Goal: Task Accomplishment & Management: Complete application form

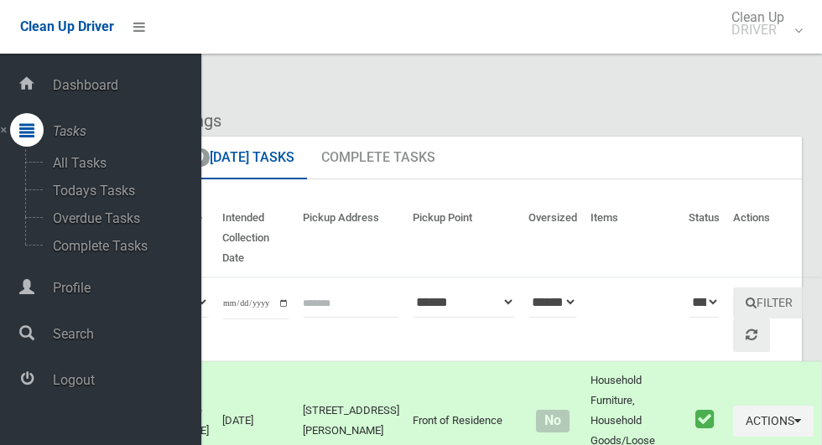
click at [54, 388] on span "Logout" at bounding box center [125, 380] width 154 height 16
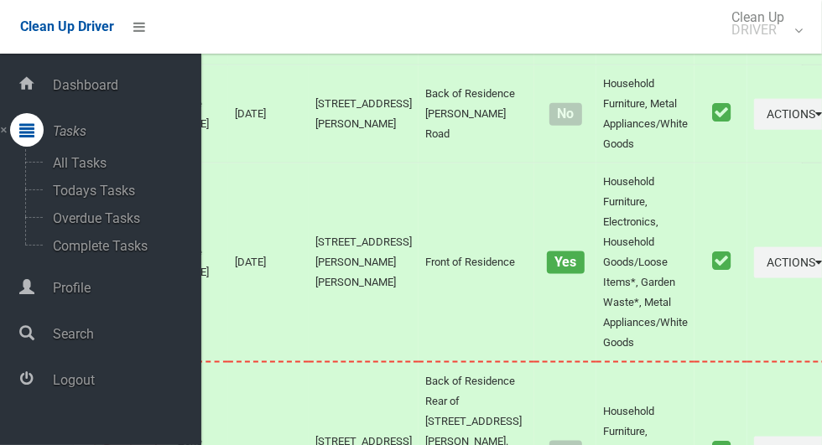
scroll to position [7653, 0]
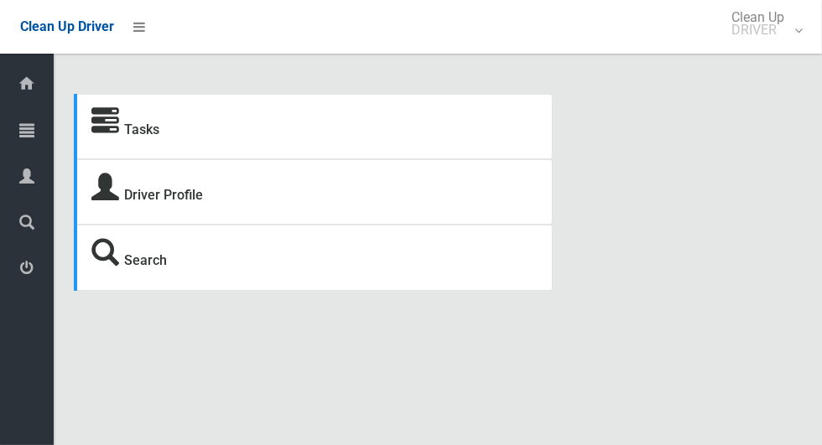
click at [20, 128] on icon at bounding box center [26, 130] width 15 height 34
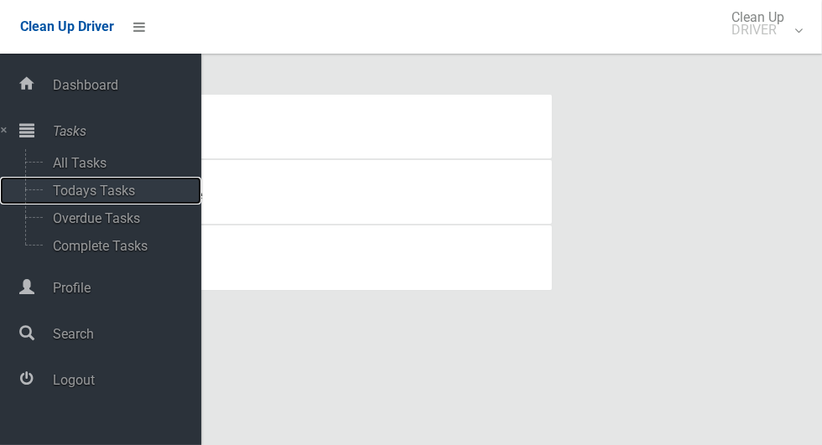
click at [66, 191] on span "Todays Tasks" at bounding box center [117, 191] width 139 height 16
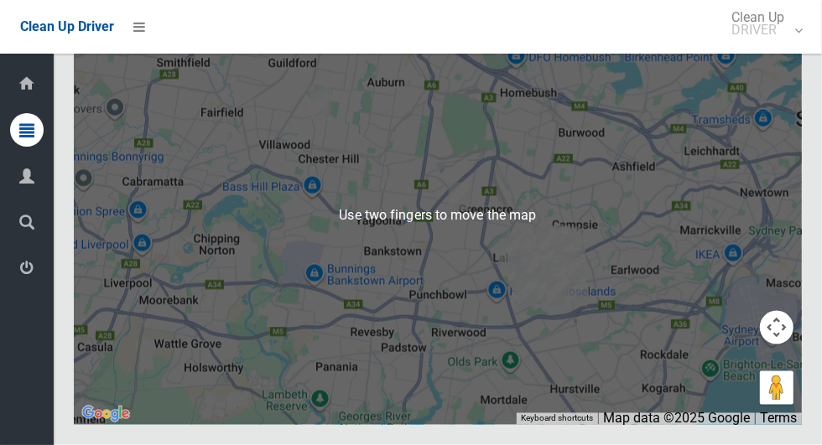
scroll to position [7873, 0]
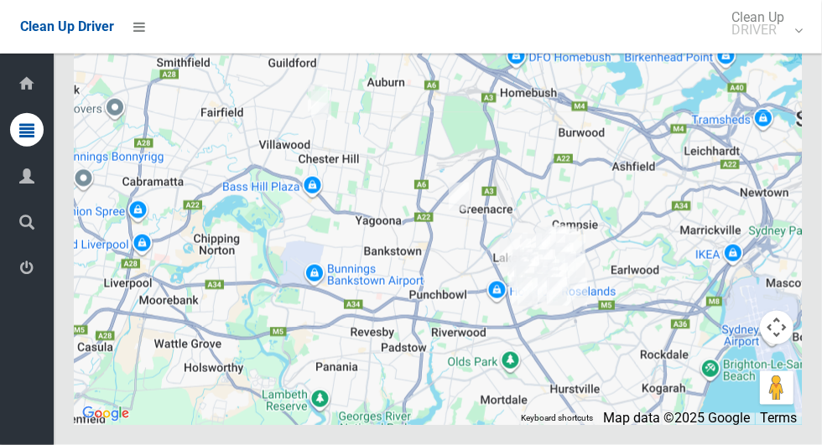
click at [21, 279] on icon at bounding box center [26, 269] width 15 height 34
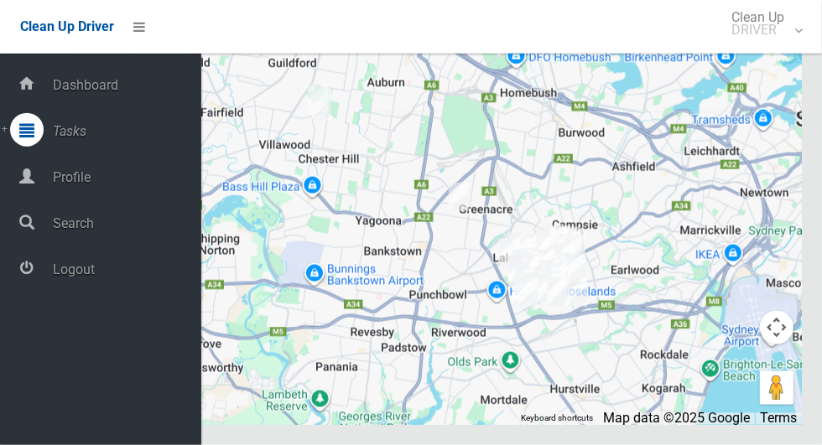
click at [57, 277] on span "Logout" at bounding box center [125, 270] width 154 height 16
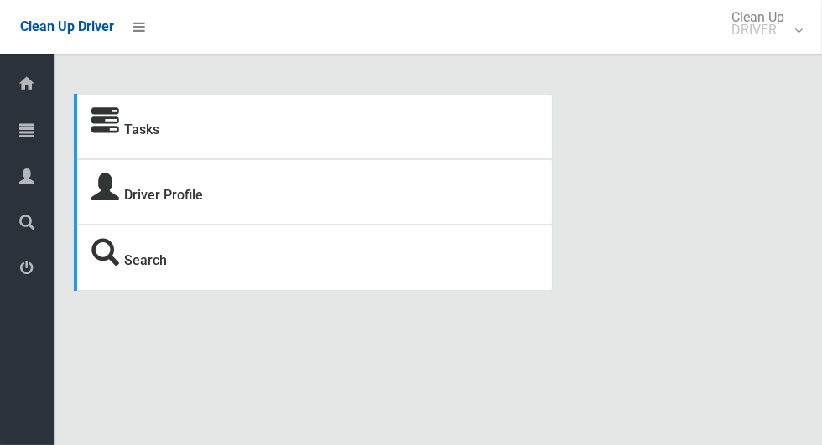
click at [20, 127] on icon at bounding box center [26, 130] width 15 height 34
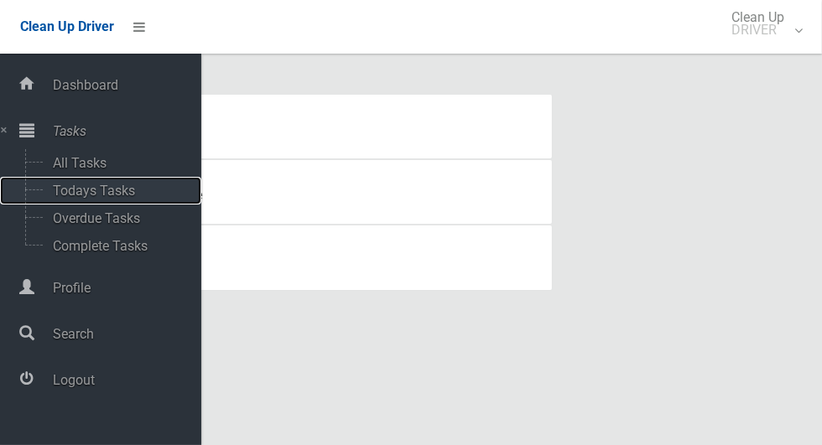
click at [59, 191] on span "Todays Tasks" at bounding box center [117, 191] width 139 height 16
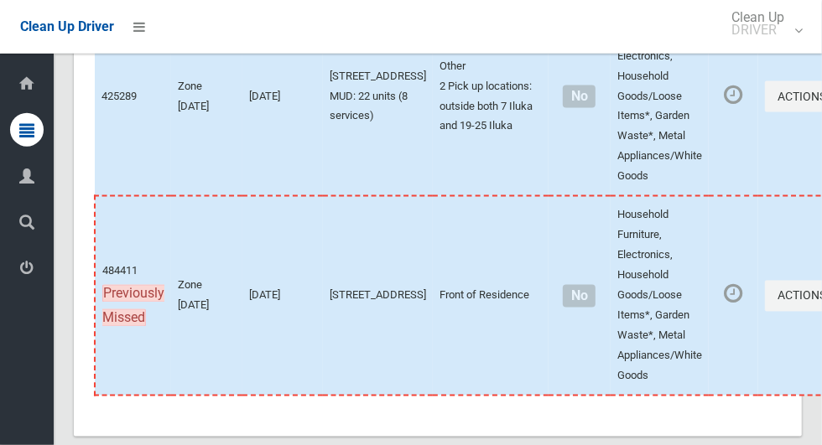
scroll to position [8099, 0]
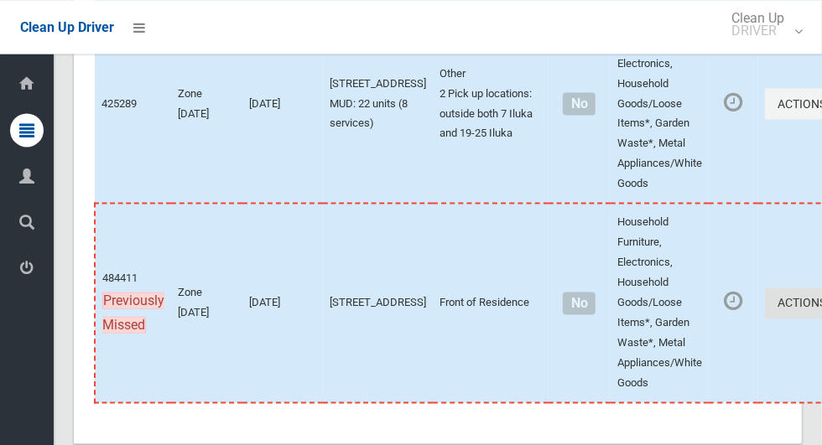
click at [765, 319] on button "Actions" at bounding box center [805, 303] width 81 height 31
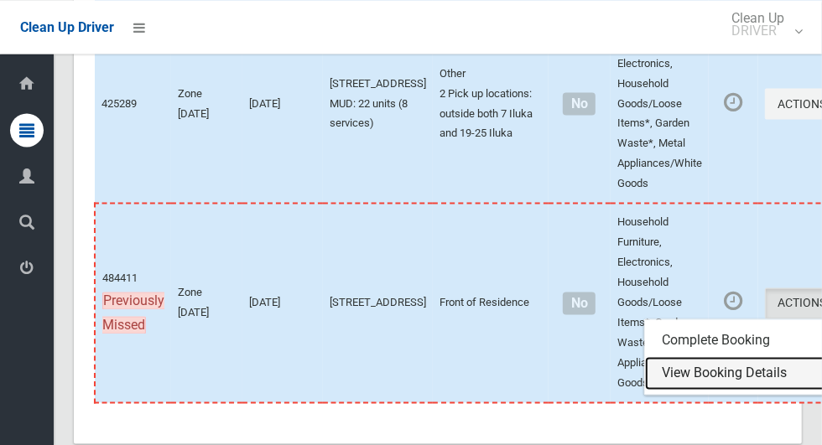
click at [711, 390] on link "View Booking Details" at bounding box center [745, 374] width 200 height 34
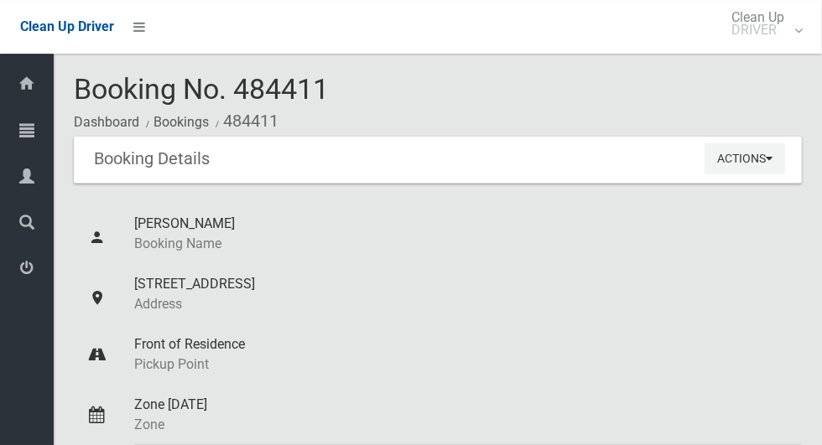
click at [21, 273] on icon at bounding box center [26, 269] width 15 height 34
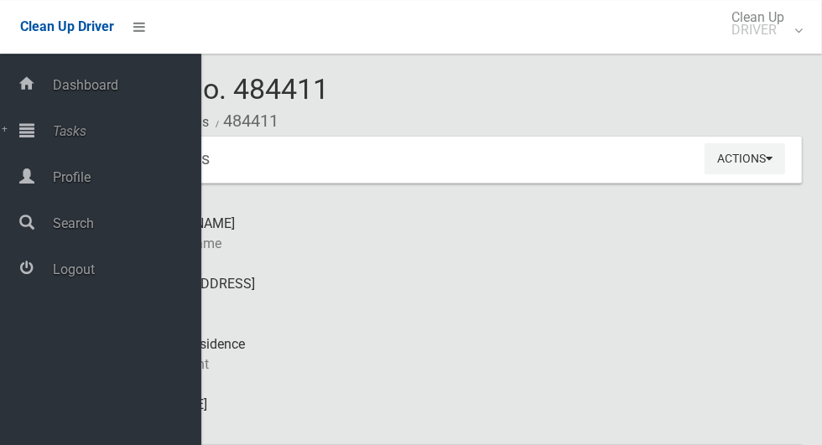
click at [67, 267] on span "Logout" at bounding box center [125, 270] width 154 height 16
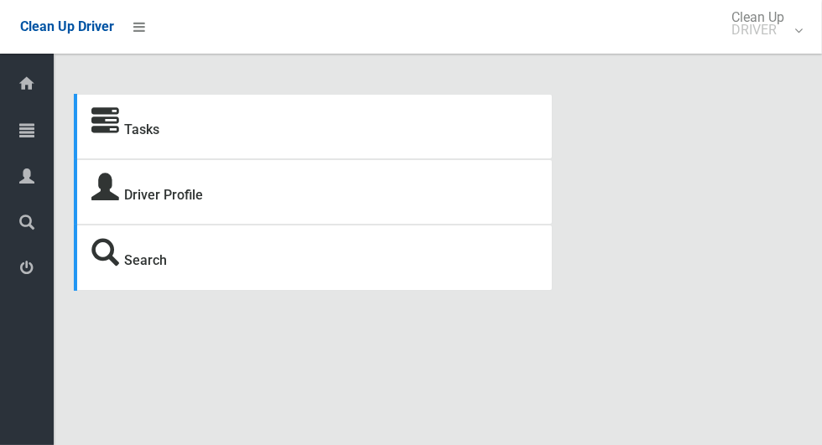
click at [20, 136] on icon at bounding box center [26, 130] width 15 height 34
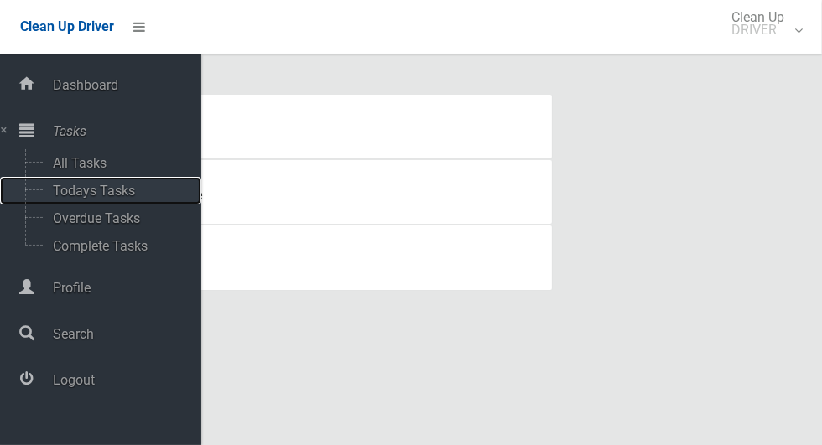
click at [54, 191] on span "Todays Tasks" at bounding box center [117, 191] width 139 height 16
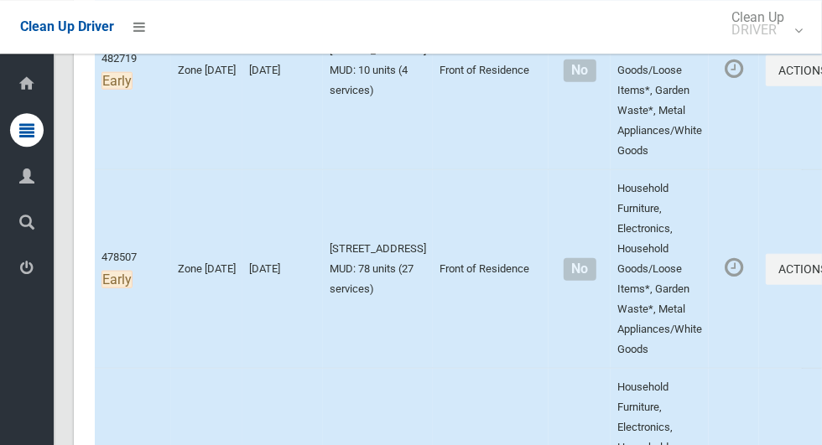
scroll to position [753, 0]
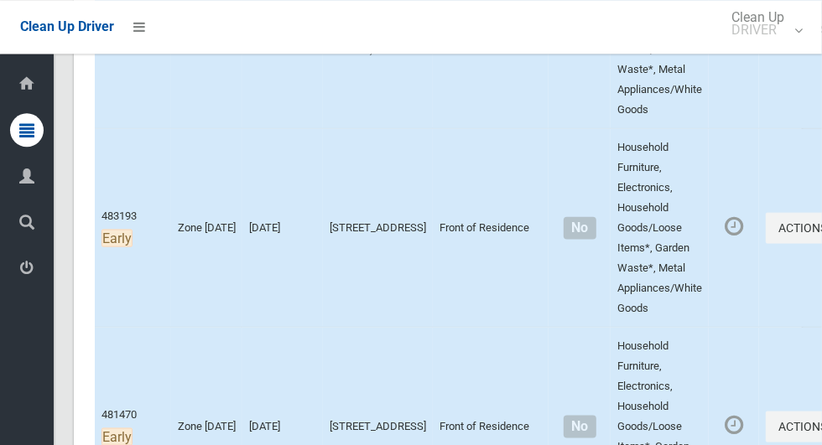
scroll to position [1008, 0]
click at [21, 276] on icon at bounding box center [26, 269] width 15 height 34
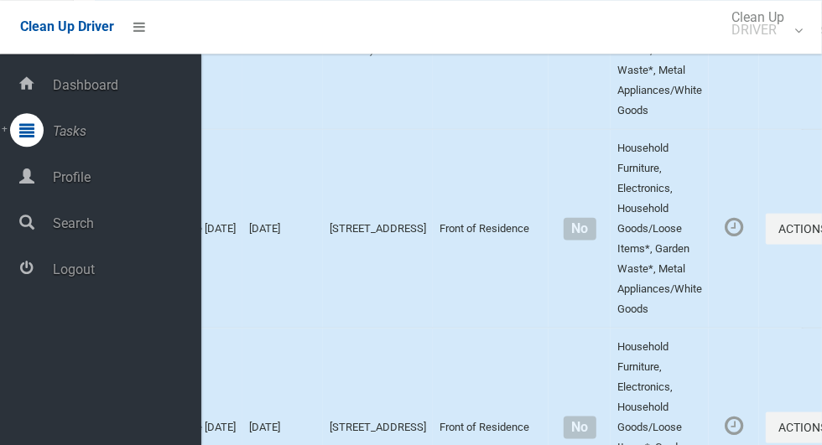
click at [54, 275] on span "Logout" at bounding box center [125, 270] width 154 height 16
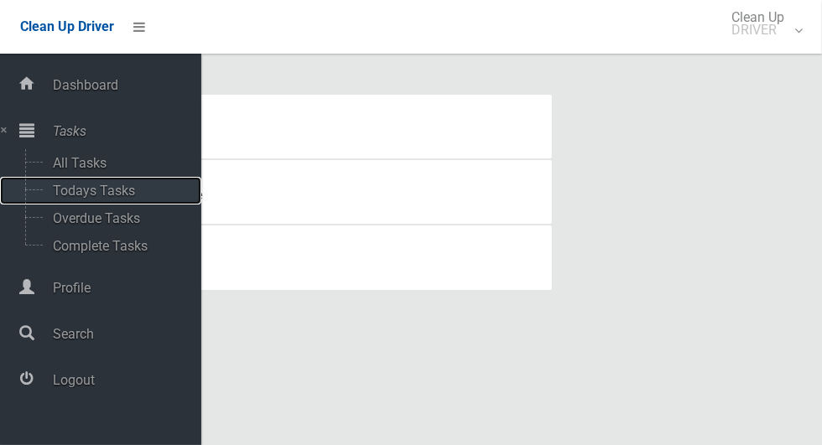
click at [54, 188] on span "Todays Tasks" at bounding box center [117, 191] width 139 height 16
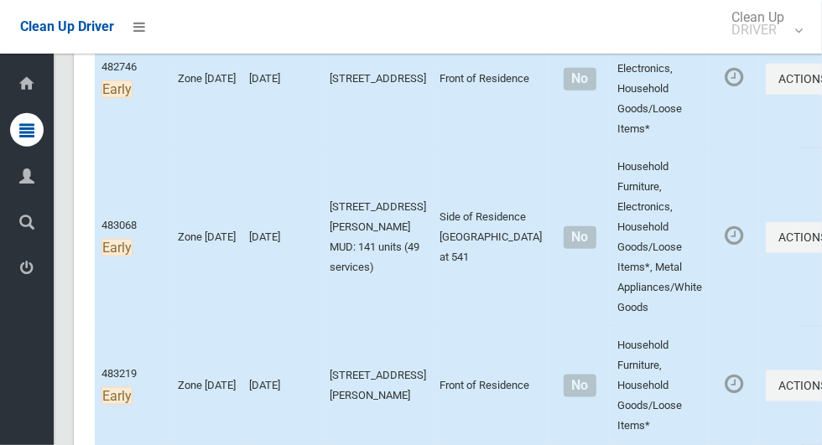
scroll to position [950, 0]
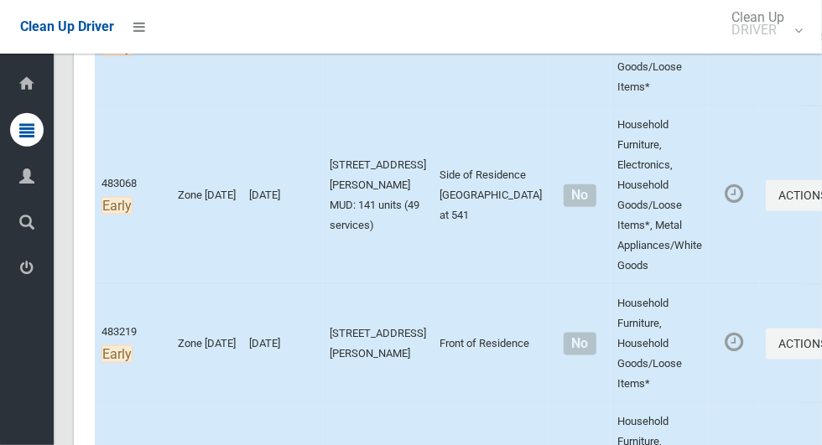
click at [21, 282] on icon at bounding box center [26, 269] width 15 height 34
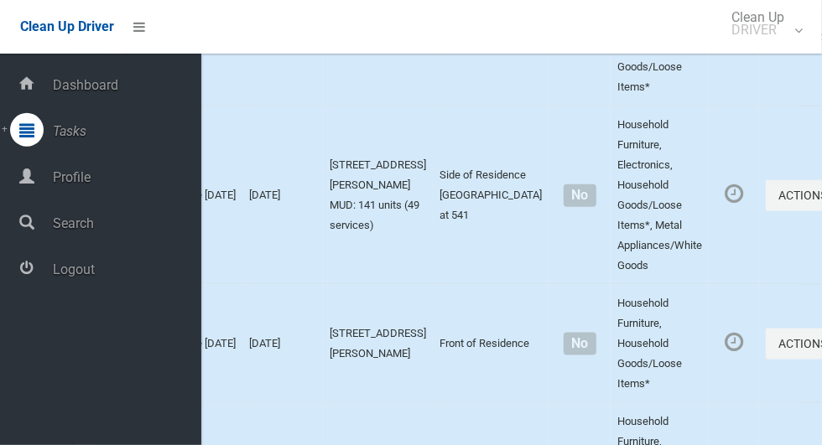
click at [63, 276] on span "Logout" at bounding box center [125, 270] width 154 height 16
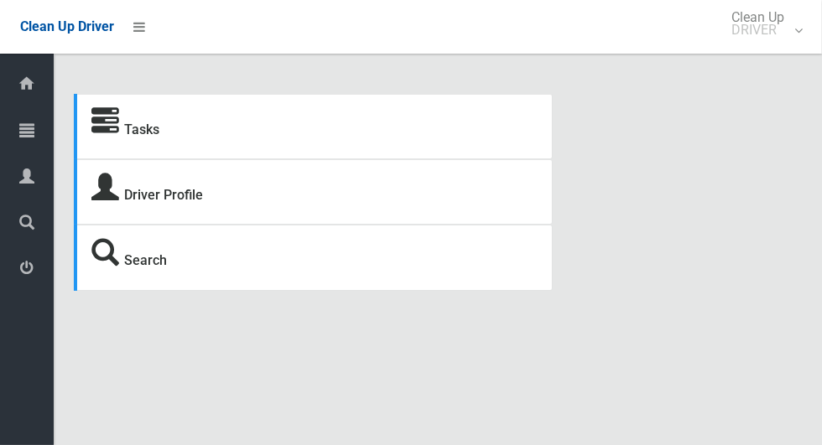
click at [20, 137] on icon at bounding box center [26, 130] width 15 height 34
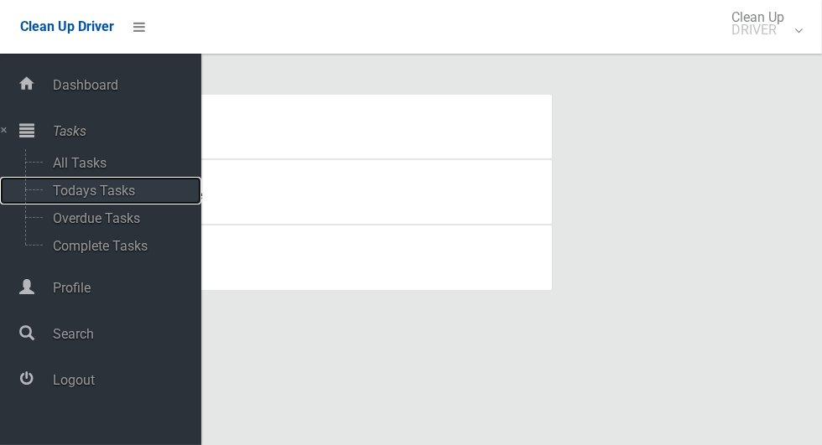
click at [54, 194] on span "Todays Tasks" at bounding box center [117, 191] width 139 height 16
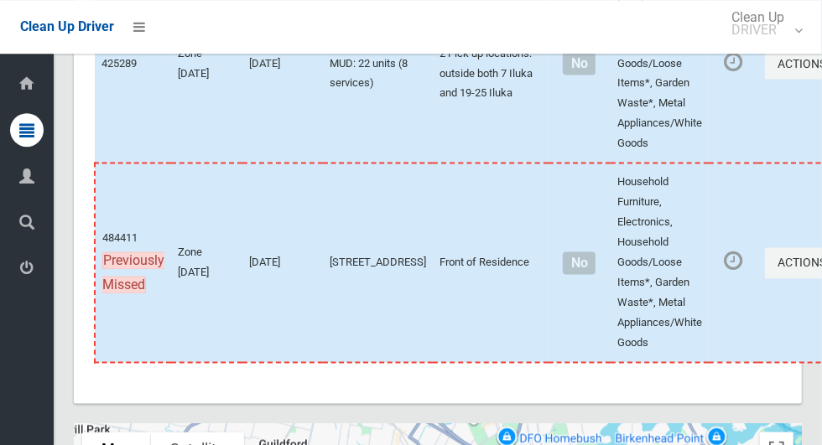
scroll to position [8537, 0]
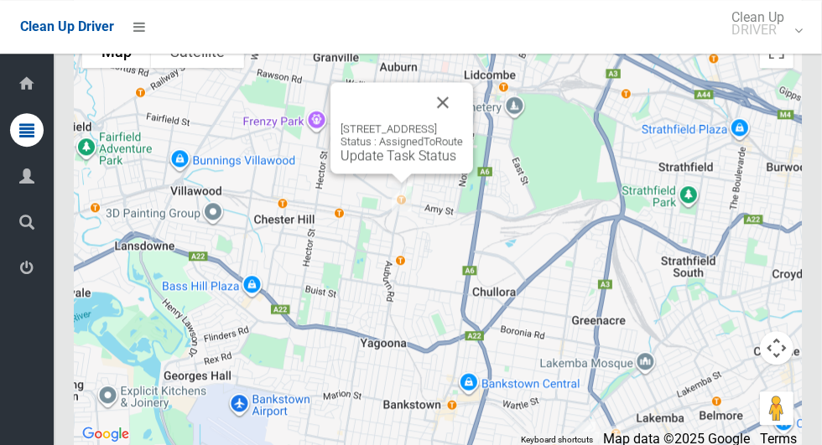
click at [463, 111] on button "Close" at bounding box center [443, 102] width 40 height 40
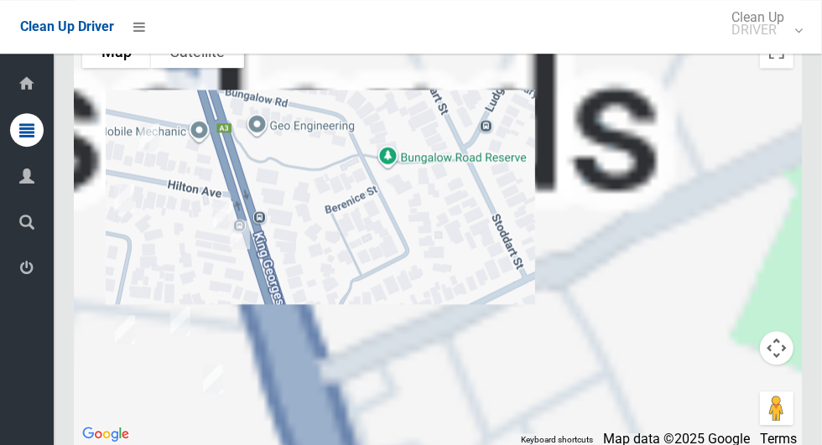
click at [494, 154] on div at bounding box center [438, 235] width 728 height 419
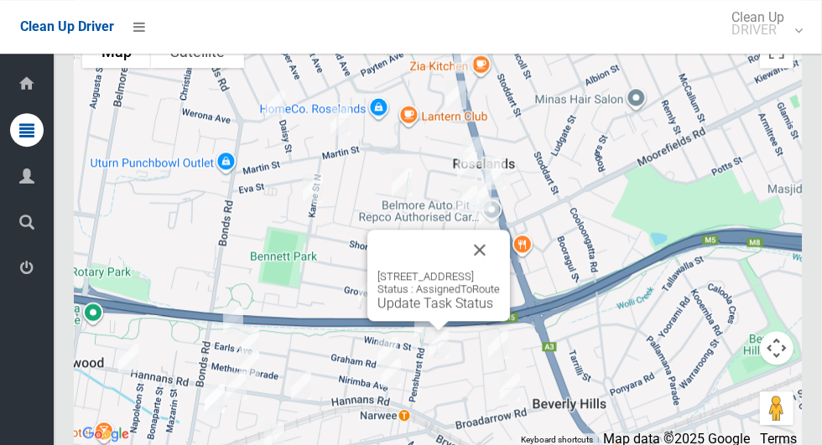
click at [500, 263] on button "Close" at bounding box center [480, 250] width 40 height 40
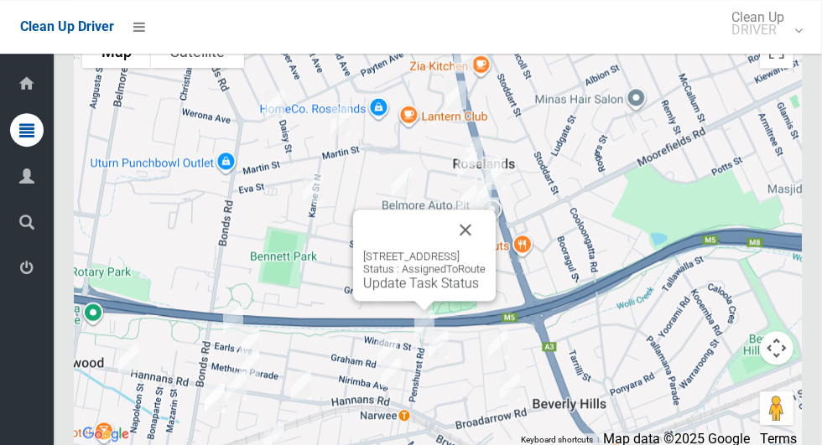
click at [486, 242] on button "Close" at bounding box center [465, 230] width 40 height 40
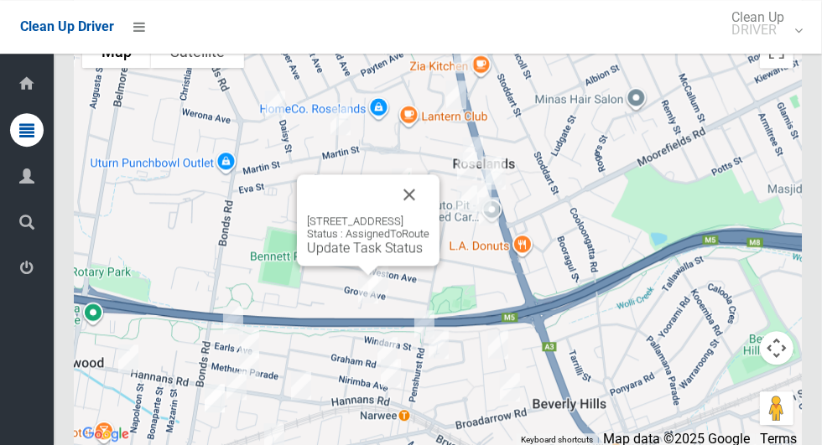
click at [430, 215] on button "Close" at bounding box center [409, 194] width 40 height 40
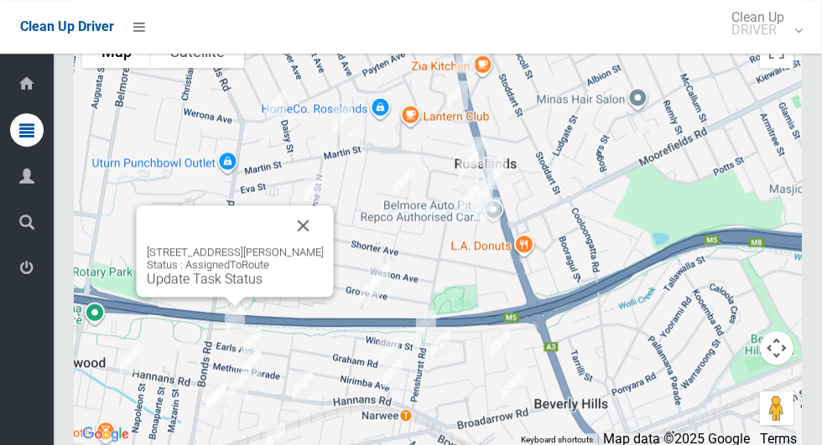
click at [313, 242] on button "Close" at bounding box center [304, 226] width 40 height 40
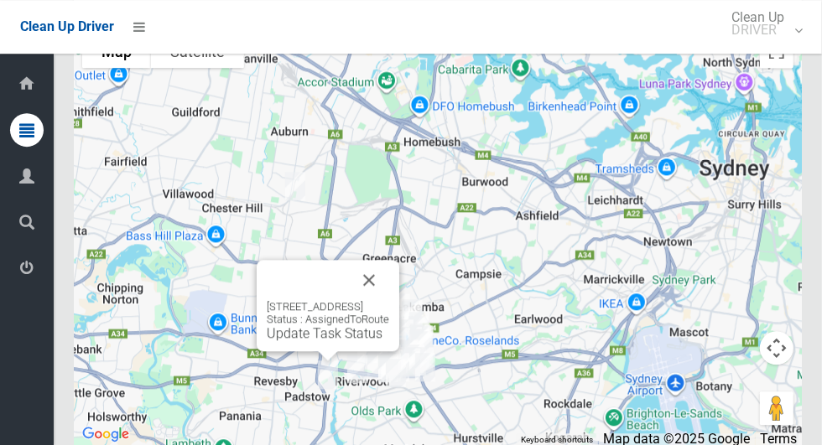
click at [389, 300] on button "Close" at bounding box center [369, 280] width 40 height 40
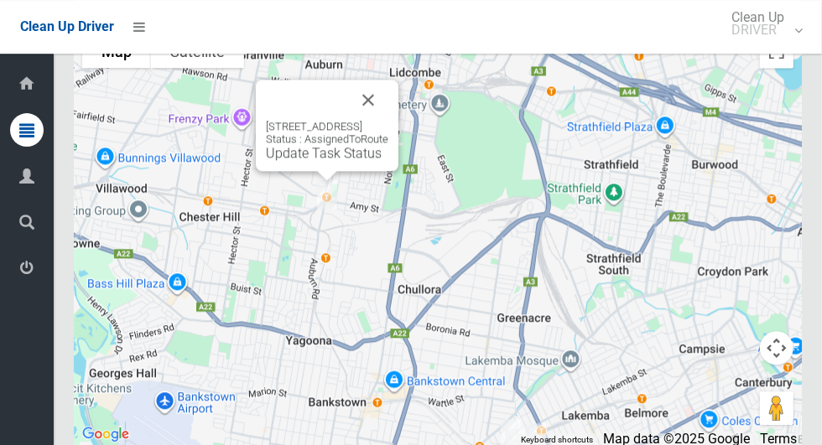
click at [303, 161] on link "Update Task Status" at bounding box center [324, 153] width 116 height 16
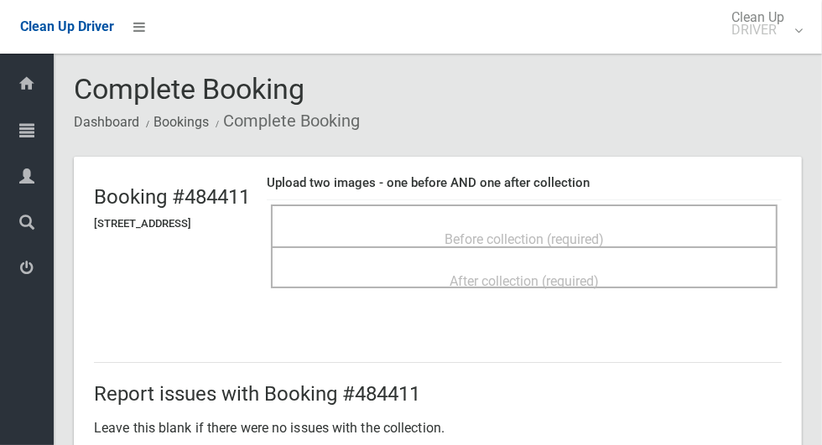
click at [577, 232] on span "Before collection (required)" at bounding box center [524, 240] width 159 height 16
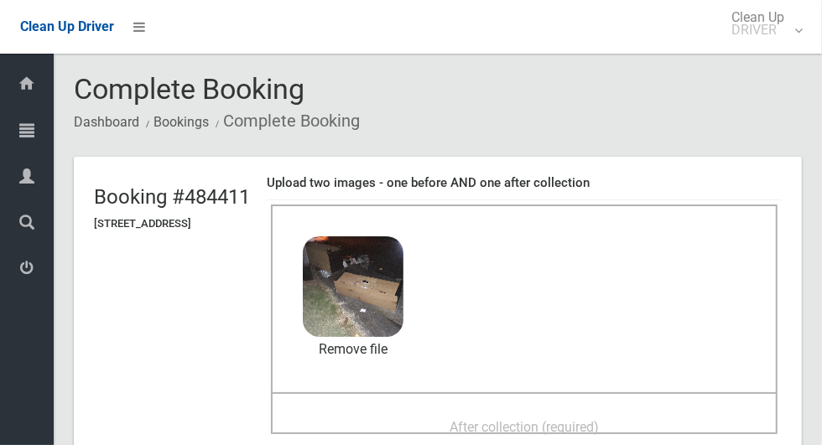
click at [599, 419] on span "After collection (required)" at bounding box center [524, 427] width 149 height 16
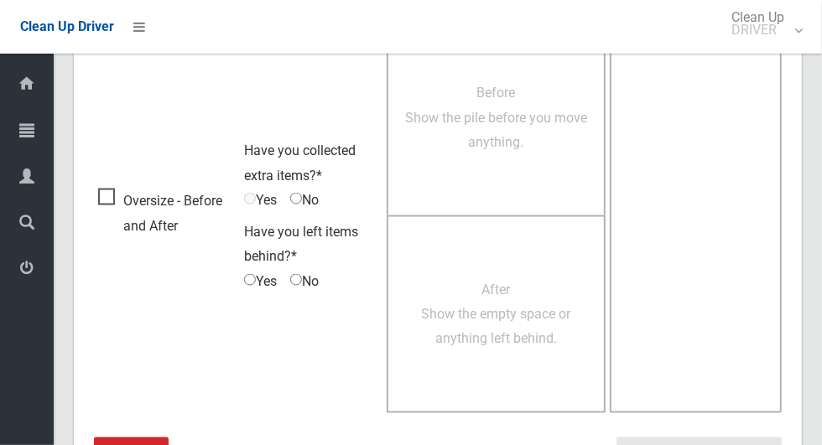
scroll to position [1372, 0]
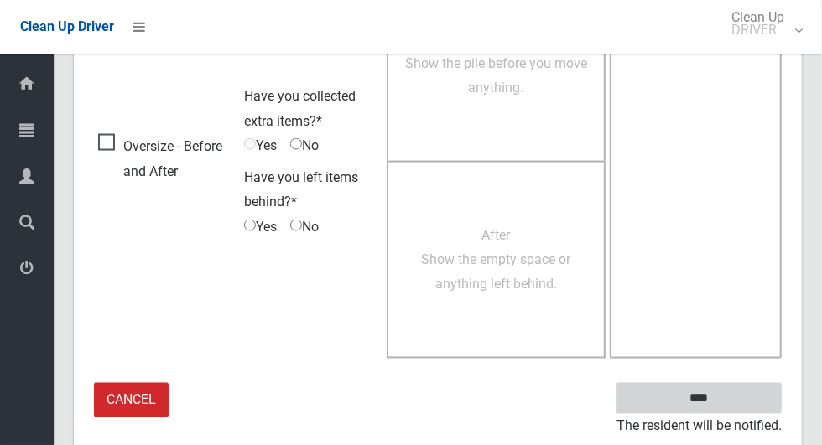
click at [711, 393] on input "****" at bounding box center [699, 398] width 165 height 31
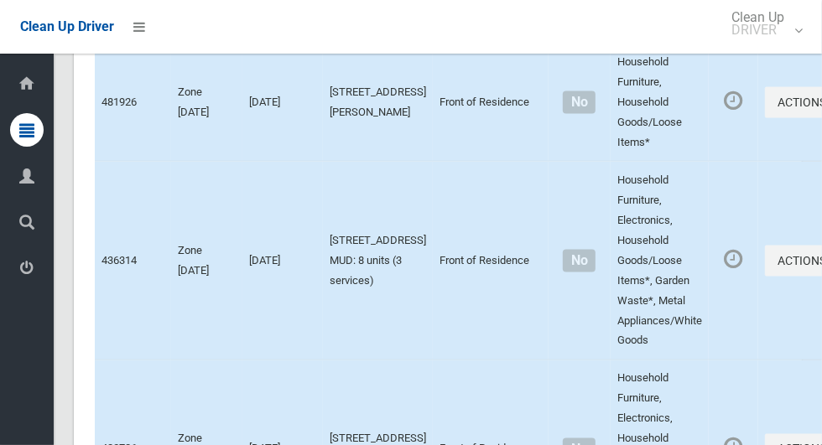
scroll to position [8537, 0]
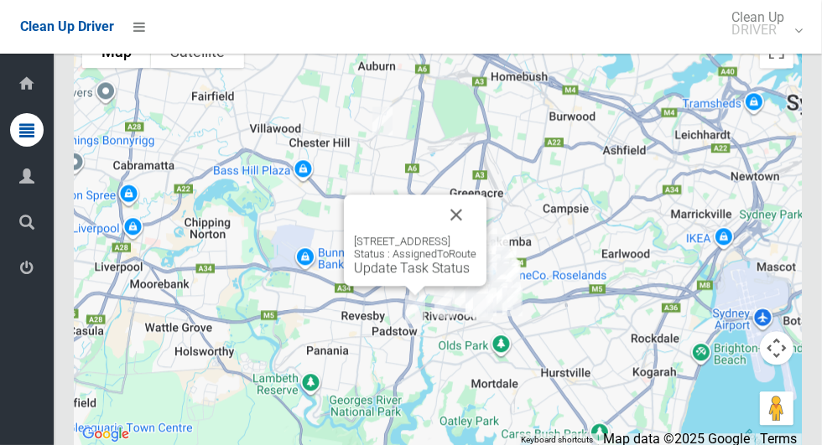
click at [417, 276] on link "Update Task Status" at bounding box center [412, 268] width 116 height 16
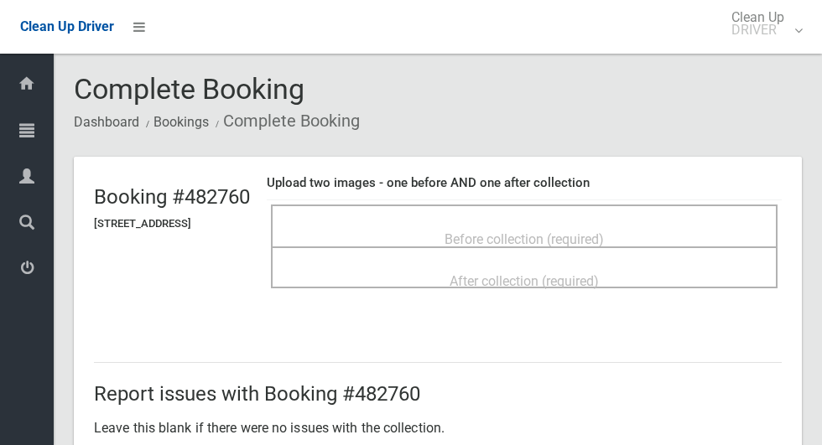
click at [482, 232] on span "Before collection (required)" at bounding box center [524, 240] width 159 height 16
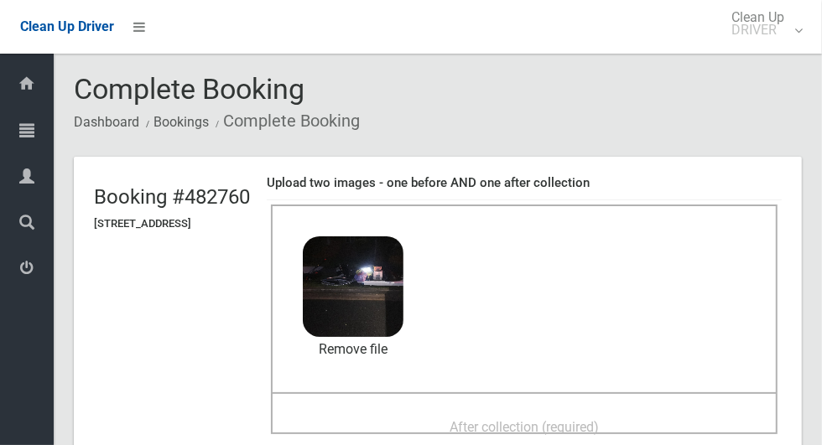
click at [644, 413] on div "After collection (required)" at bounding box center [524, 426] width 470 height 31
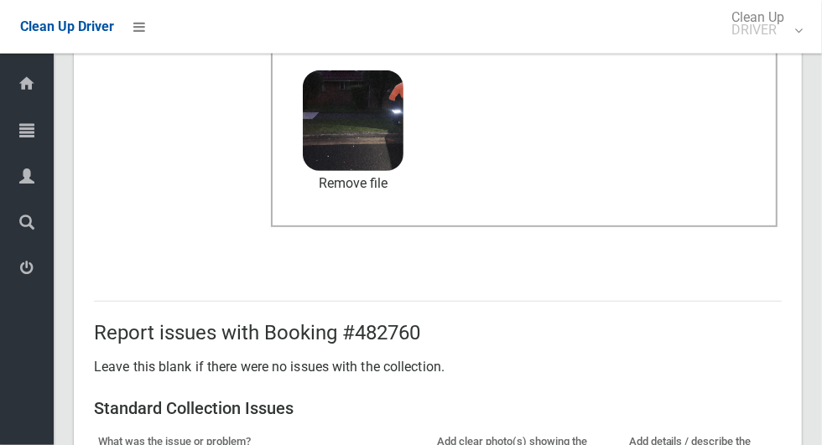
scroll to position [867, 0]
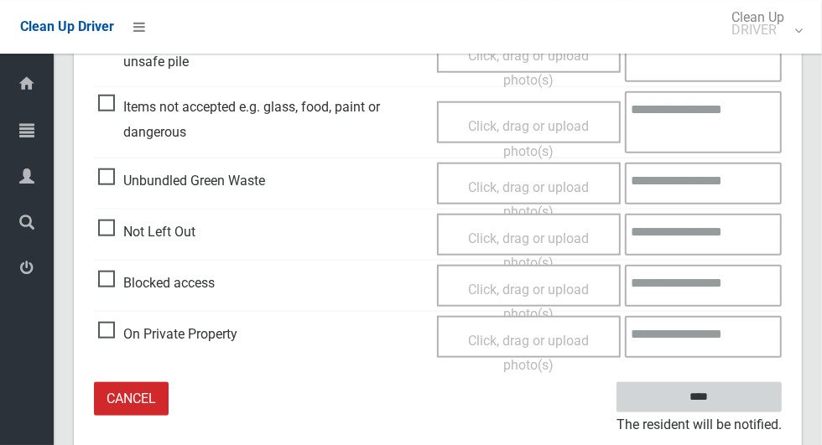
click at [731, 389] on input "****" at bounding box center [699, 398] width 165 height 31
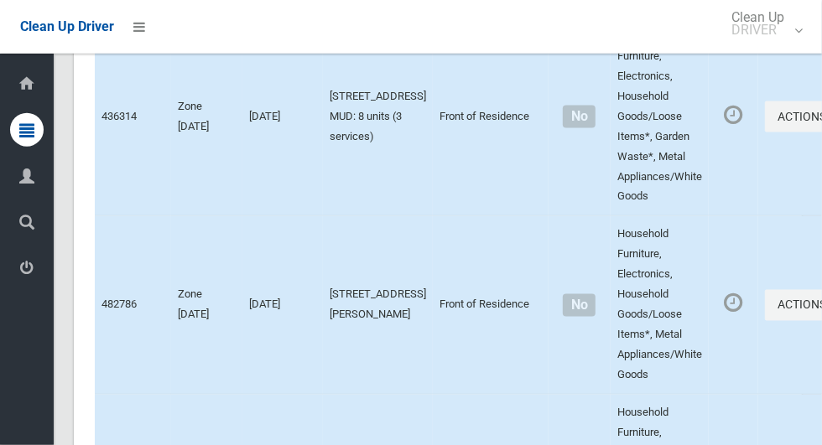
scroll to position [8537, 0]
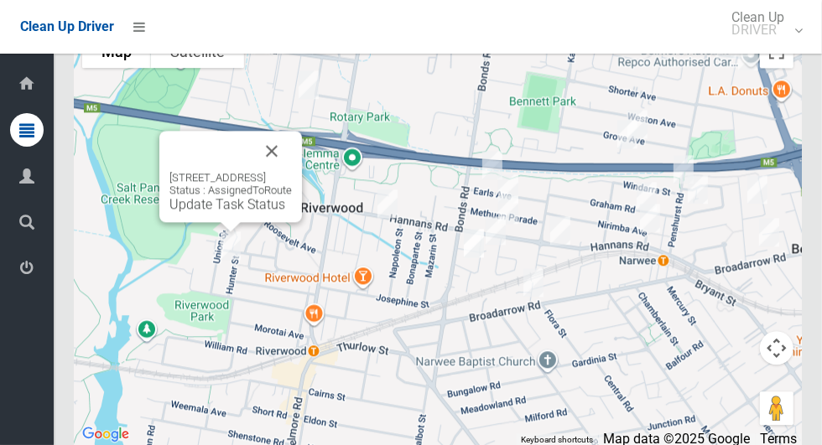
click at [227, 212] on div "20 Union Street, RIVERWOOD NSW 2210 Status : AssignedToRoute Update Task Status" at bounding box center [230, 191] width 122 height 41
click at [229, 212] on link "Update Task Status" at bounding box center [227, 204] width 116 height 16
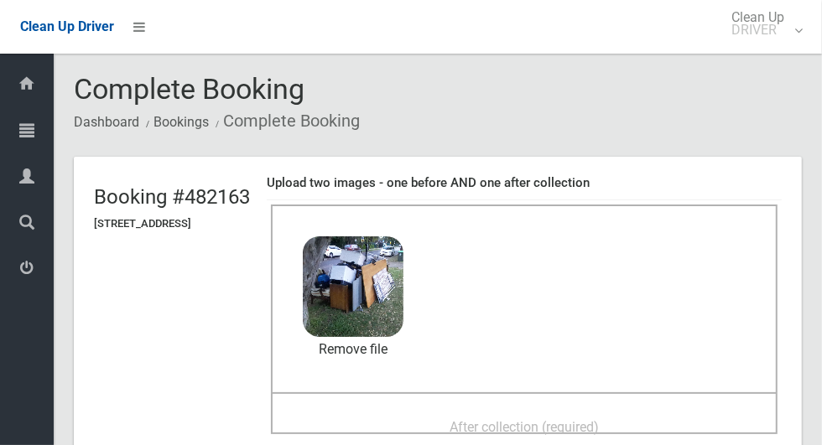
click at [599, 419] on span "After collection (required)" at bounding box center [524, 427] width 149 height 16
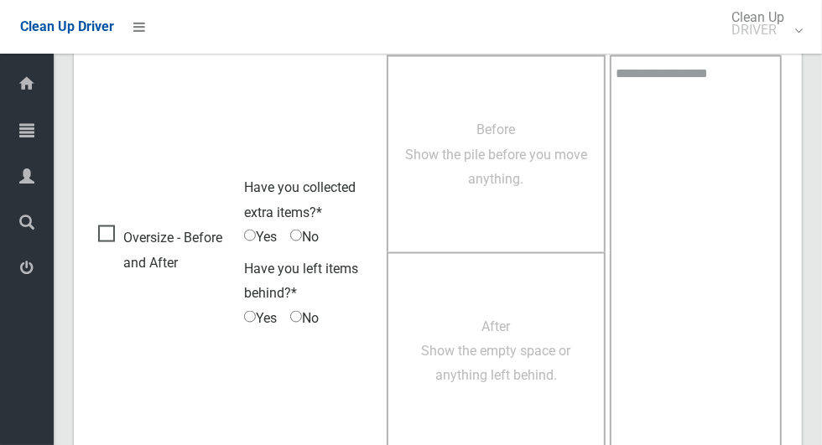
scroll to position [1372, 0]
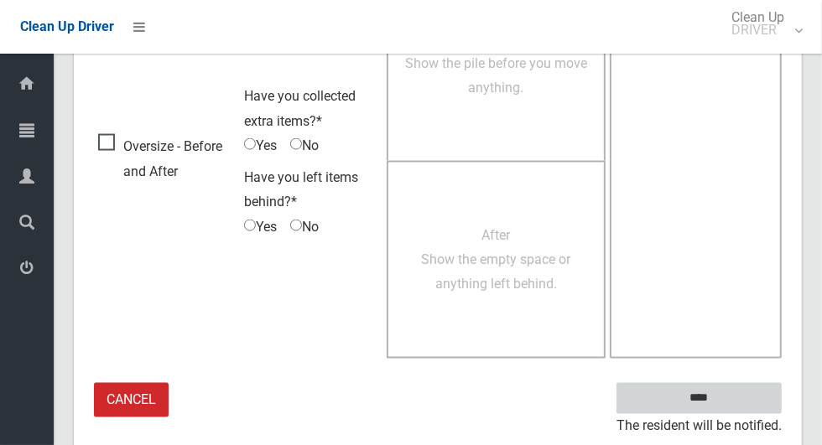
click at [750, 393] on input "****" at bounding box center [699, 398] width 165 height 31
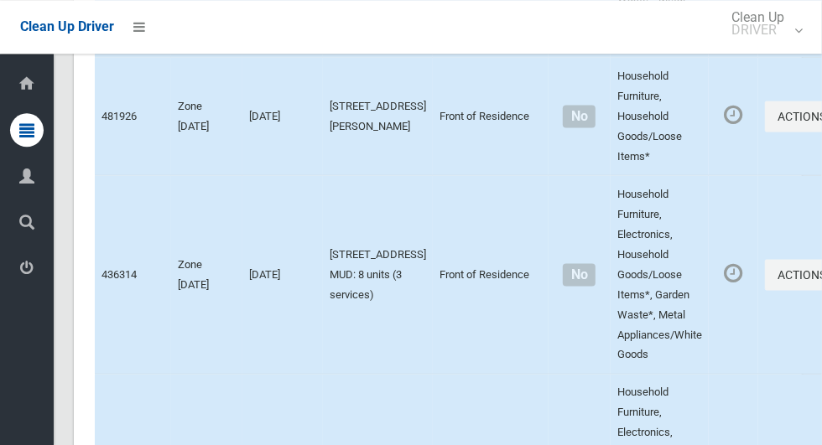
scroll to position [8536, 0]
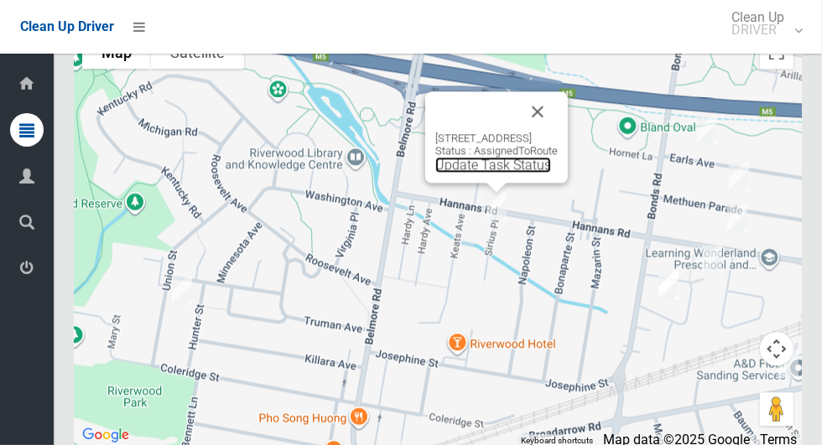
click at [483, 173] on link "Update Task Status" at bounding box center [493, 165] width 116 height 16
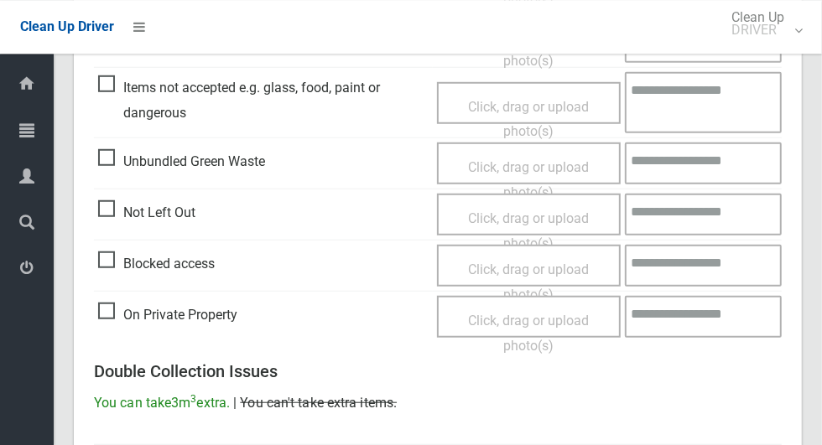
scroll to position [589, 0]
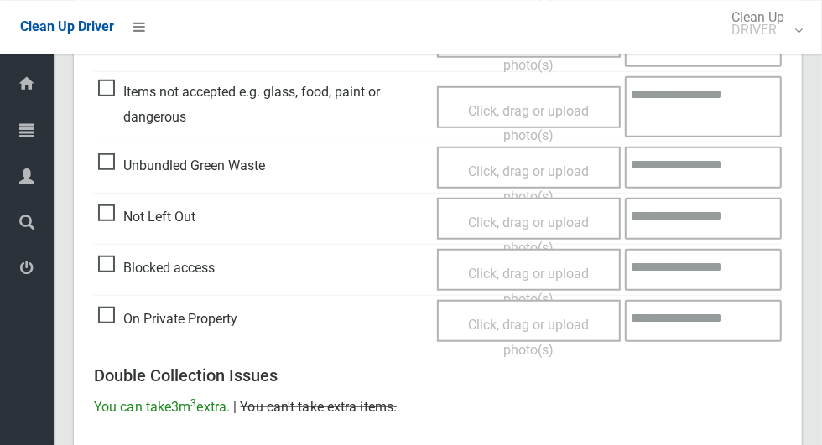
click at [114, 208] on span "Not Left Out" at bounding box center [146, 217] width 97 height 25
click at [566, 216] on span "Click, drag or upload photo(s)" at bounding box center [528, 235] width 121 height 41
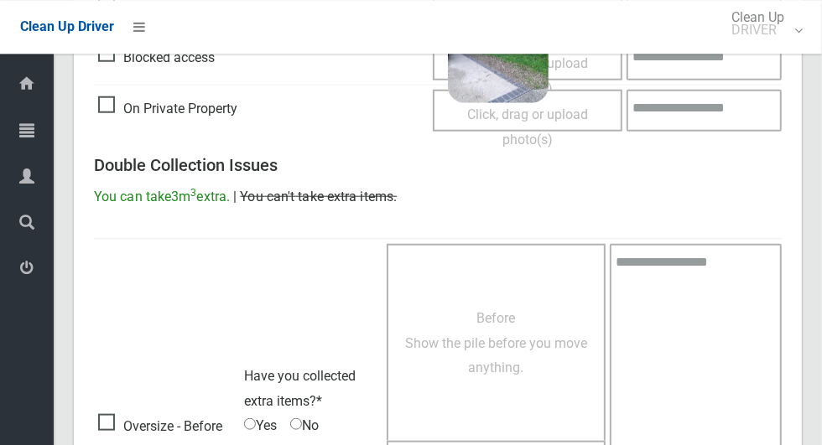
scroll to position [0, 0]
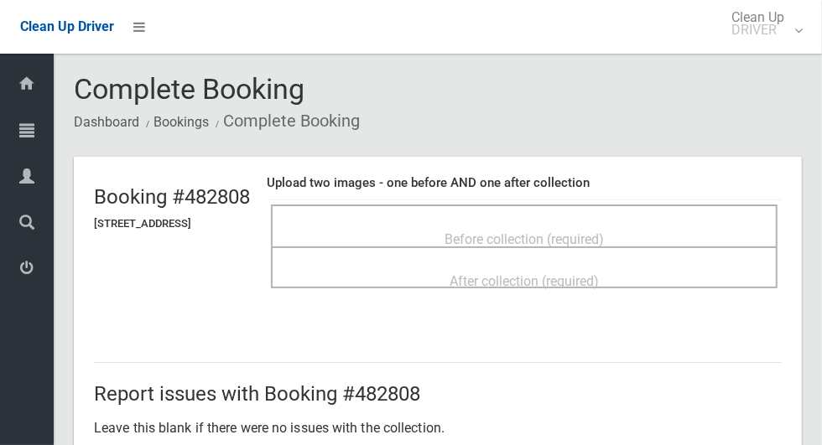
click at [604, 235] on span "Before collection (required)" at bounding box center [524, 240] width 159 height 16
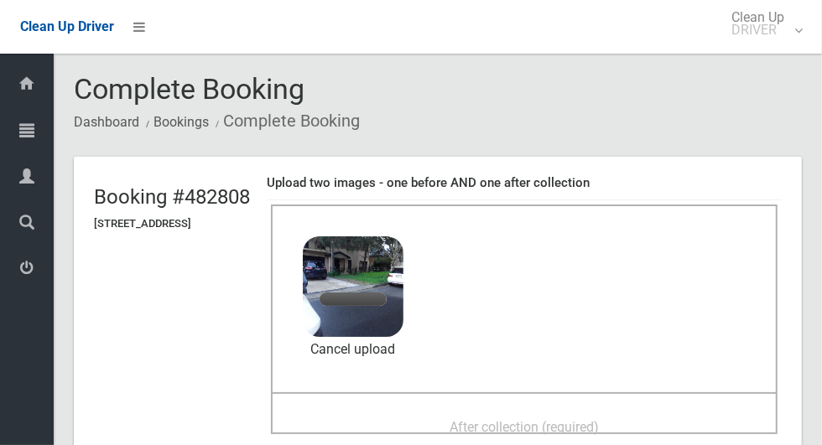
click at [600, 411] on div "After collection (required)" at bounding box center [524, 426] width 470 height 31
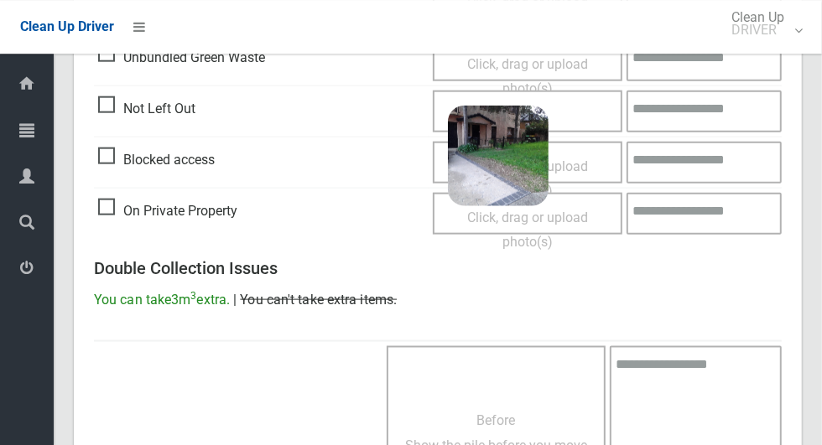
scroll to position [1005, 0]
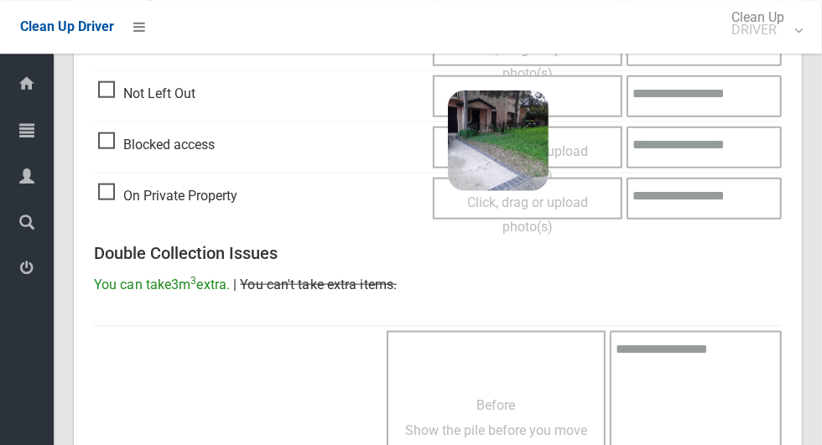
click at [109, 89] on span "Not Left Out" at bounding box center [146, 93] width 97 height 25
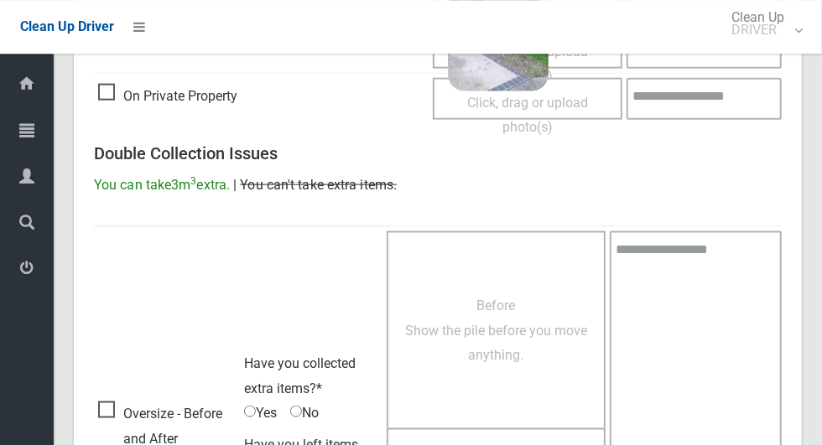
scroll to position [1372, 0]
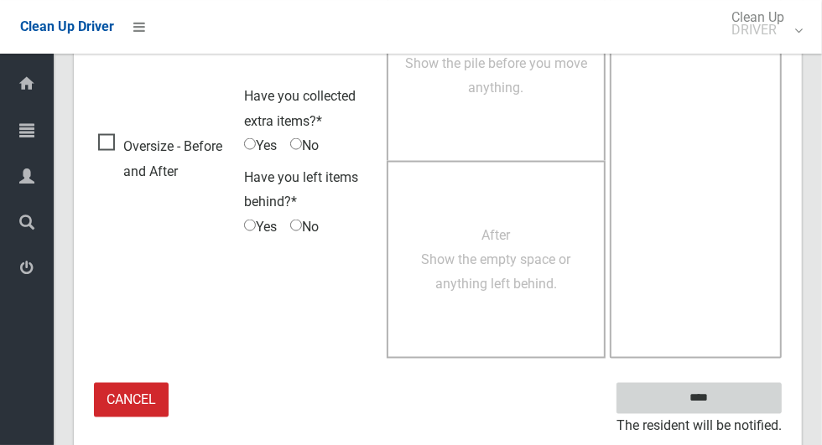
click at [728, 409] on input "****" at bounding box center [699, 398] width 165 height 31
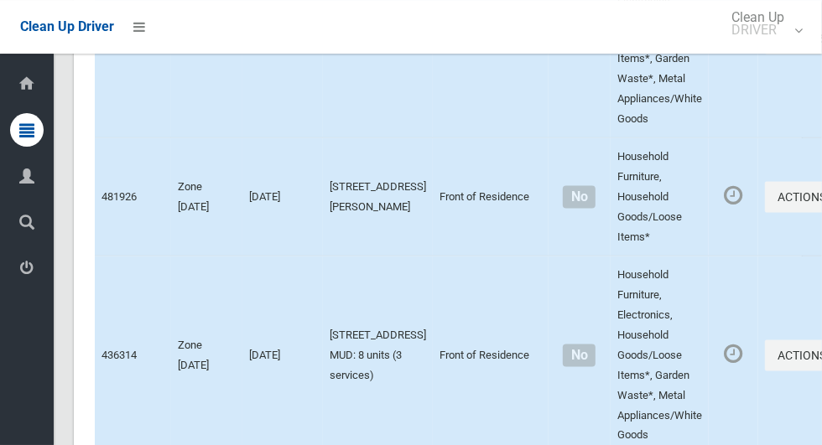
scroll to position [8536, 0]
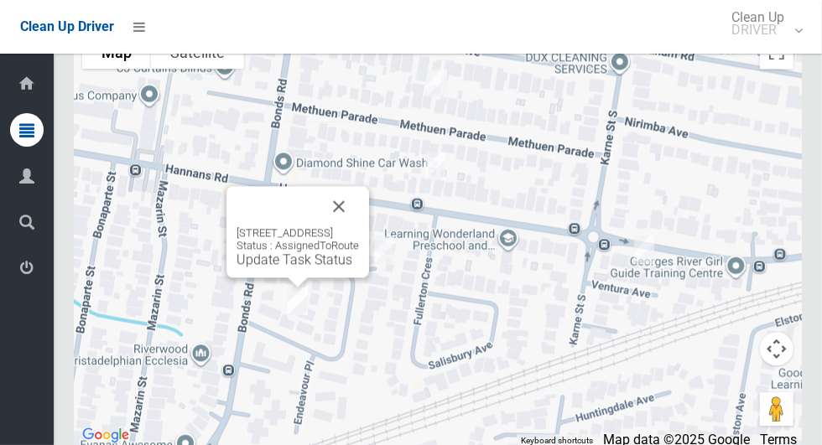
click at [359, 221] on button "Close" at bounding box center [339, 206] width 40 height 40
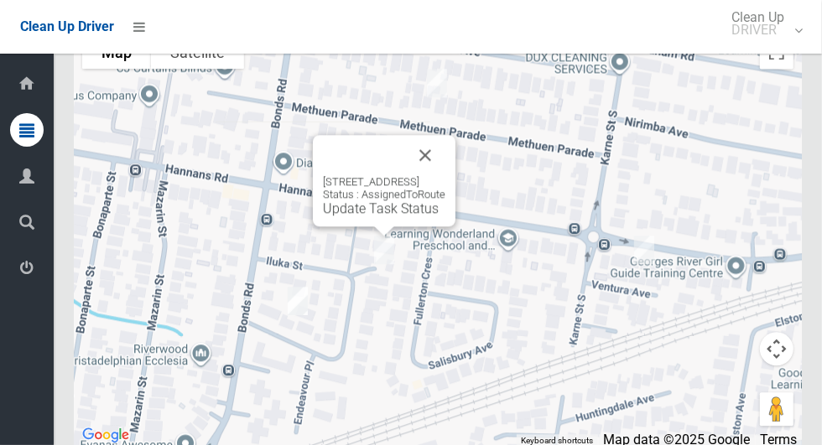
click at [445, 166] on button "Close" at bounding box center [425, 155] width 40 height 40
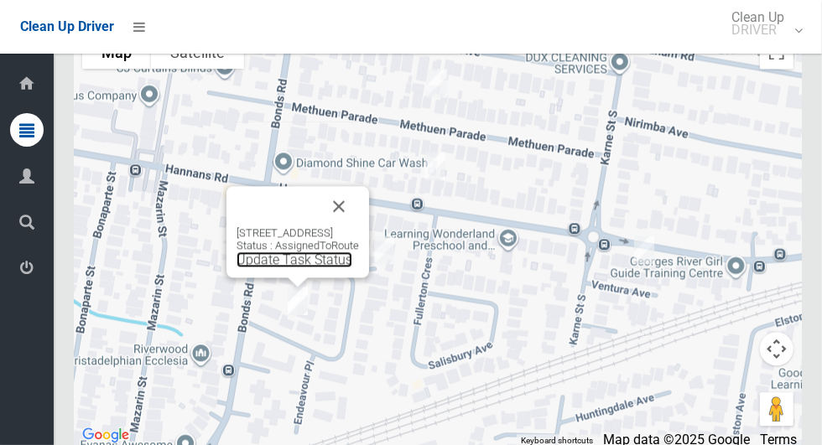
click at [292, 268] on link "Update Task Status" at bounding box center [295, 260] width 116 height 16
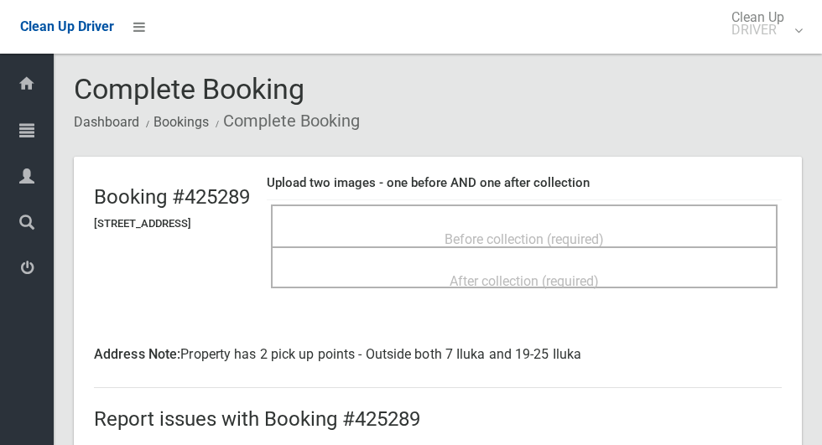
click at [571, 232] on span "Before collection (required)" at bounding box center [524, 240] width 159 height 16
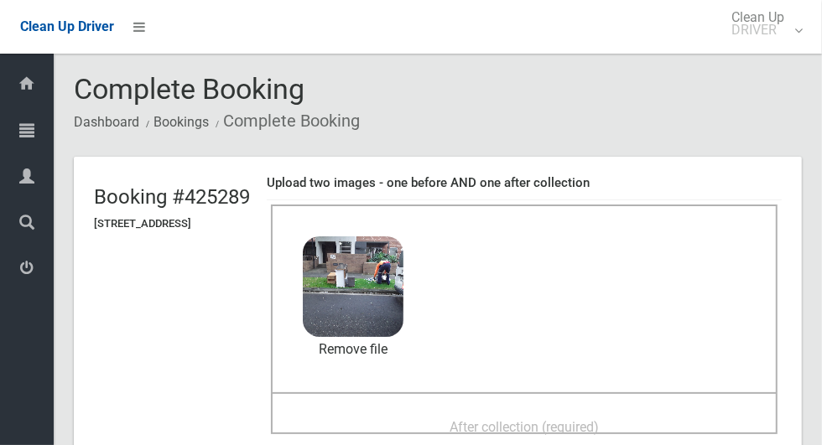
click at [599, 419] on span "After collection (required)" at bounding box center [524, 427] width 149 height 16
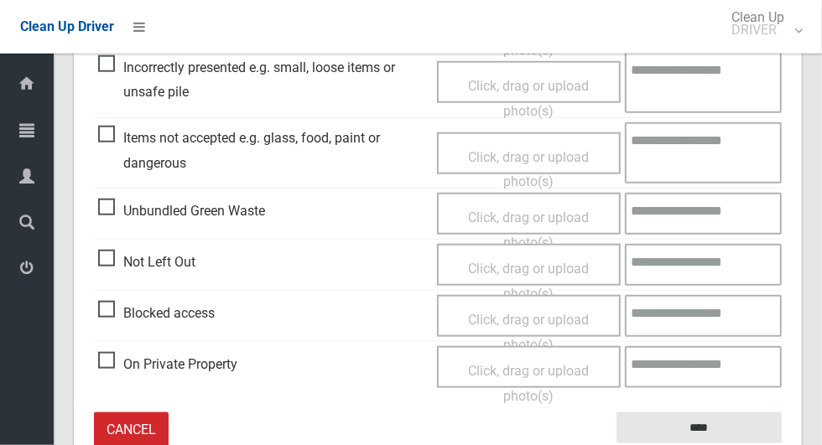
scroll to position [891, 0]
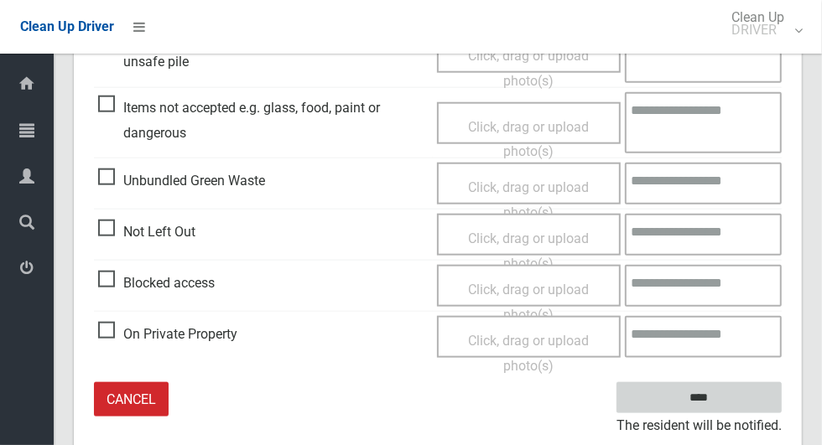
click at [737, 386] on input "****" at bounding box center [699, 398] width 165 height 31
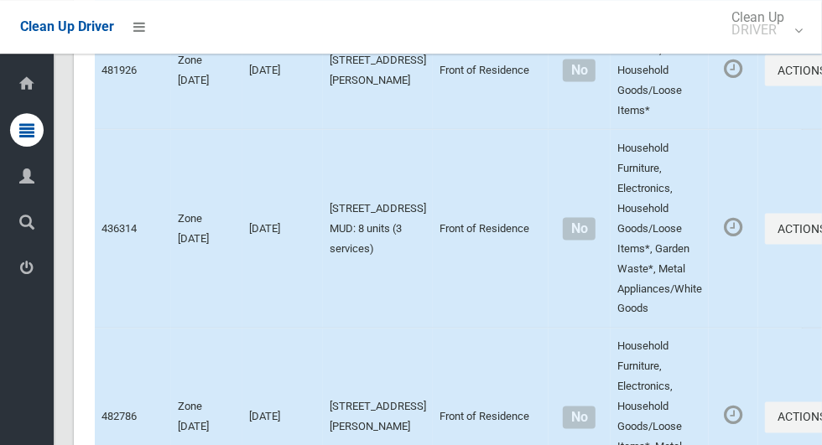
scroll to position [8536, 0]
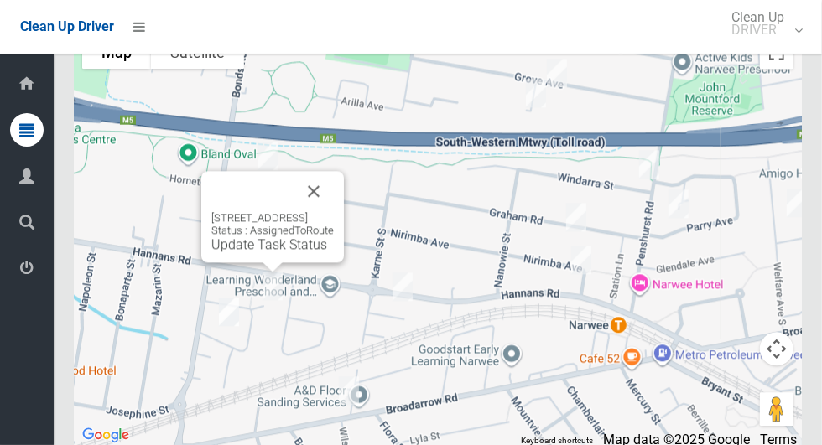
click at [254, 253] on div "[STREET_ADDRESS] Status : AssignedToRoute Update Task Status" at bounding box center [272, 231] width 122 height 41
click at [229, 253] on div "[STREET_ADDRESS] Status : AssignedToRoute Update Task Status" at bounding box center [272, 231] width 122 height 41
click at [232, 253] on link "Update Task Status" at bounding box center [269, 245] width 116 height 16
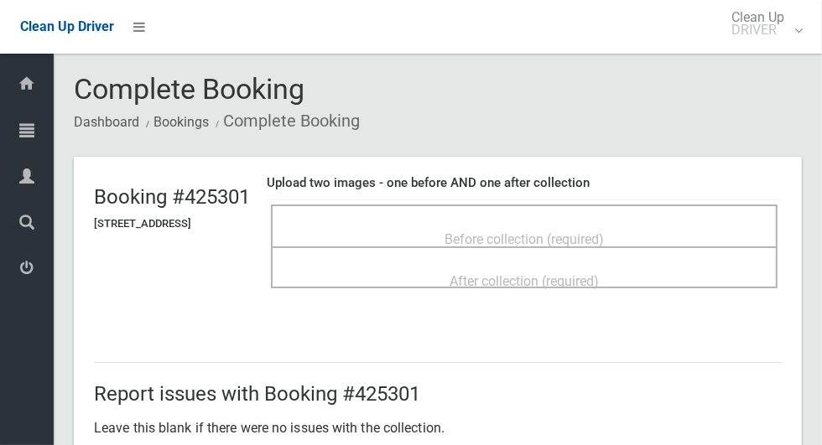
click at [604, 232] on span "Before collection (required)" at bounding box center [524, 240] width 159 height 16
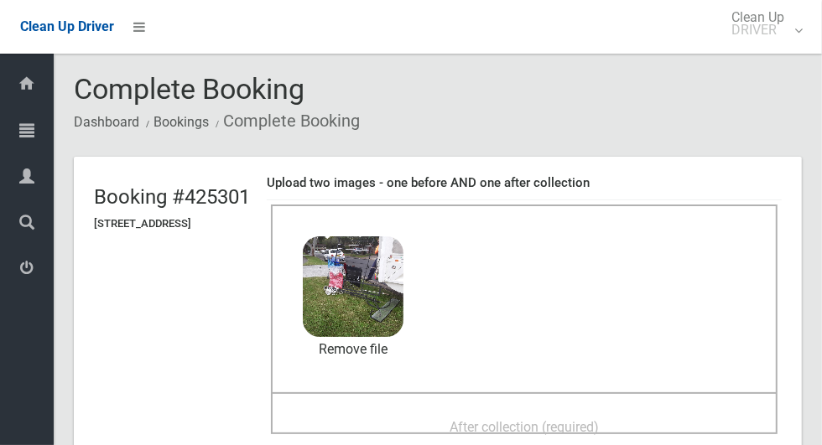
click at [623, 411] on div "After collection (required)" at bounding box center [524, 426] width 470 height 31
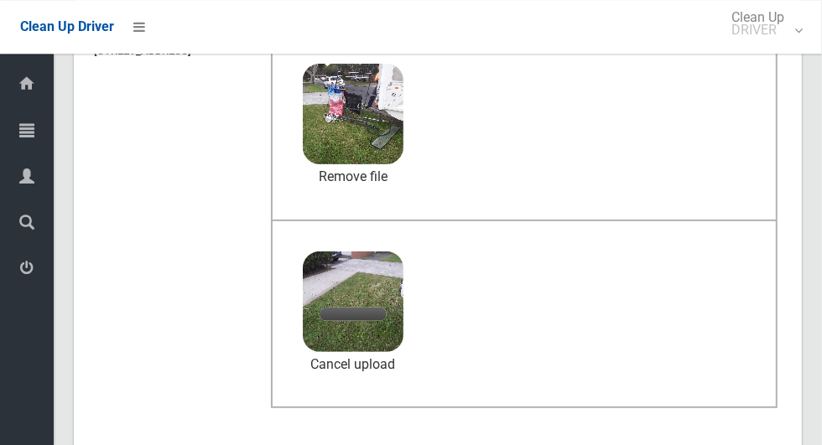
scroll to position [175, 0]
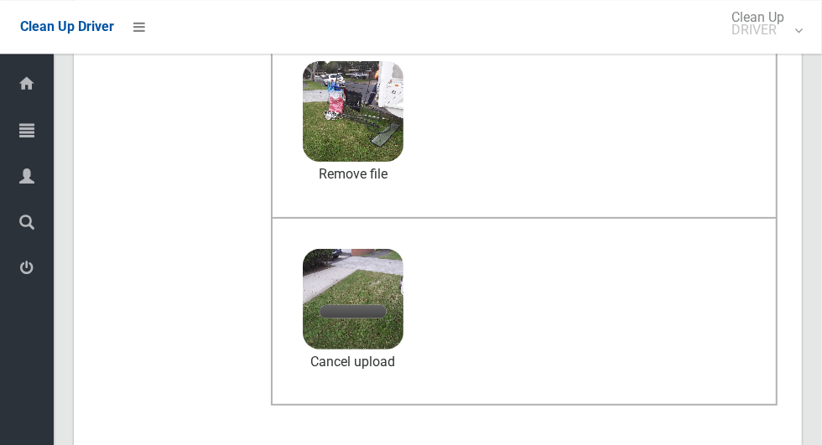
click at [19, 437] on div "Dashboard Tasks All Tasks Todays Tasks Overdue Tasks Complete Tasks Profile Sea…" at bounding box center [27, 250] width 54 height 392
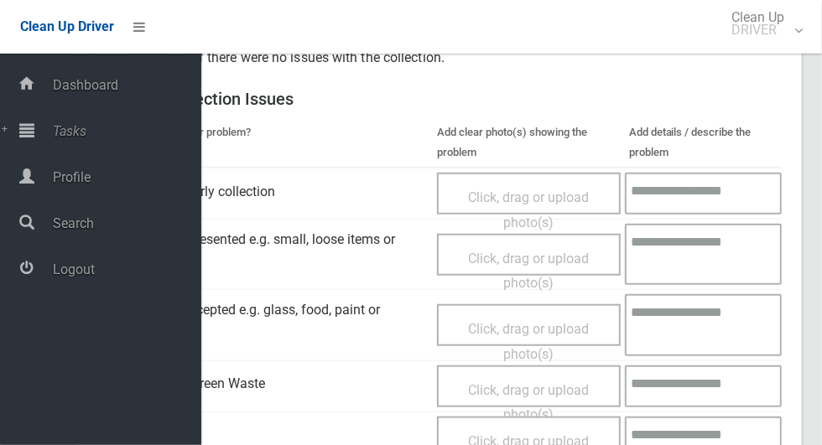
scroll to position [867, 0]
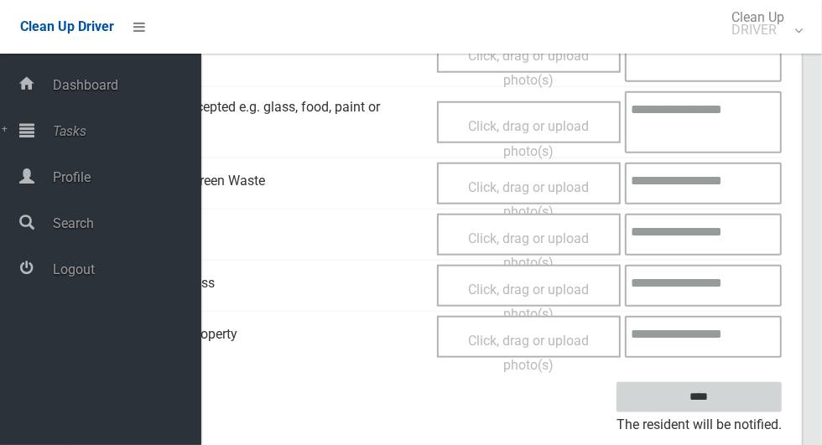
click at [704, 388] on input "****" at bounding box center [699, 398] width 165 height 31
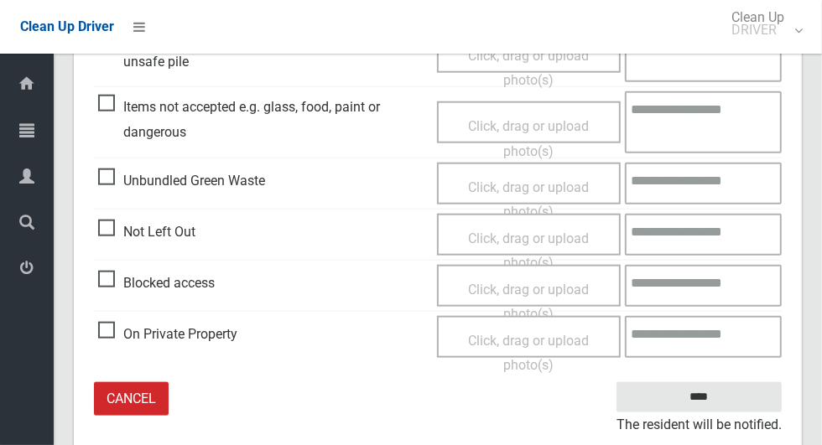
click at [74, 402] on div "Report issues with Booking #425301 Leave this blank if there were no issues wit…" at bounding box center [438, 102] width 728 height 709
click at [74, 404] on div "Report issues with Booking #425301 Leave this blank if there were no issues wit…" at bounding box center [438, 102] width 728 height 709
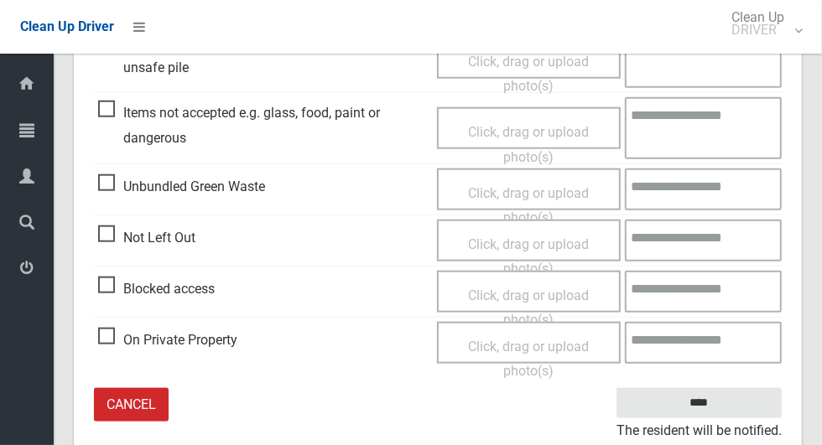
scroll to position [861, 0]
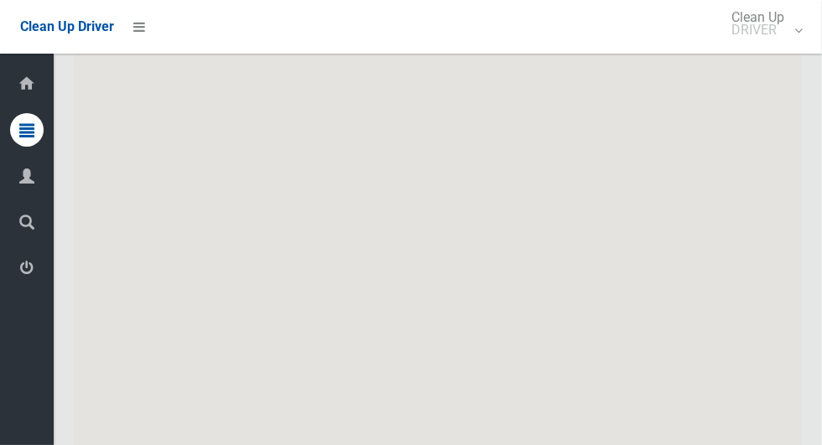
scroll to position [8536, 0]
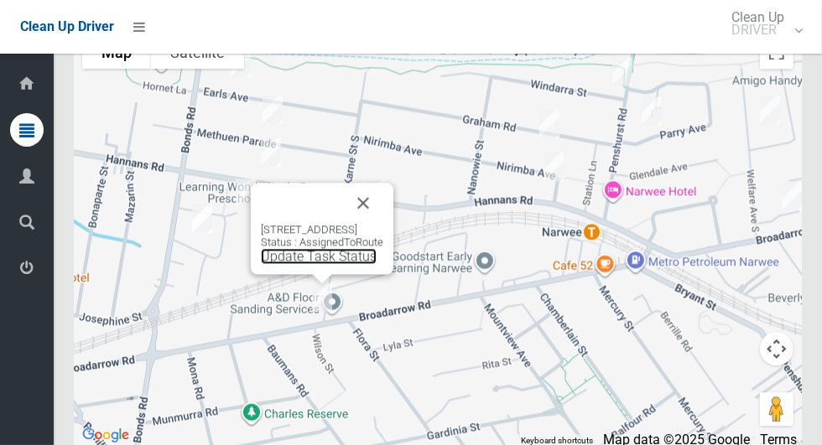
click at [330, 264] on link "Update Task Status" at bounding box center [319, 256] width 116 height 16
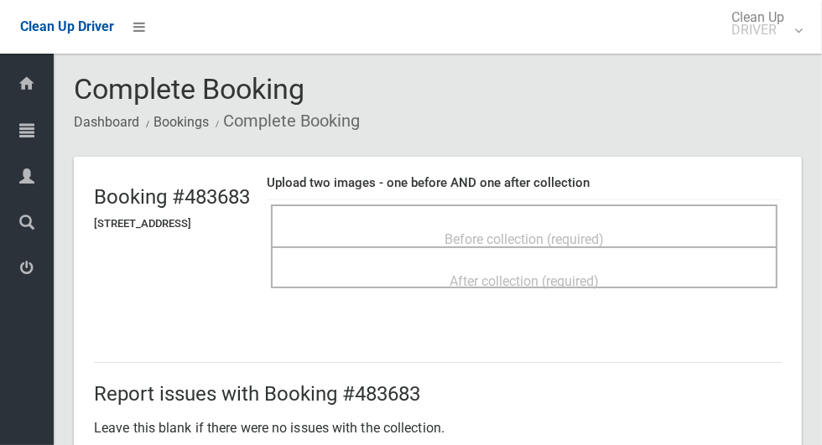
click at [581, 232] on span "Before collection (required)" at bounding box center [524, 240] width 159 height 16
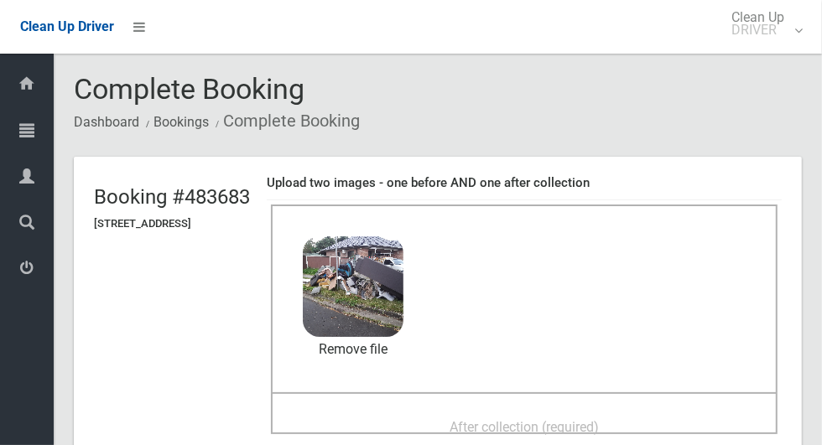
click at [599, 419] on span "After collection (required)" at bounding box center [524, 427] width 149 height 16
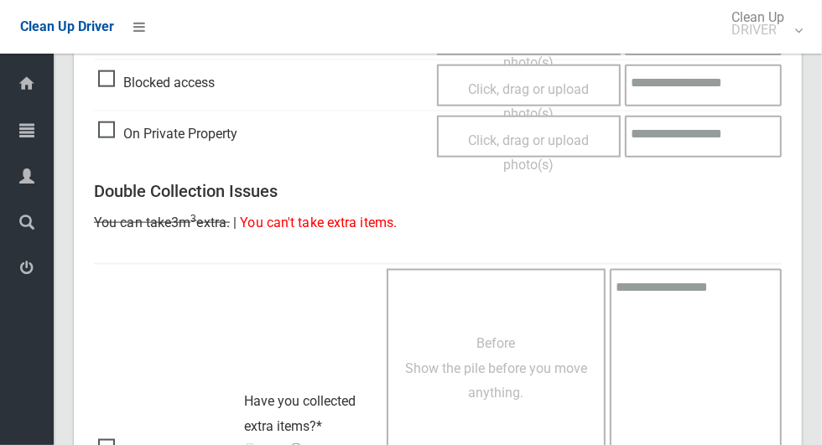
scroll to position [1372, 0]
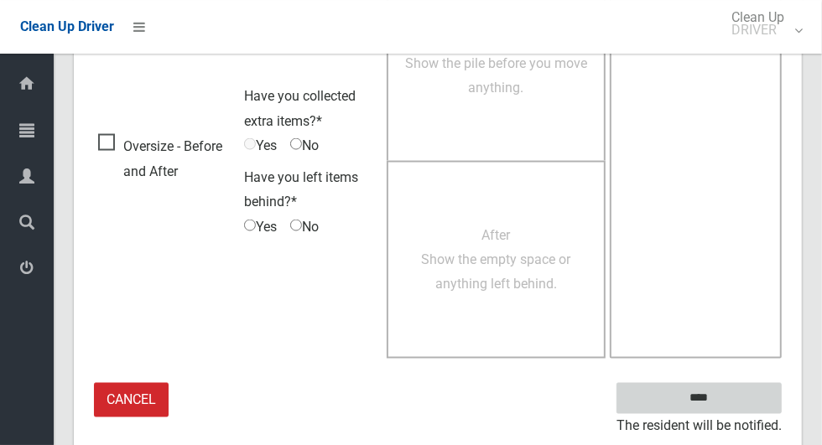
click at [732, 388] on input "****" at bounding box center [699, 398] width 165 height 31
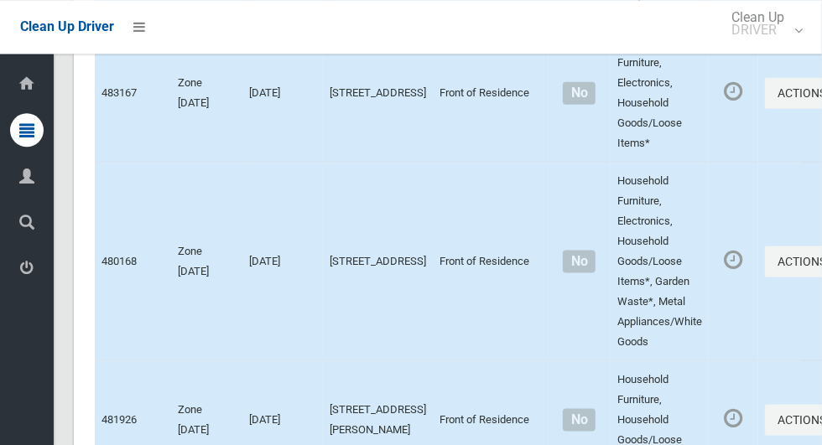
scroll to position [8536, 0]
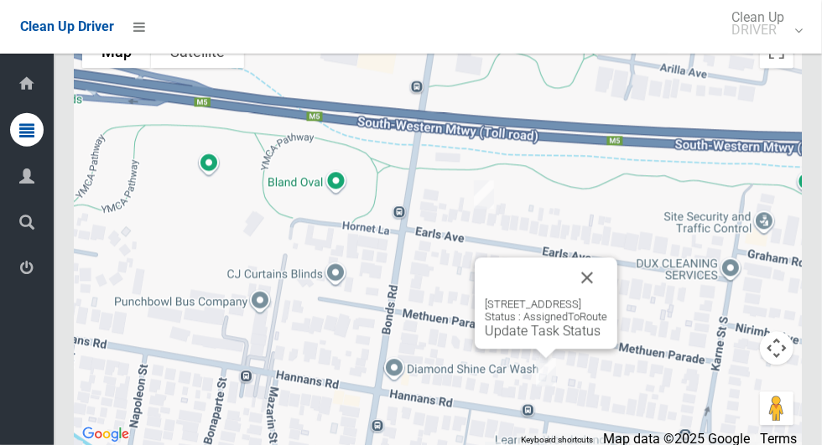
click at [607, 287] on button "Close" at bounding box center [587, 278] width 40 height 40
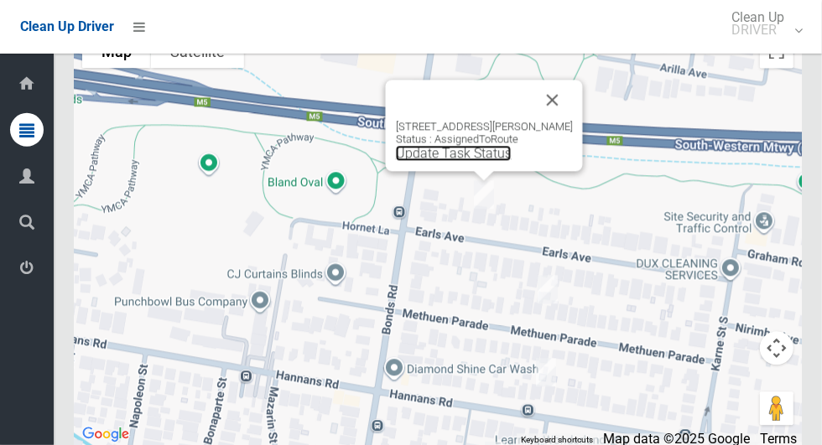
click at [481, 162] on link "Update Task Status" at bounding box center [454, 154] width 116 height 16
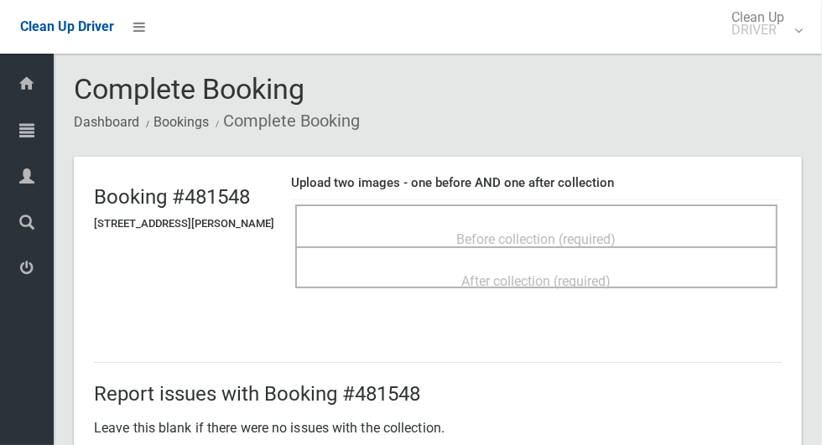
click at [583, 232] on span "Before collection (required)" at bounding box center [536, 240] width 159 height 16
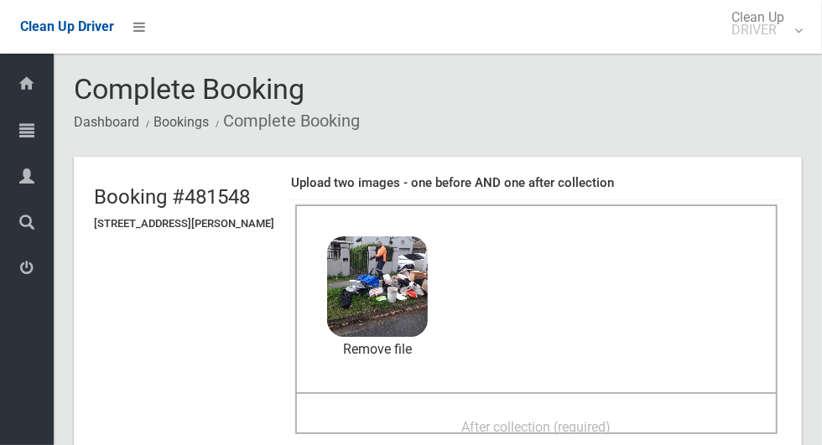
click at [612, 419] on span "After collection (required)" at bounding box center [536, 427] width 149 height 16
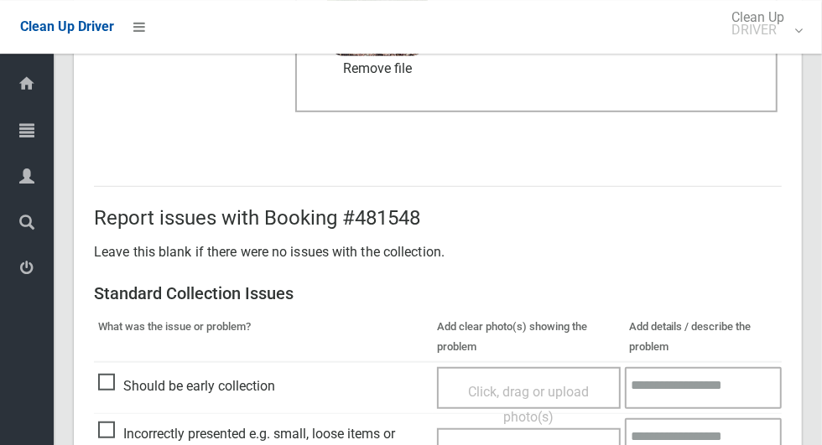
scroll to position [1372, 0]
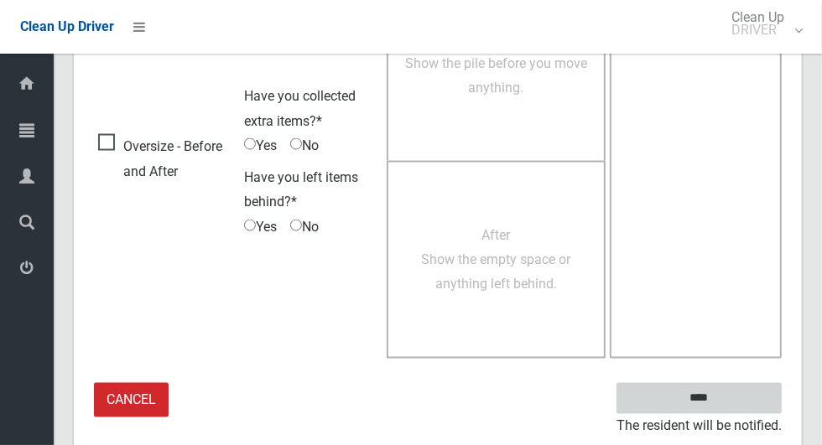
click at [728, 393] on input "****" at bounding box center [699, 398] width 165 height 31
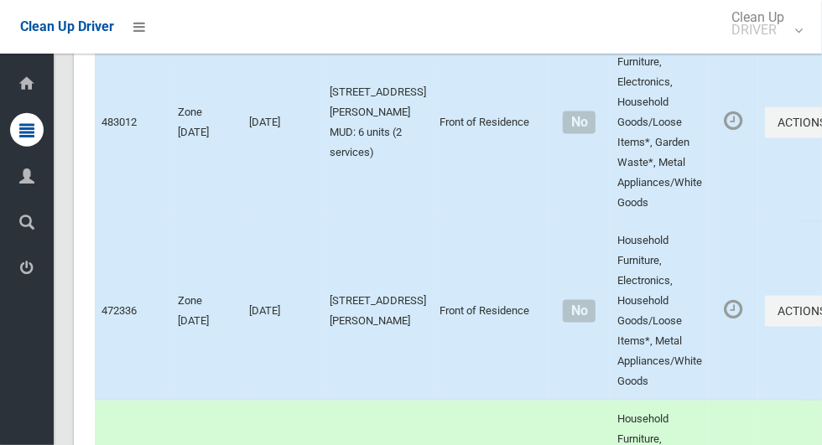
scroll to position [8537, 0]
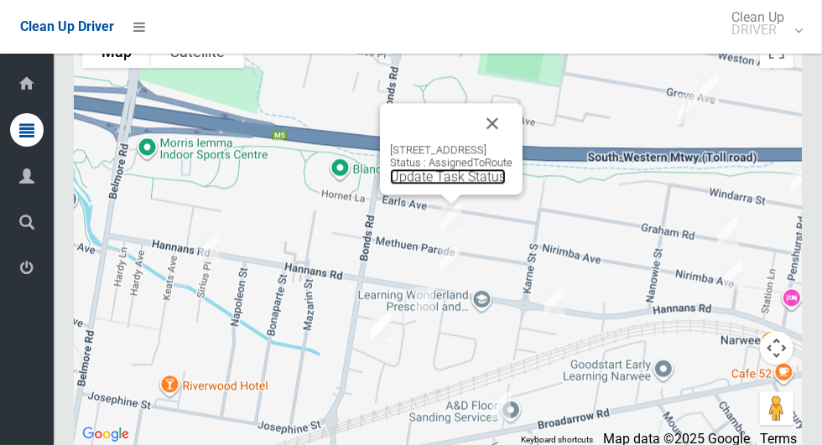
click at [411, 185] on link "Update Task Status" at bounding box center [448, 177] width 116 height 16
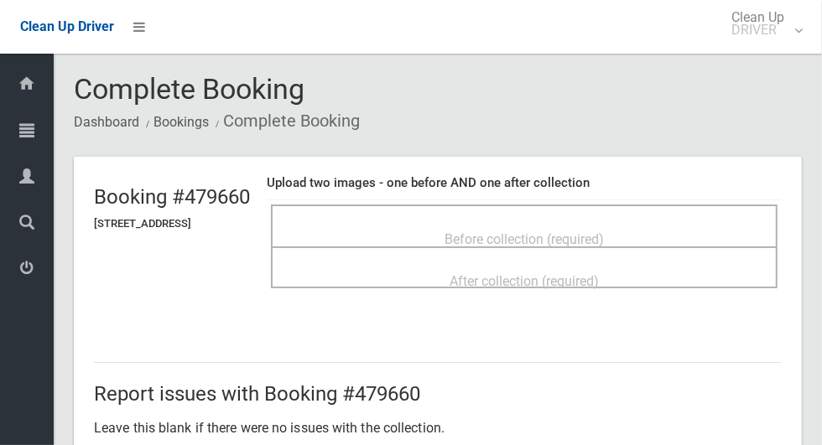
click at [604, 232] on span "Before collection (required)" at bounding box center [524, 240] width 159 height 16
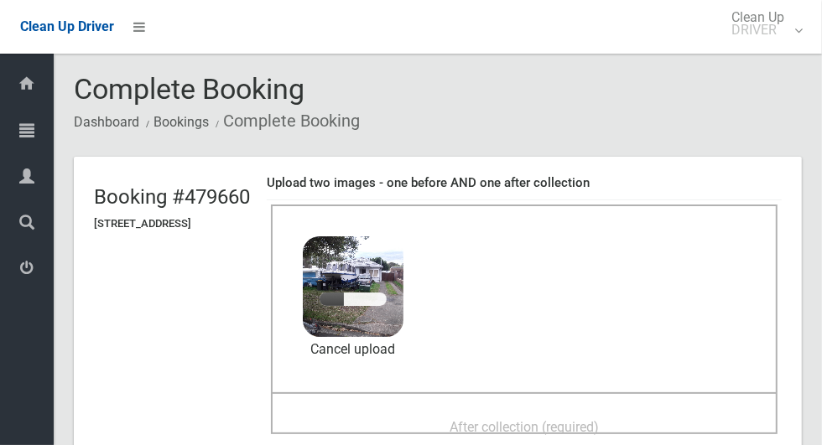
click at [622, 411] on div "After collection (required)" at bounding box center [524, 426] width 470 height 31
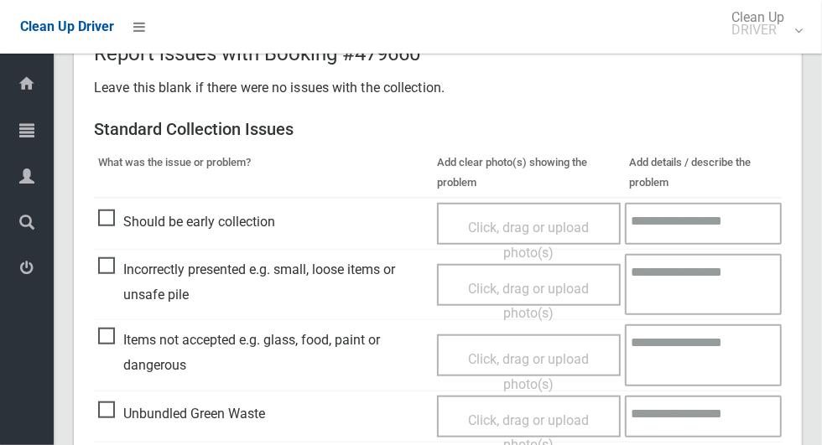
scroll to position [1372, 0]
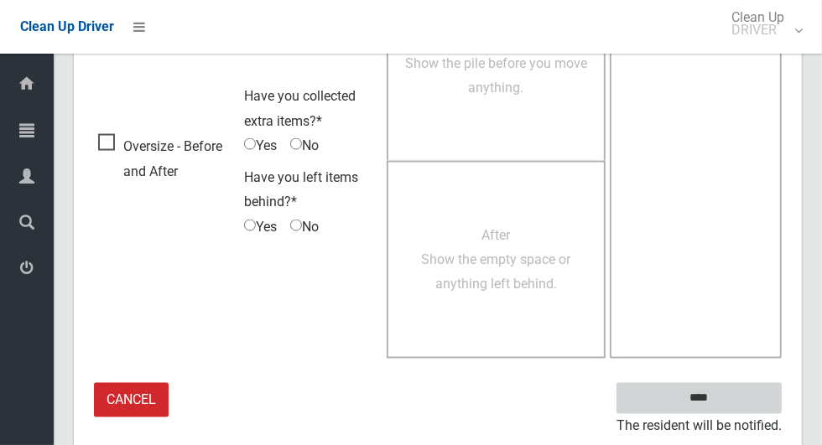
click at [739, 387] on input "****" at bounding box center [699, 398] width 165 height 31
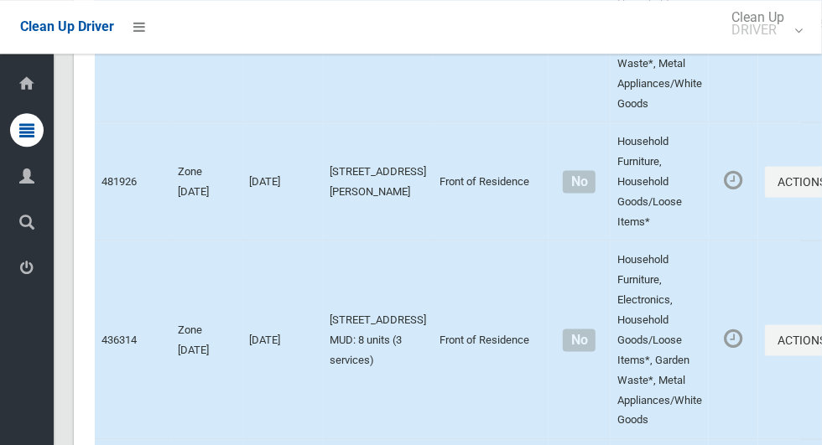
scroll to position [8537, 0]
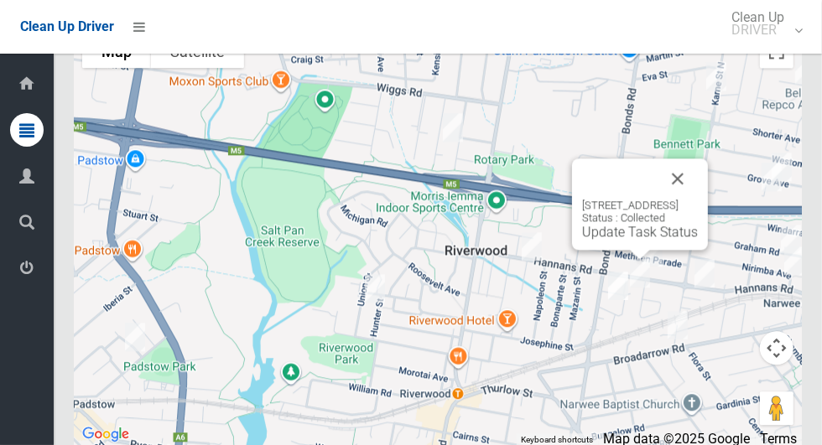
click at [698, 195] on button "Close" at bounding box center [678, 179] width 40 height 40
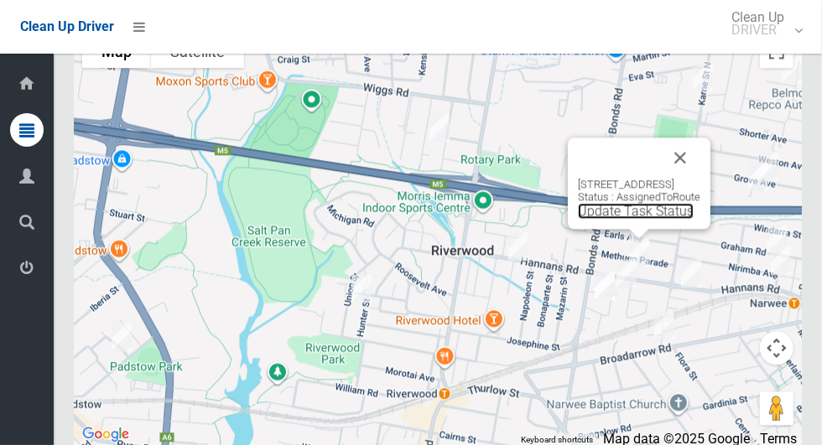
click at [619, 219] on link "Update Task Status" at bounding box center [636, 211] width 116 height 16
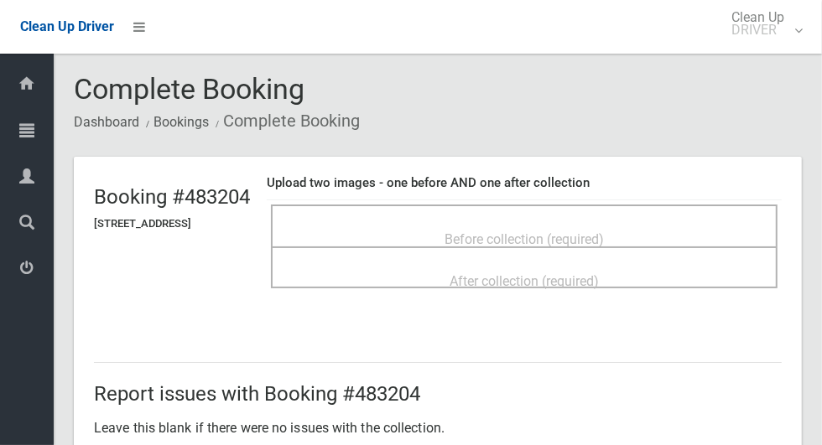
click at [604, 232] on span "Before collection (required)" at bounding box center [524, 240] width 159 height 16
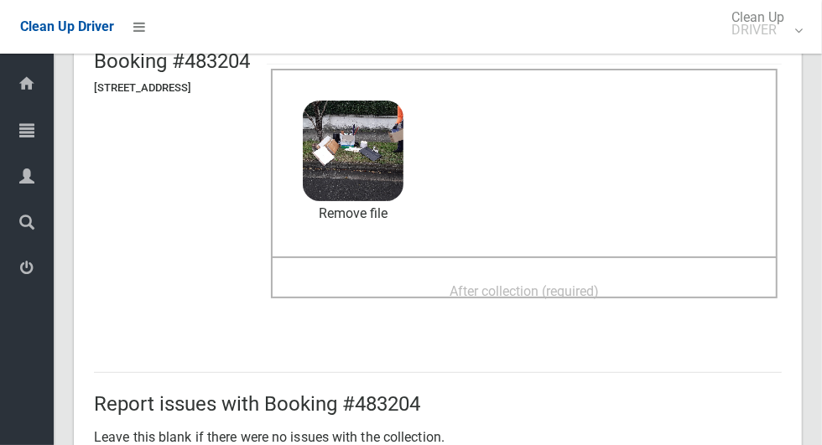
scroll to position [143, 0]
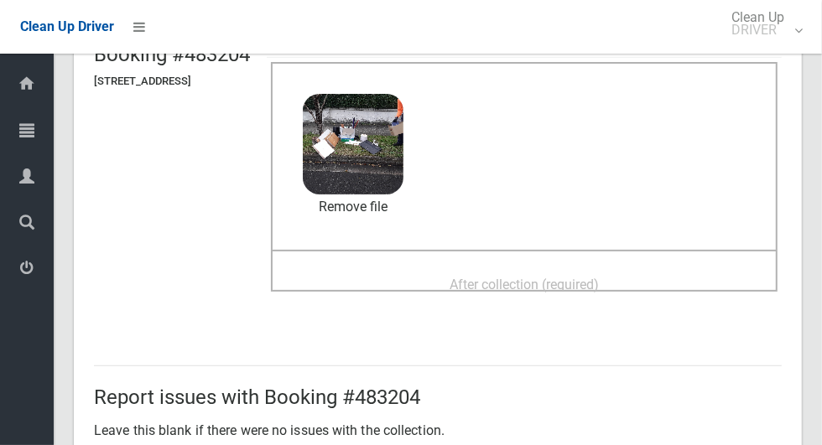
click at [669, 278] on div "After collection (required)" at bounding box center [524, 283] width 470 height 31
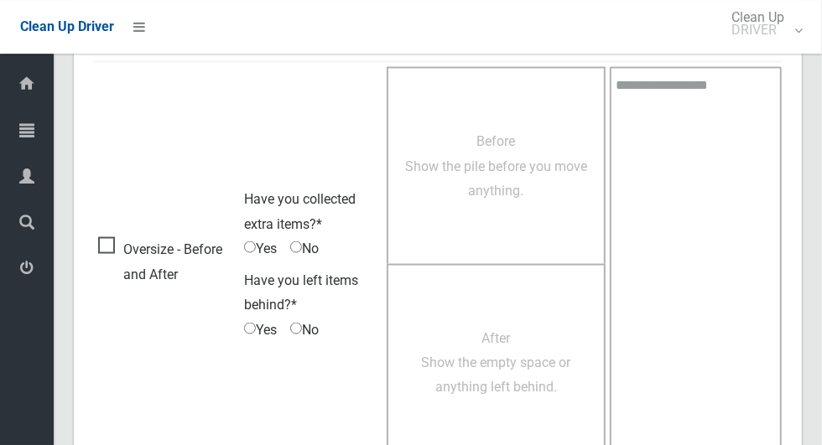
scroll to position [1372, 0]
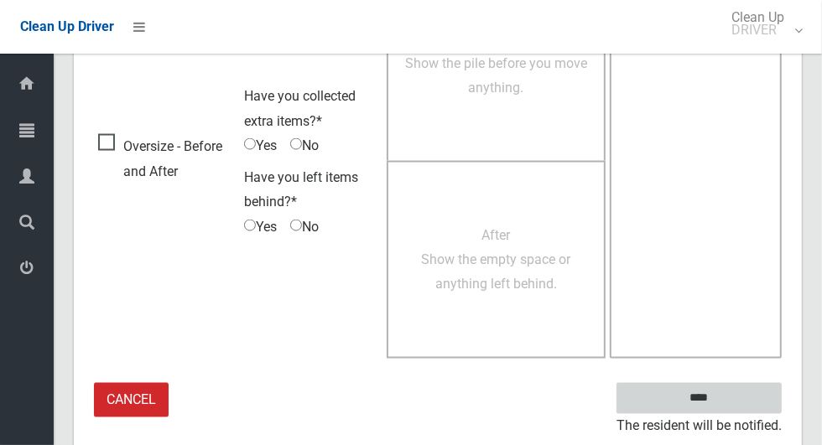
click at [731, 383] on input "****" at bounding box center [699, 398] width 165 height 31
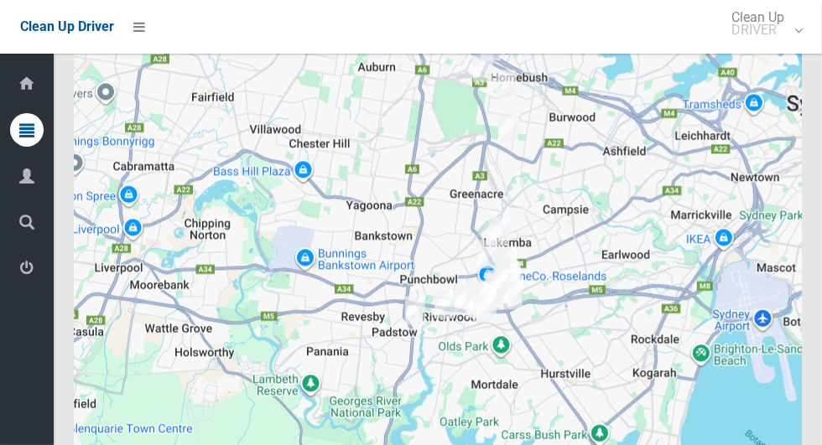
scroll to position [8536, 0]
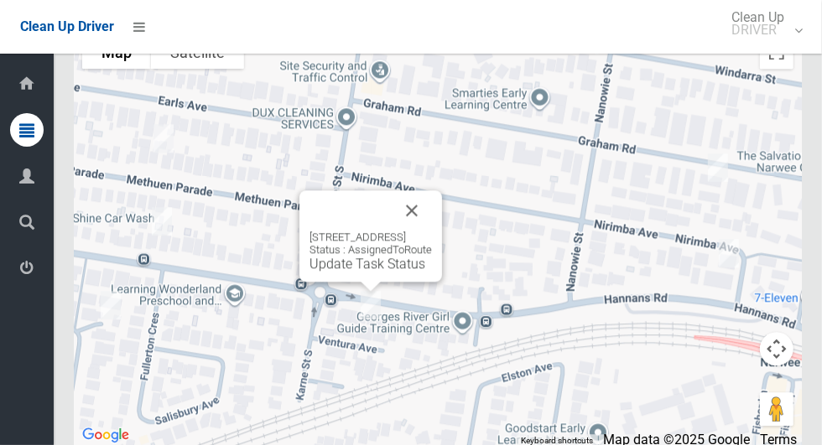
click at [432, 216] on button "Close" at bounding box center [412, 210] width 40 height 40
click at [368, 272] on link "Update Task Status" at bounding box center [368, 264] width 116 height 16
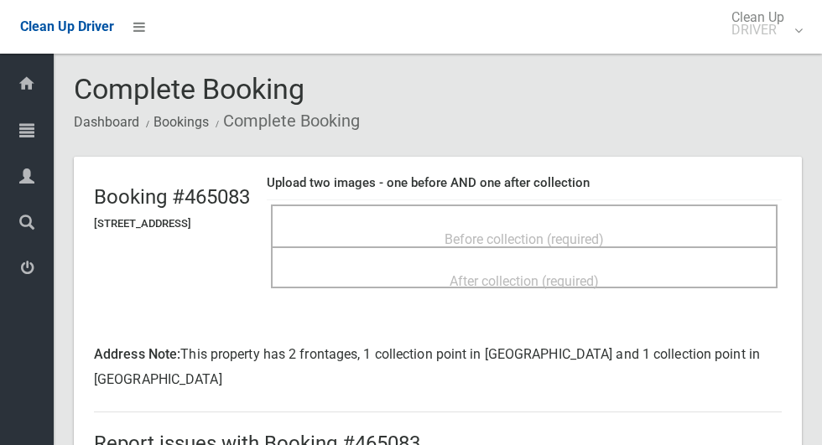
click at [604, 234] on span "Before collection (required)" at bounding box center [524, 240] width 159 height 16
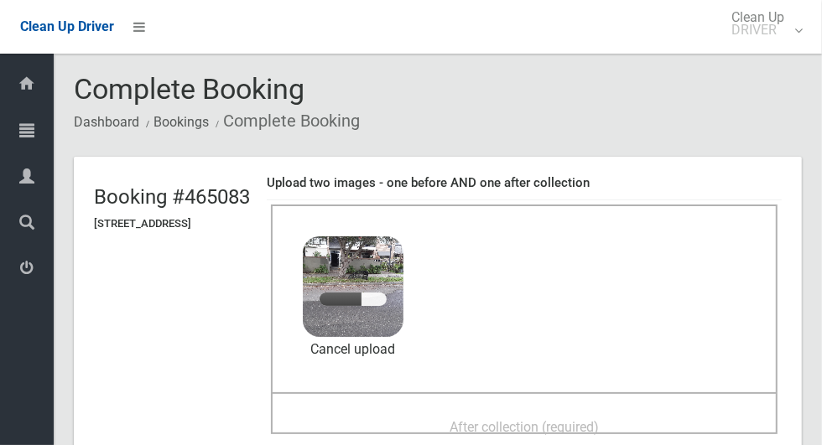
click at [604, 411] on div "After collection (required)" at bounding box center [524, 426] width 470 height 31
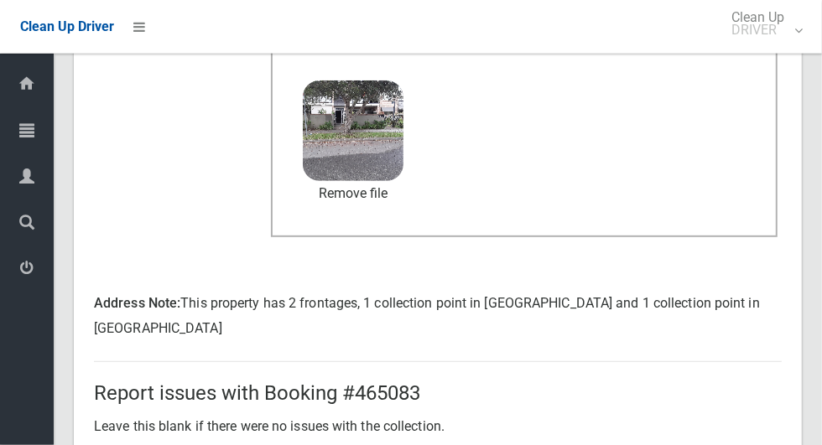
scroll to position [916, 0]
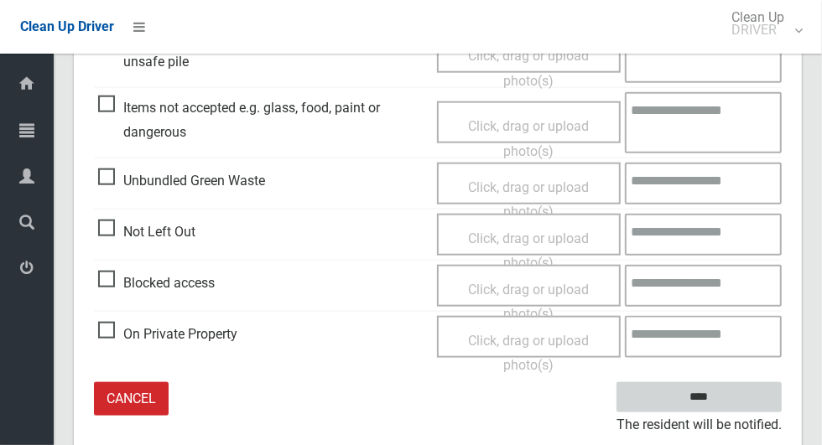
click at [728, 396] on input "****" at bounding box center [699, 398] width 165 height 31
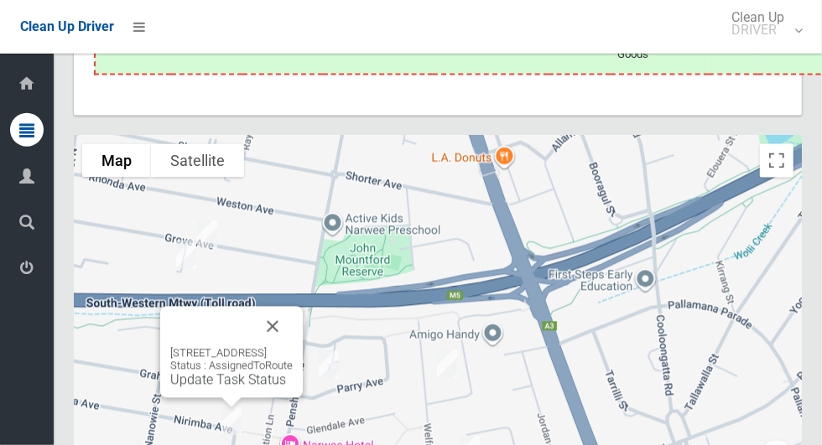
scroll to position [8536, 0]
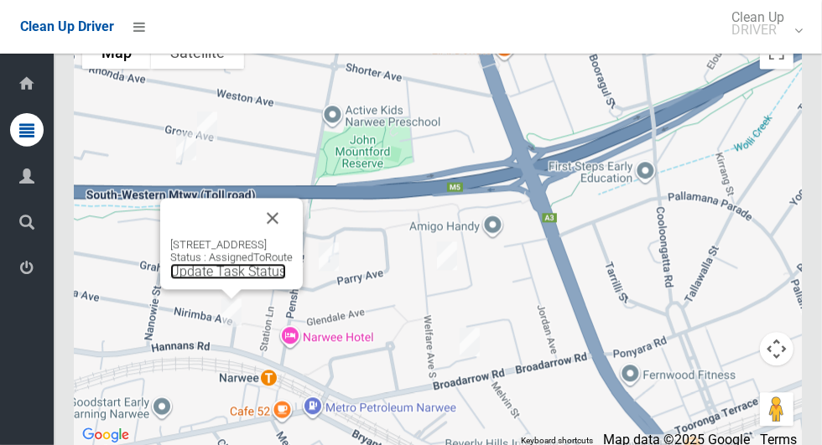
click at [241, 279] on link "Update Task Status" at bounding box center [228, 271] width 116 height 16
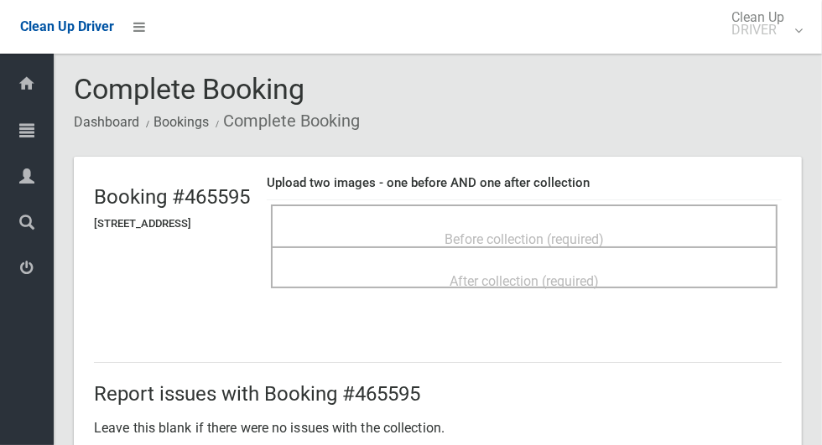
click at [600, 232] on span "Before collection (required)" at bounding box center [524, 240] width 159 height 16
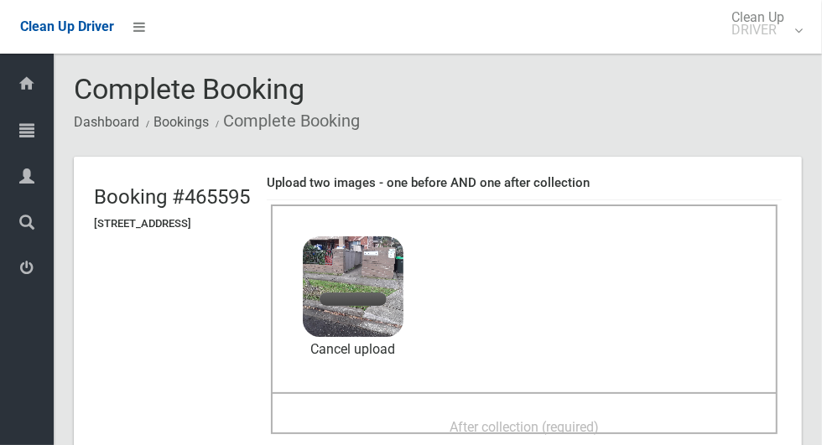
click at [608, 411] on div "After collection (required)" at bounding box center [524, 426] width 470 height 31
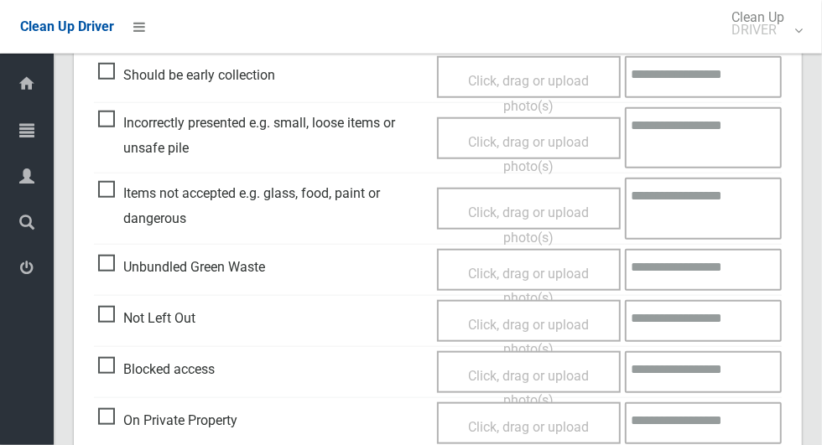
scroll to position [867, 0]
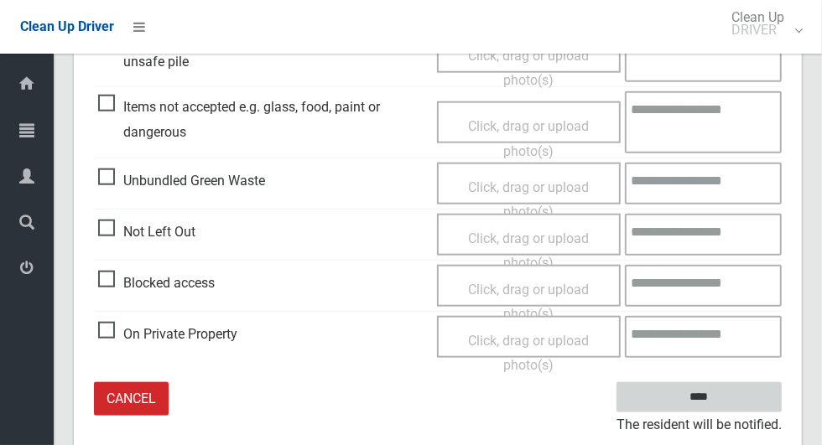
click at [729, 393] on input "****" at bounding box center [699, 398] width 165 height 31
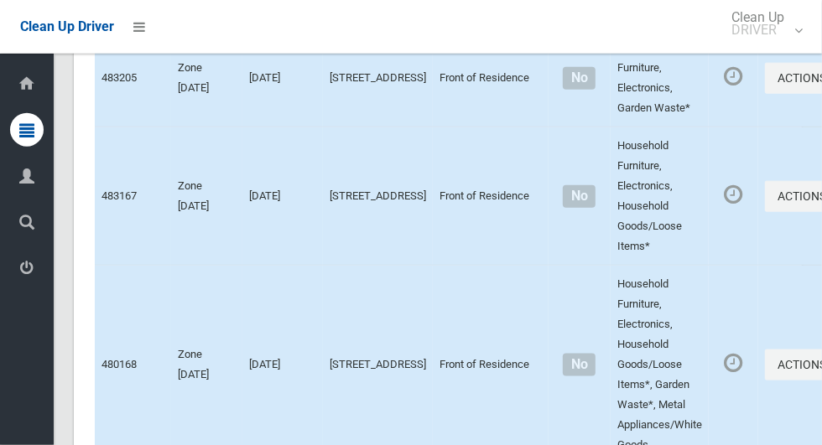
scroll to position [8536, 0]
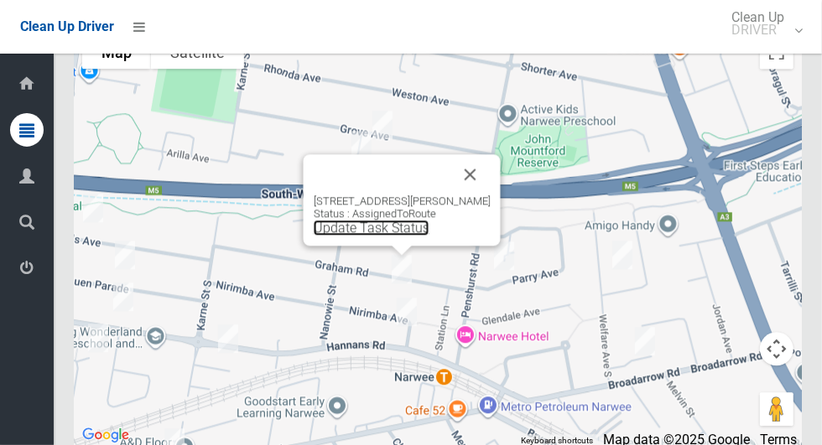
click at [395, 236] on link "Update Task Status" at bounding box center [372, 228] width 116 height 16
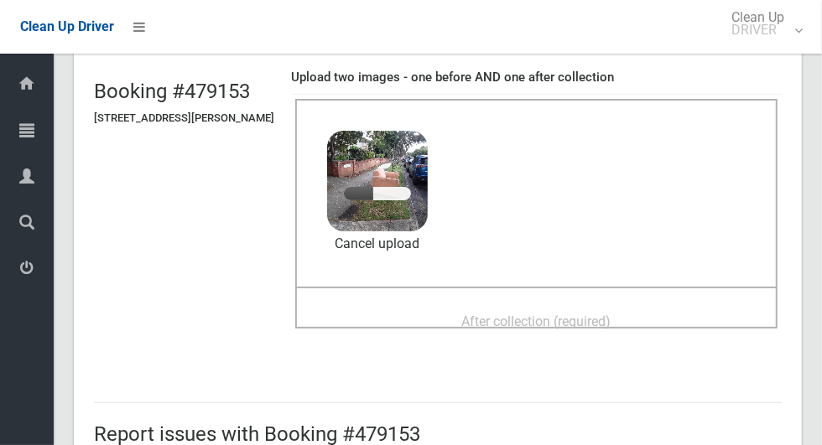
scroll to position [104, 0]
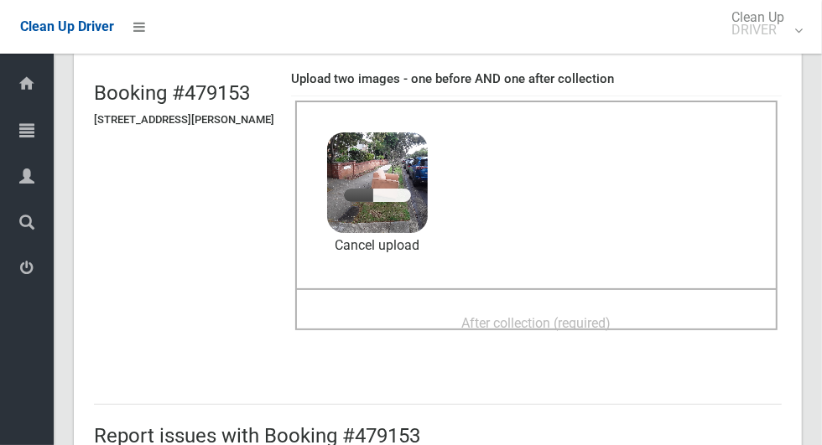
click at [612, 315] on span "After collection (required)" at bounding box center [536, 323] width 149 height 16
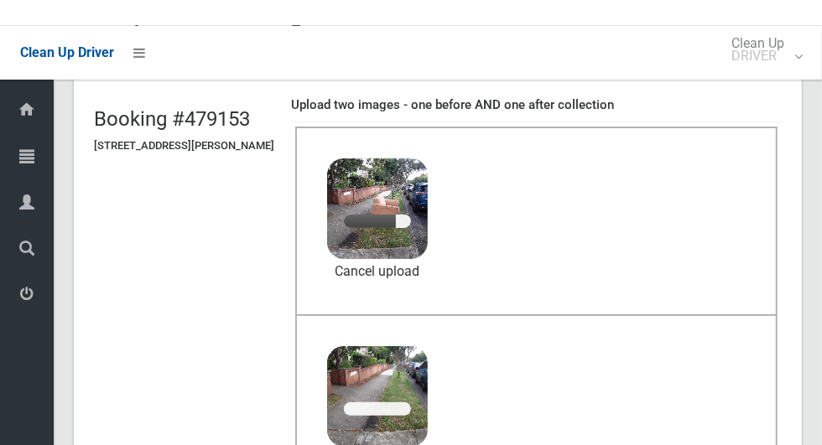
scroll to position [78, 0]
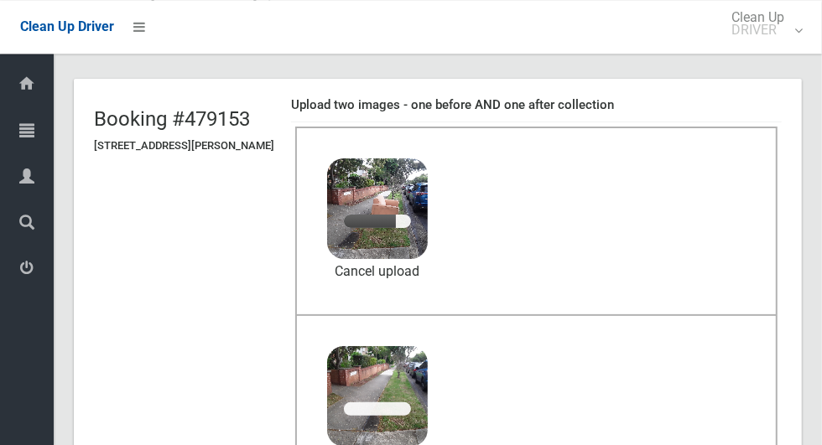
click at [7, 445] on div "Driver Dashboard Dashboard Tasks All Tasks Todays Tasks Overdue Tasks Complete …" at bounding box center [27, 250] width 54 height 392
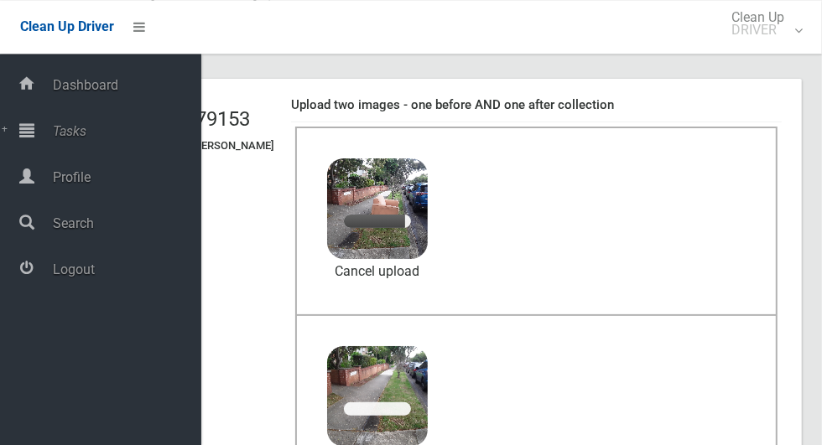
click at [9, 445] on div "Driver Dashboard Dashboard Tasks All Tasks Todays Tasks Overdue Tasks Complete …" at bounding box center [100, 250] width 201 height 392
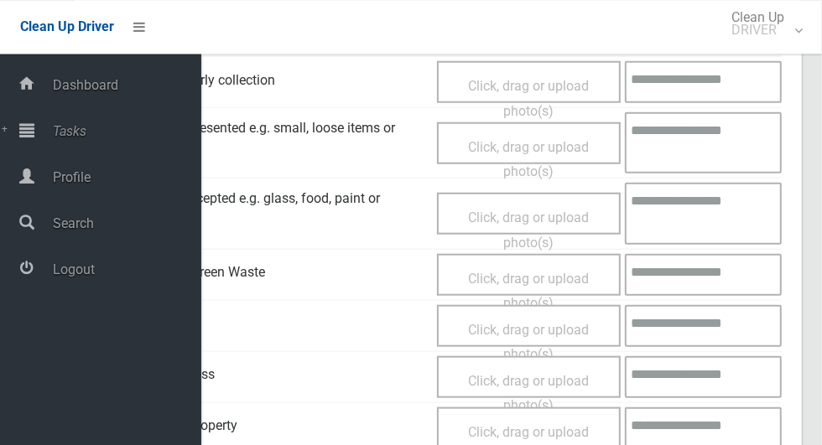
scroll to position [867, 0]
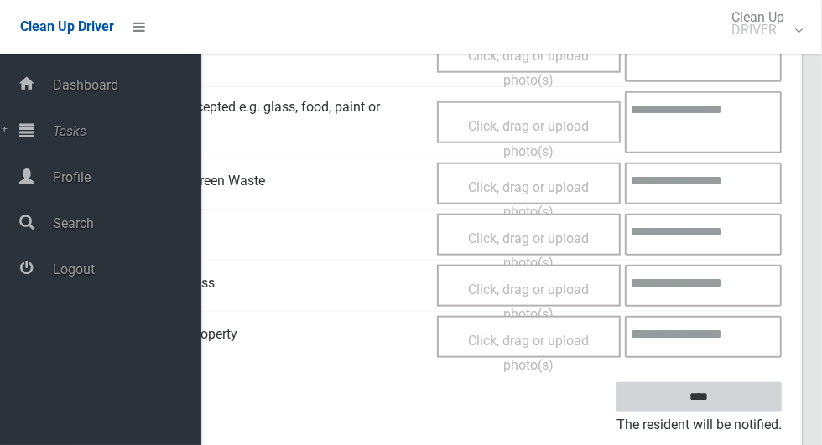
click at [715, 393] on input "****" at bounding box center [699, 398] width 165 height 31
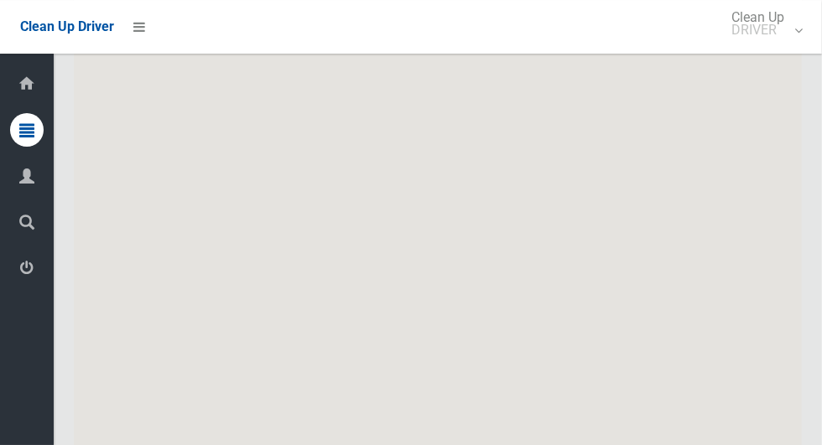
scroll to position [8537, 0]
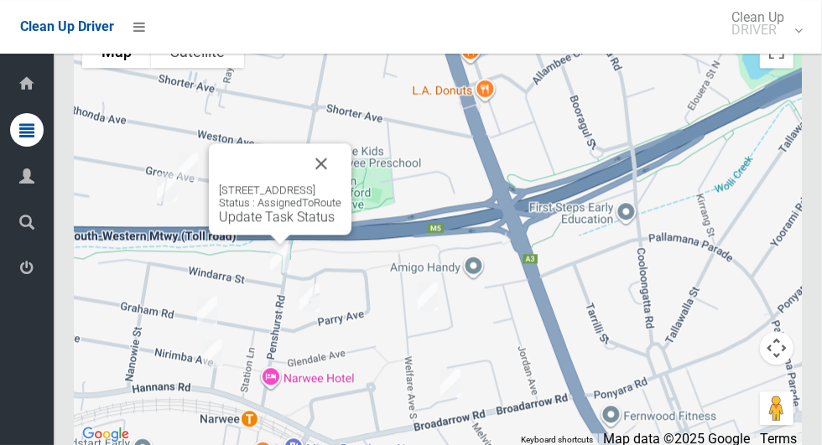
click at [341, 176] on button "Close" at bounding box center [321, 163] width 40 height 40
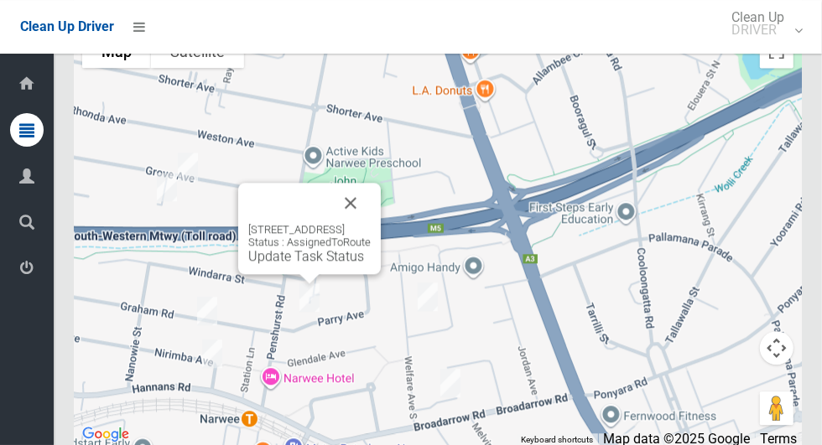
click at [371, 223] on button "Close" at bounding box center [351, 203] width 40 height 40
click at [371, 220] on button "Close" at bounding box center [351, 203] width 40 height 40
click at [371, 223] on button "Close" at bounding box center [351, 203] width 40 height 40
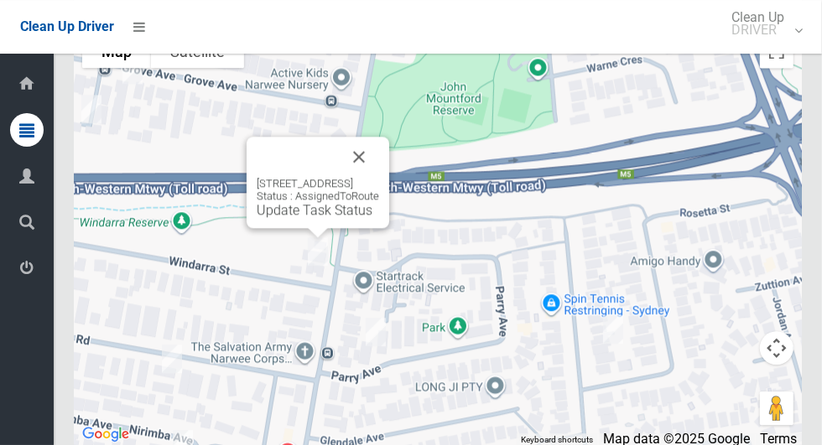
click at [379, 170] on button "Close" at bounding box center [359, 157] width 40 height 40
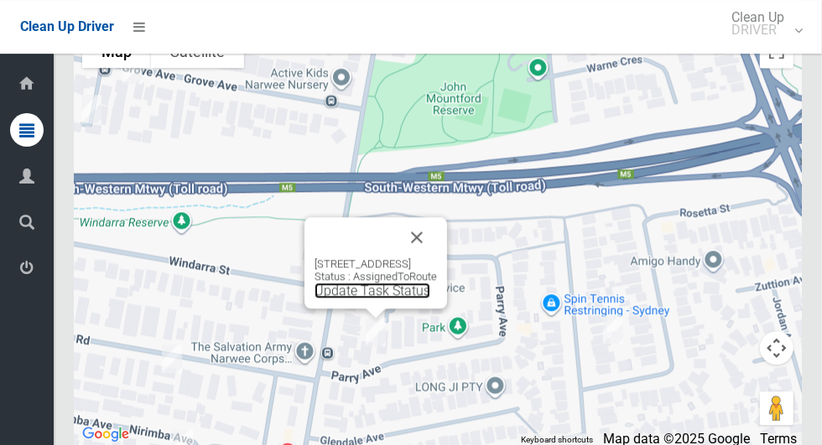
click at [377, 299] on link "Update Task Status" at bounding box center [373, 291] width 116 height 16
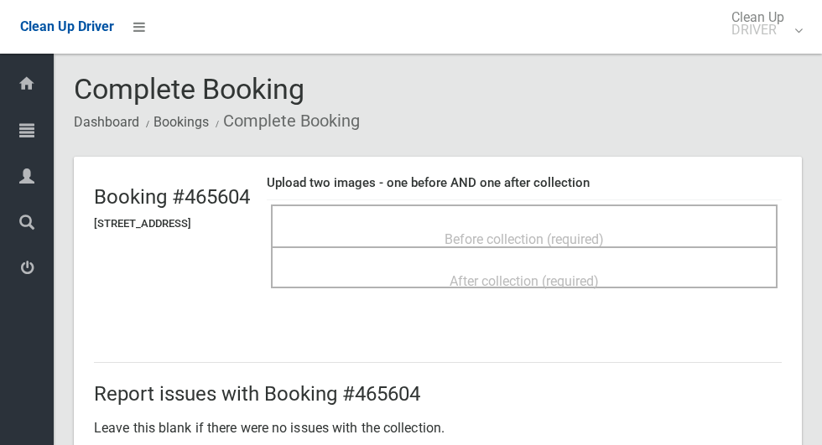
click at [604, 237] on span "Before collection (required)" at bounding box center [524, 240] width 159 height 16
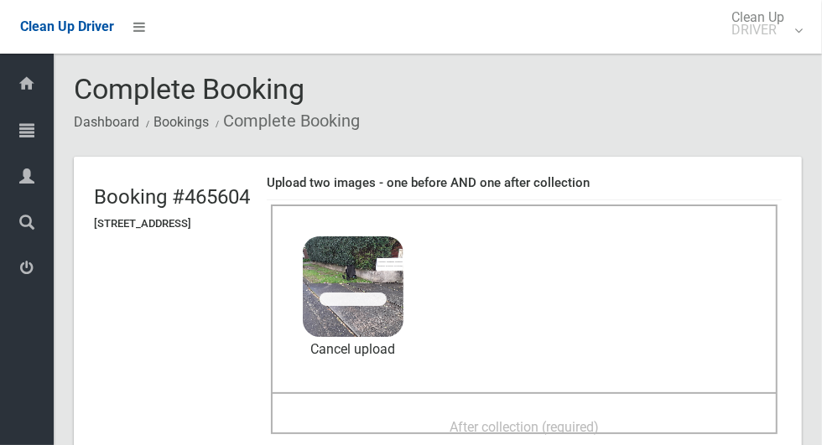
click at [596, 419] on span "After collection (required)" at bounding box center [524, 427] width 149 height 16
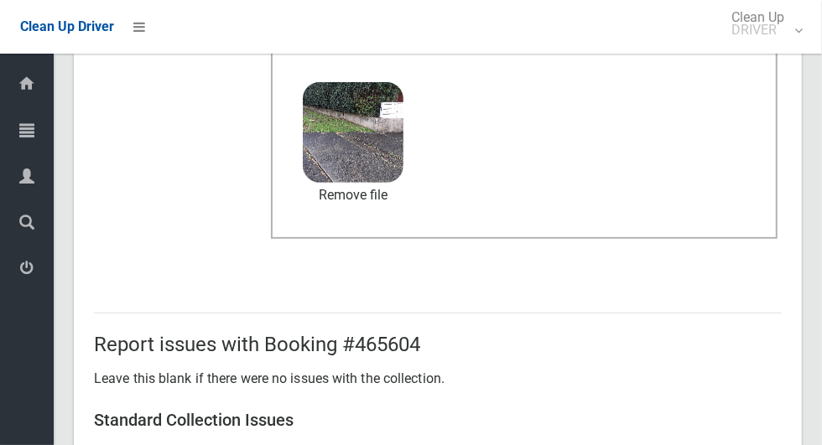
scroll to position [867, 0]
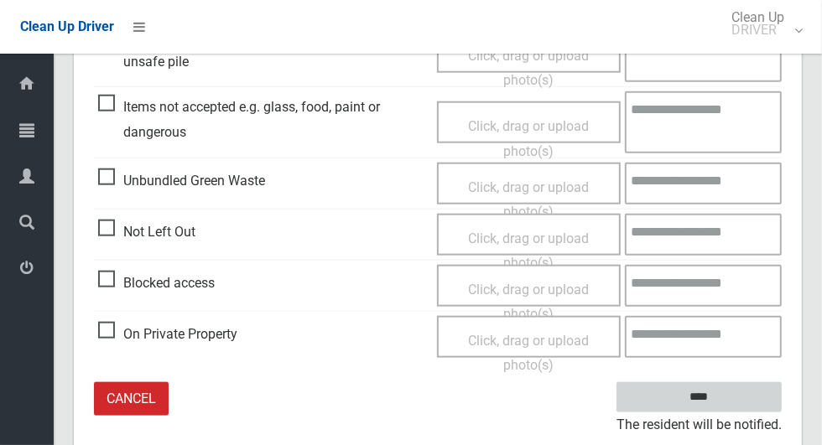
click at [731, 388] on input "****" at bounding box center [699, 398] width 165 height 31
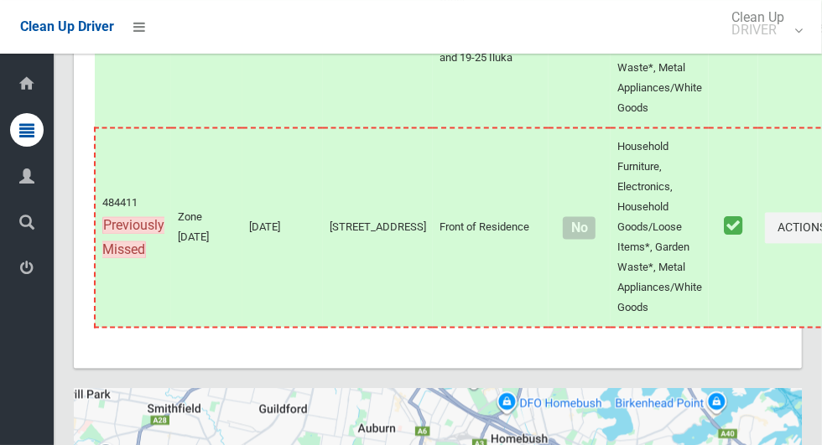
scroll to position [8536, 0]
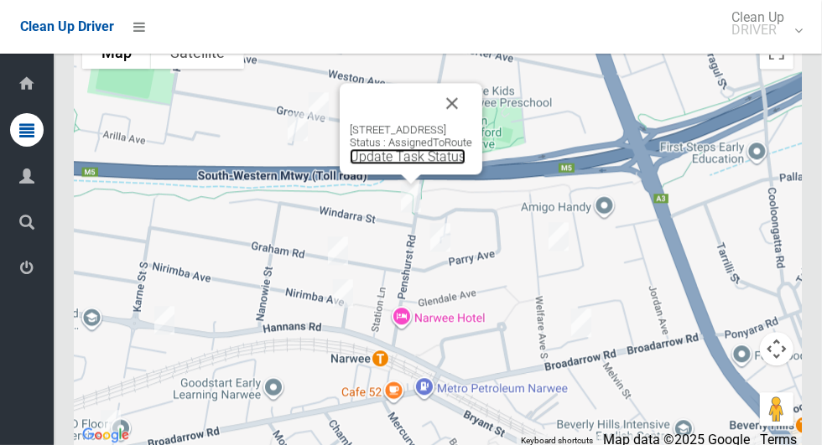
click at [414, 164] on link "Update Task Status" at bounding box center [408, 156] width 116 height 16
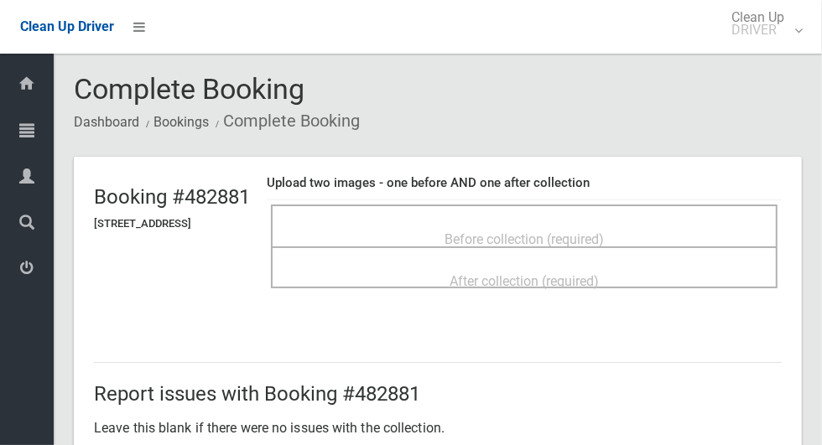
click at [660, 223] on div "Before collection (required)" at bounding box center [524, 238] width 470 height 31
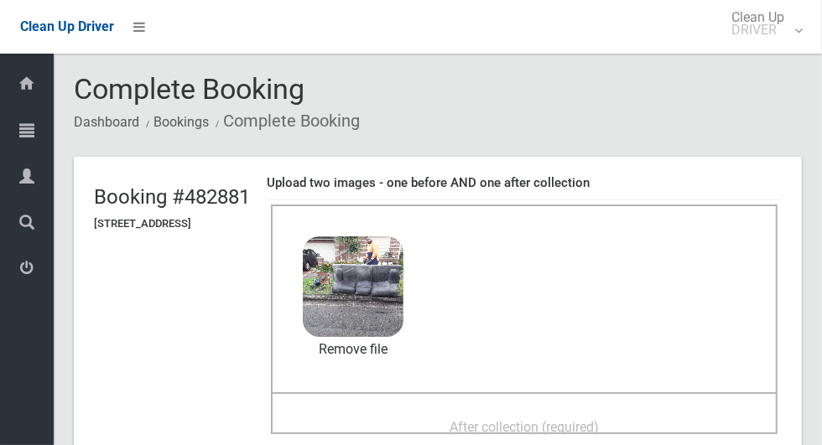
click at [610, 411] on div "After collection (required)" at bounding box center [524, 426] width 470 height 31
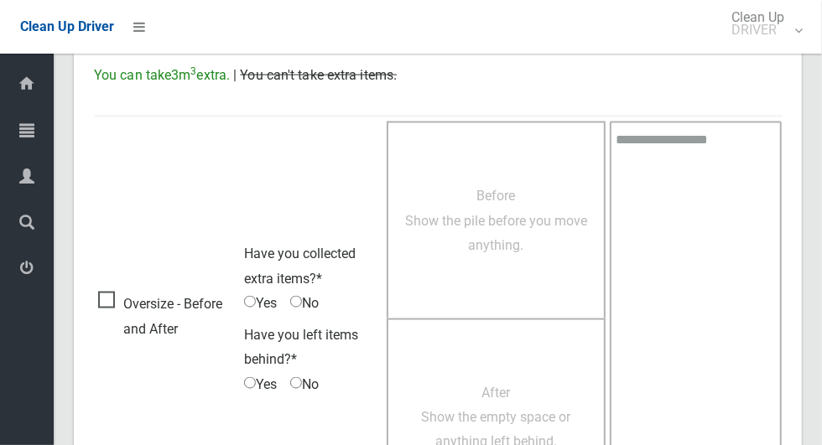
scroll to position [1372, 0]
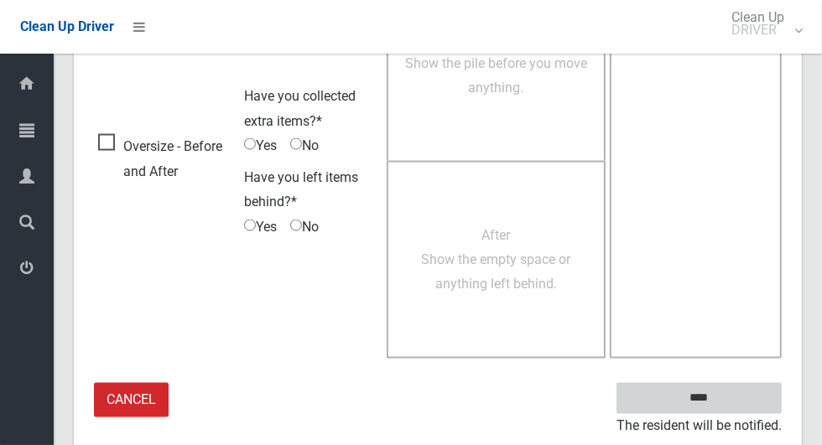
click at [734, 396] on input "****" at bounding box center [699, 398] width 165 height 31
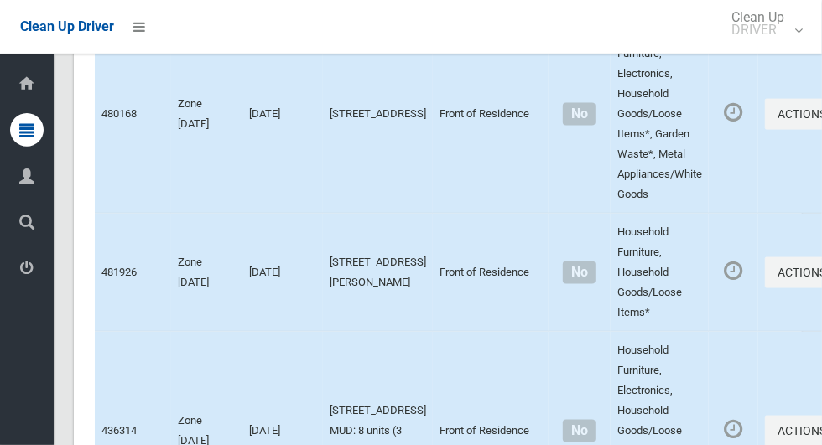
scroll to position [8537, 0]
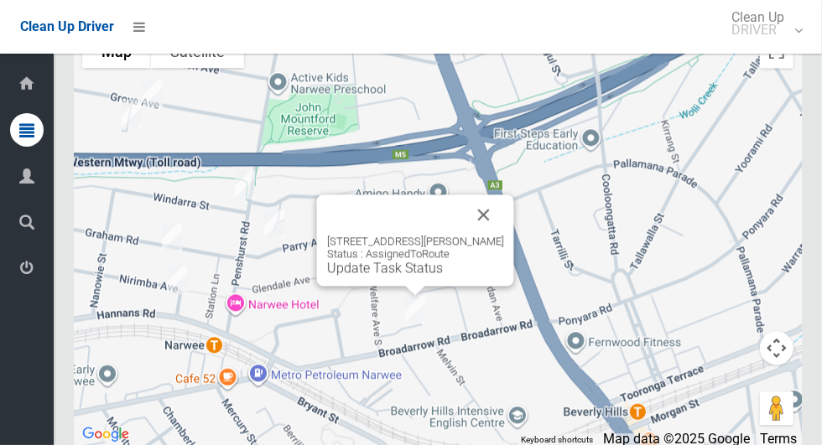
click at [504, 226] on button "Close" at bounding box center [484, 215] width 40 height 40
click at [504, 232] on button "Close" at bounding box center [484, 215] width 40 height 40
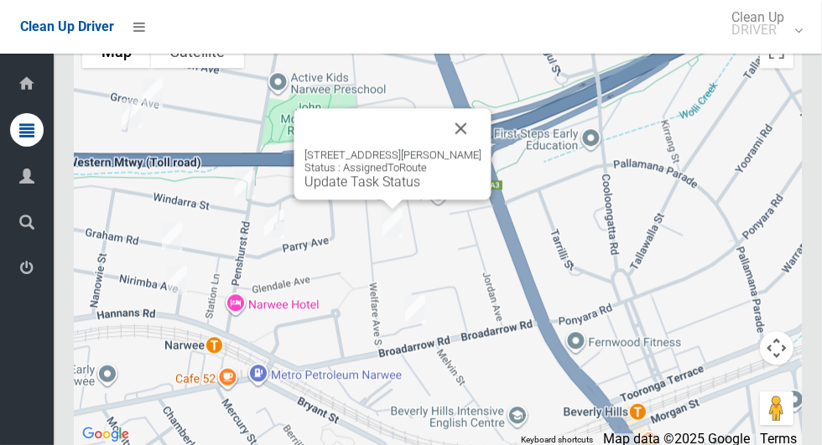
click at [482, 148] on button "Close" at bounding box center [461, 128] width 40 height 40
click at [360, 190] on link "Update Task Status" at bounding box center [363, 182] width 116 height 16
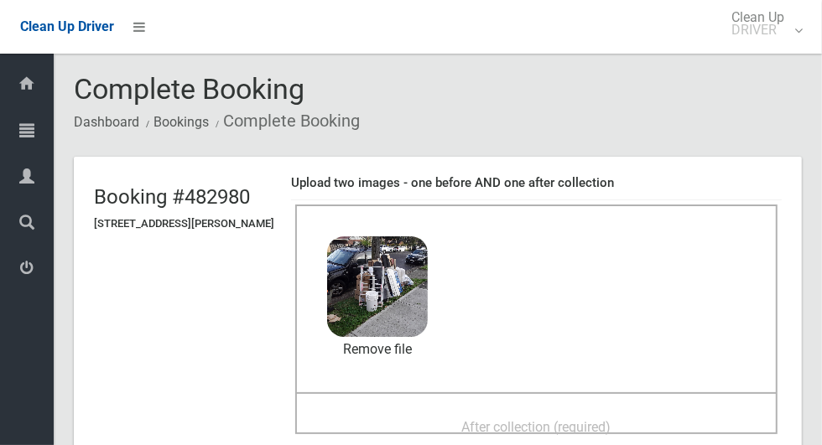
click at [564, 419] on span "After collection (required)" at bounding box center [536, 427] width 149 height 16
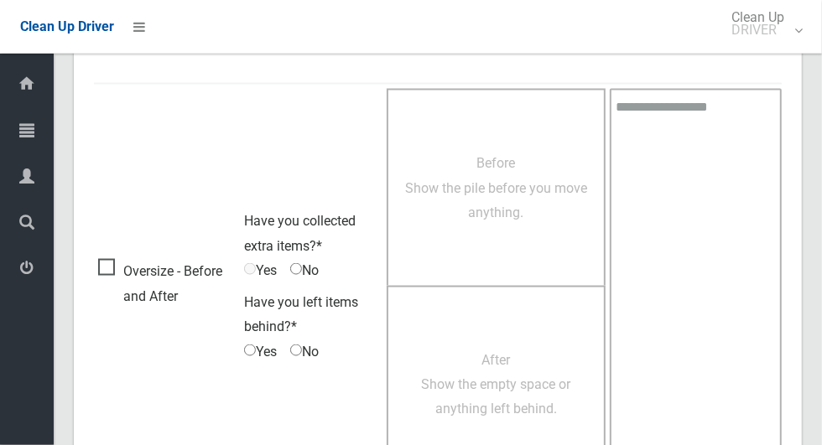
scroll to position [1372, 0]
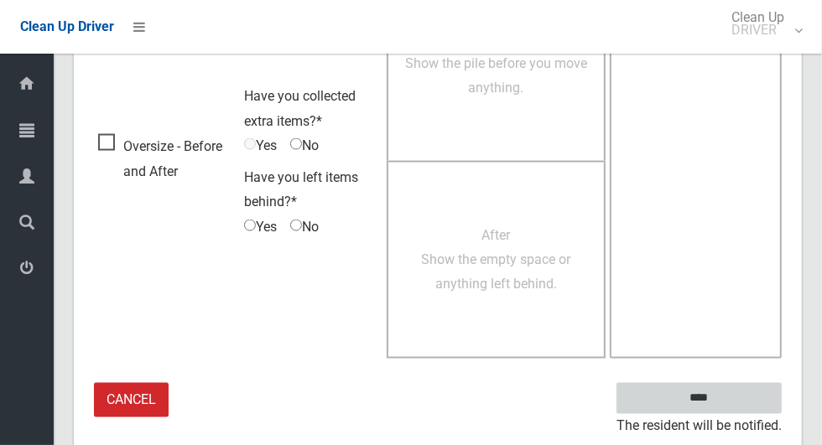
click at [728, 393] on input "****" at bounding box center [699, 398] width 165 height 31
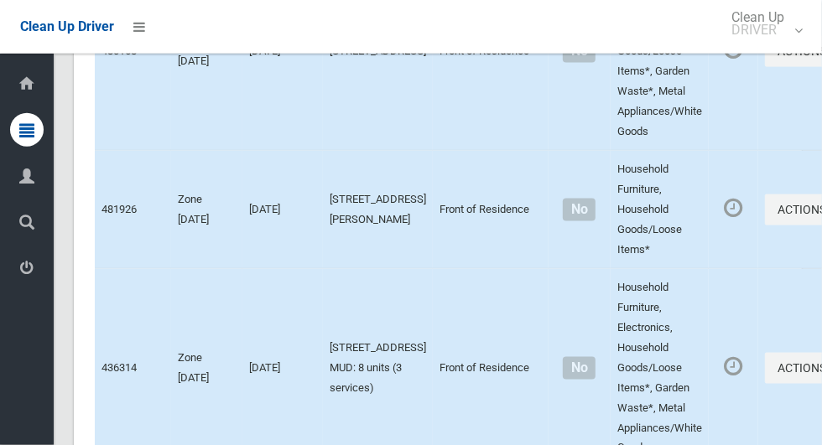
scroll to position [8537, 0]
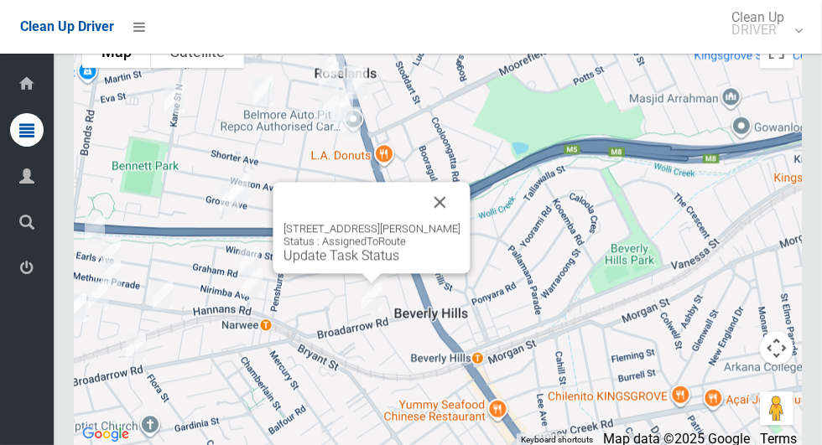
click at [317, 273] on div "[STREET_ADDRESS][PERSON_NAME] Status : AssignedToRoute Update Task Status" at bounding box center [371, 227] width 197 height 91
click at [331, 263] on link "Update Task Status" at bounding box center [342, 255] width 116 height 16
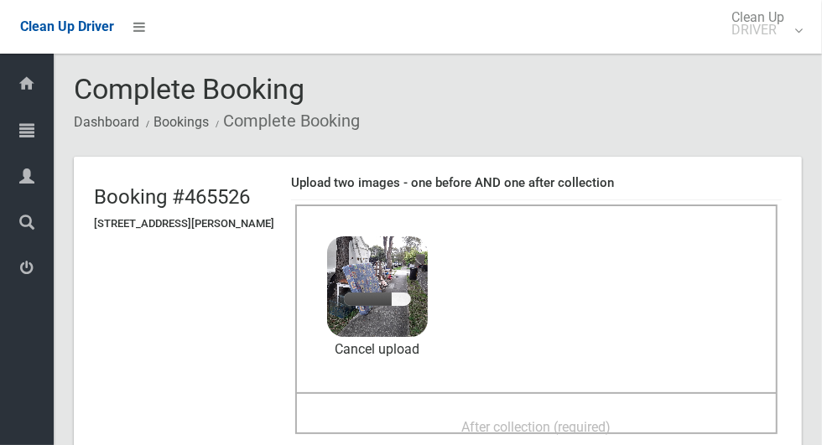
click at [612, 411] on div "After collection (required)" at bounding box center [536, 426] width 445 height 31
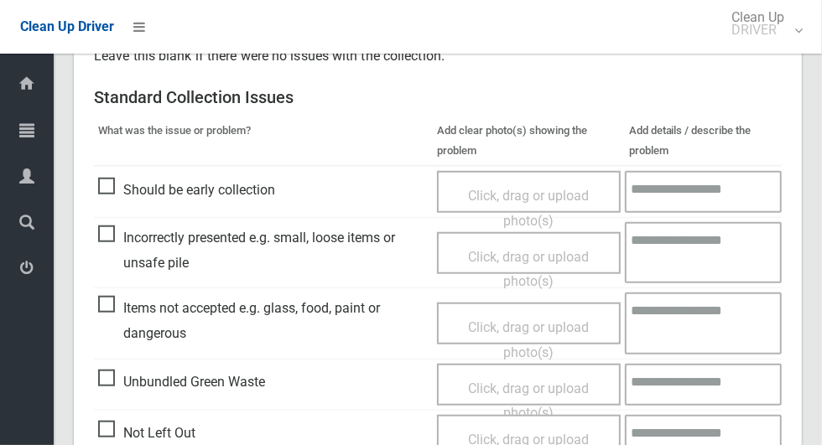
scroll to position [680, 0]
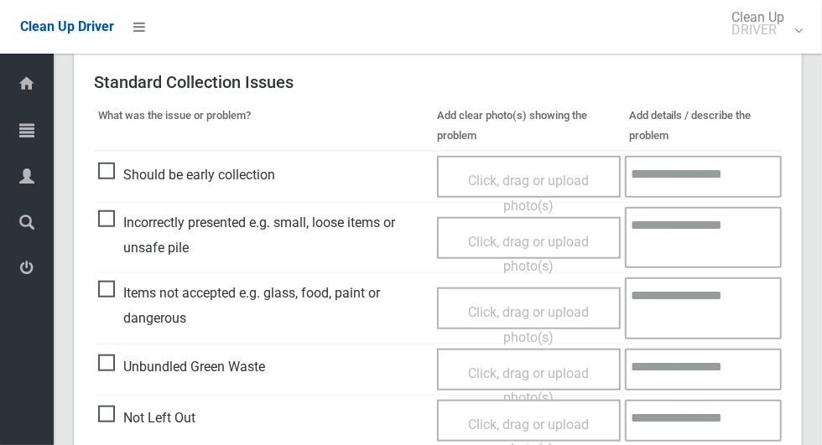
click at [106, 285] on span "Items not accepted e.g. glass, food, paint or dangerous" at bounding box center [263, 305] width 331 height 49
click at [507, 305] on span "Click, drag or upload photo(s)" at bounding box center [528, 325] width 121 height 41
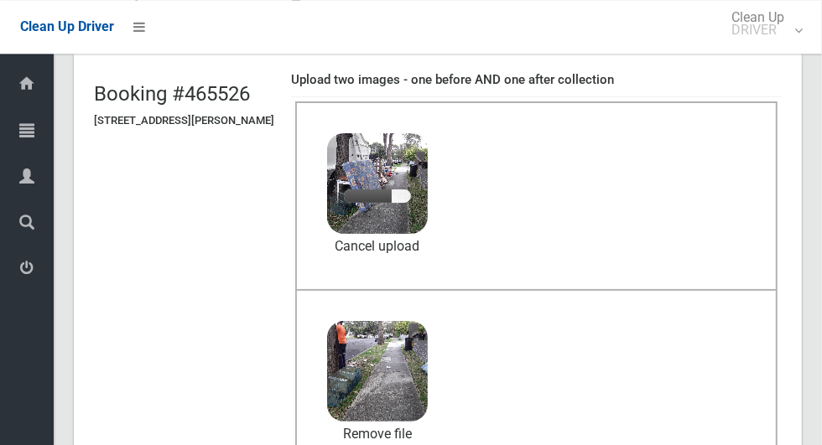
scroll to position [104, 0]
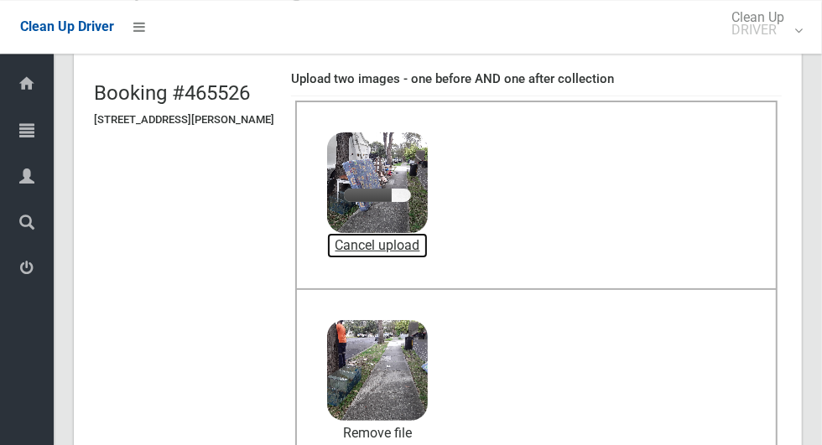
click at [428, 242] on link "Cancel upload" at bounding box center [377, 245] width 101 height 25
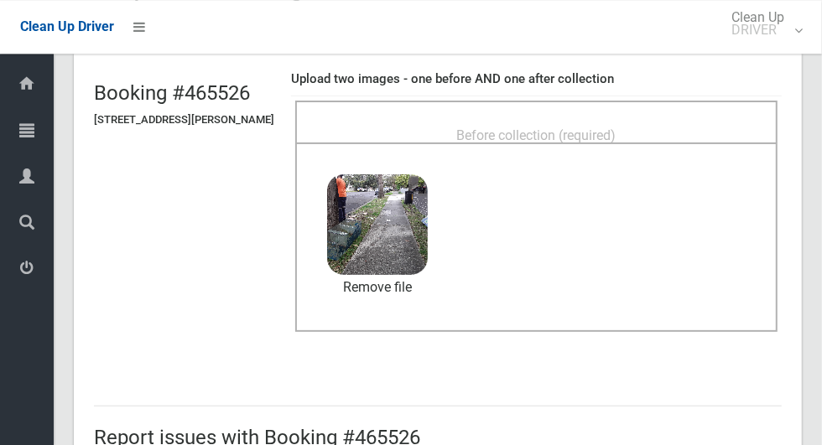
click at [607, 128] on span "Before collection (required)" at bounding box center [536, 136] width 159 height 16
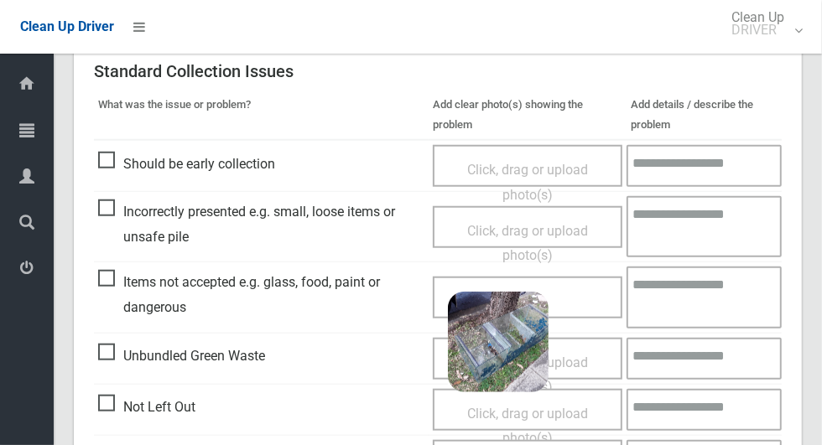
scroll to position [867, 0]
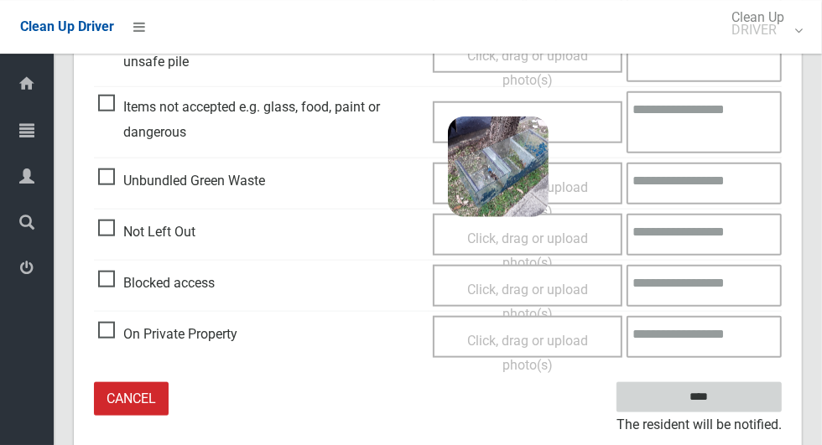
click at [732, 383] on input "****" at bounding box center [699, 398] width 165 height 31
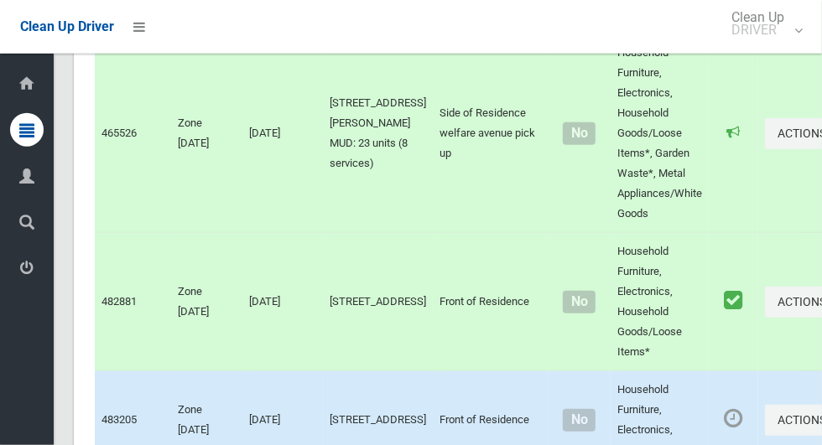
scroll to position [8536, 0]
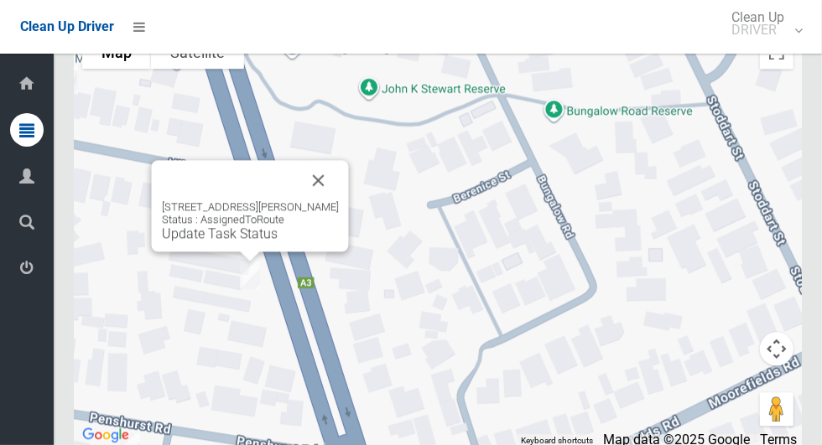
click at [339, 196] on button "Close" at bounding box center [319, 180] width 40 height 40
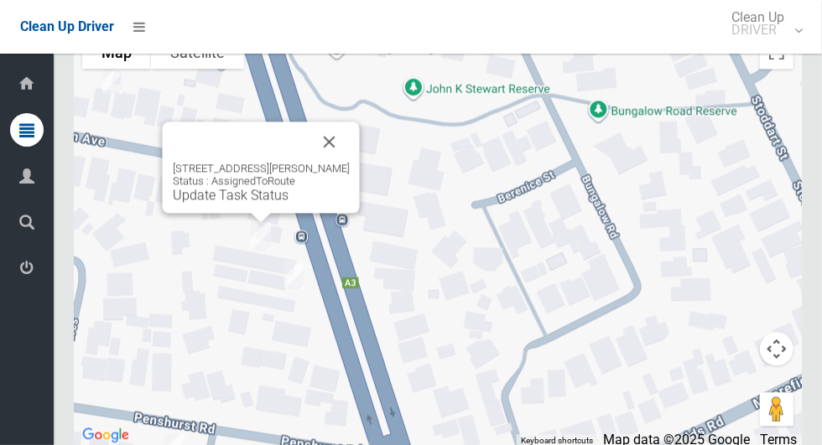
click at [350, 156] on button "Close" at bounding box center [330, 142] width 40 height 40
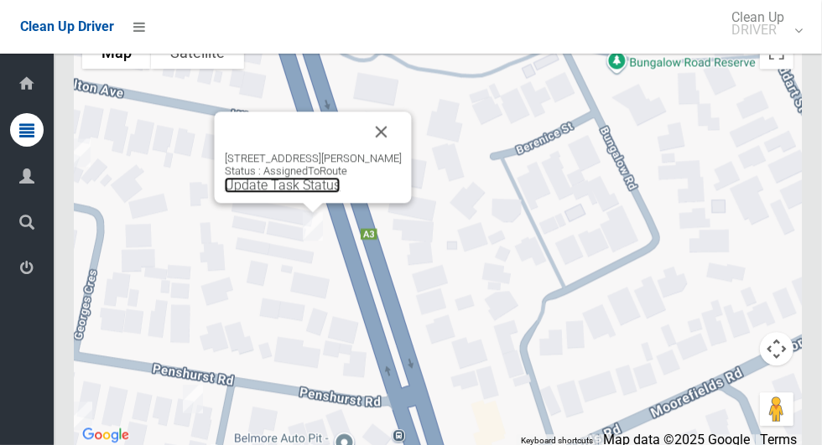
click at [282, 193] on link "Update Task Status" at bounding box center [283, 185] width 116 height 16
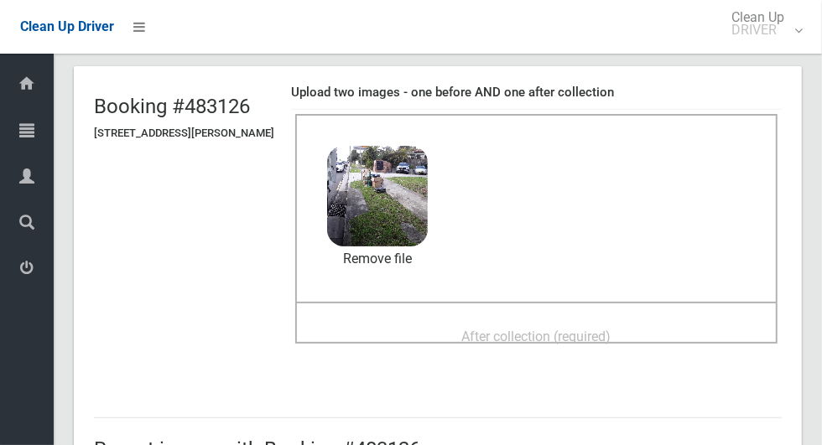
scroll to position [107, 0]
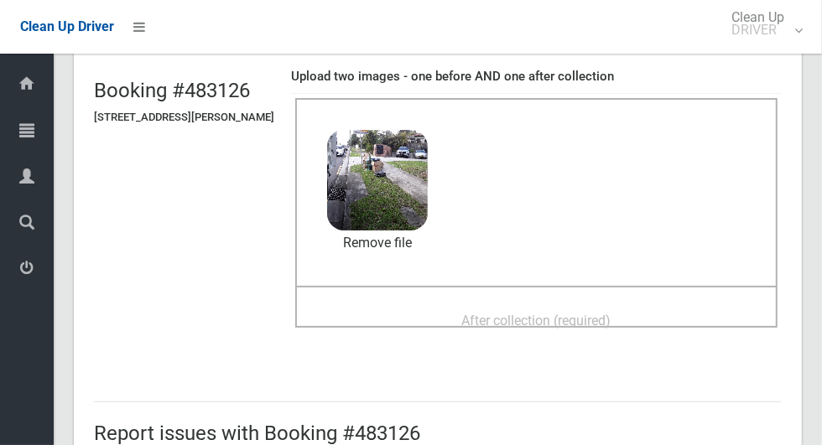
click at [612, 313] on span "After collection (required)" at bounding box center [536, 321] width 149 height 16
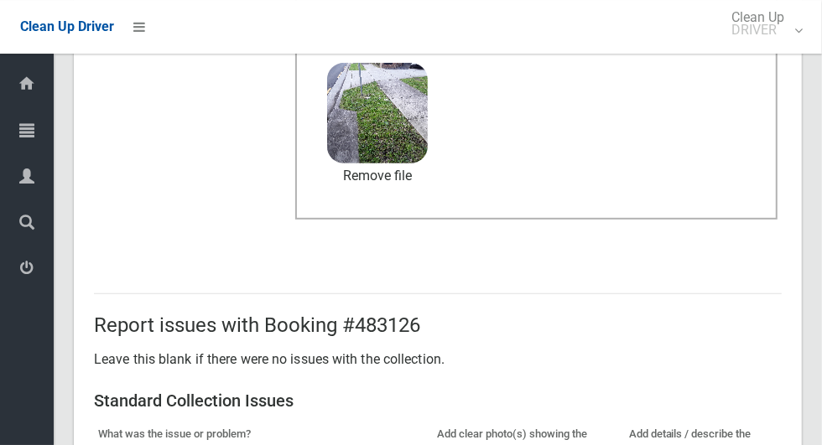
scroll to position [867, 0]
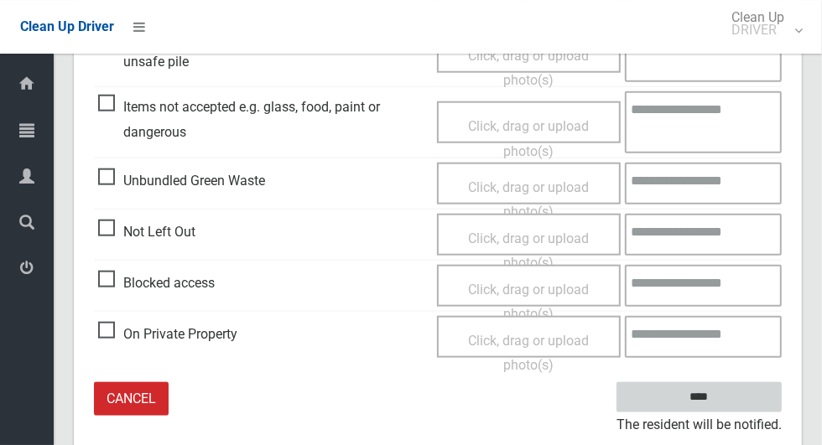
click at [729, 391] on input "****" at bounding box center [699, 398] width 165 height 31
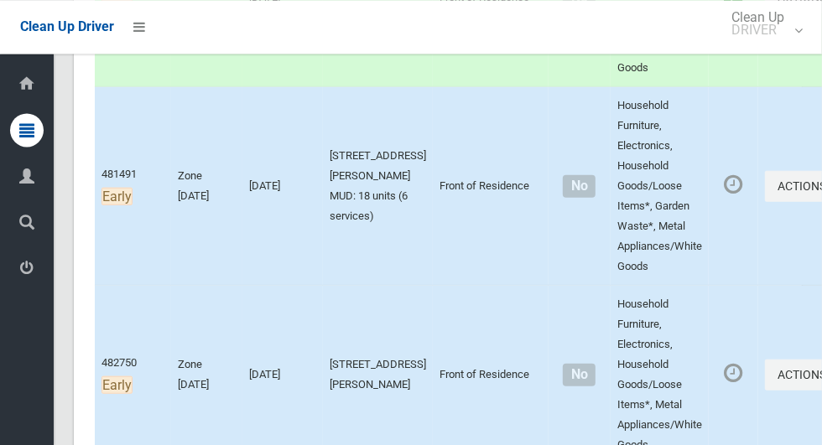
scroll to position [650, 0]
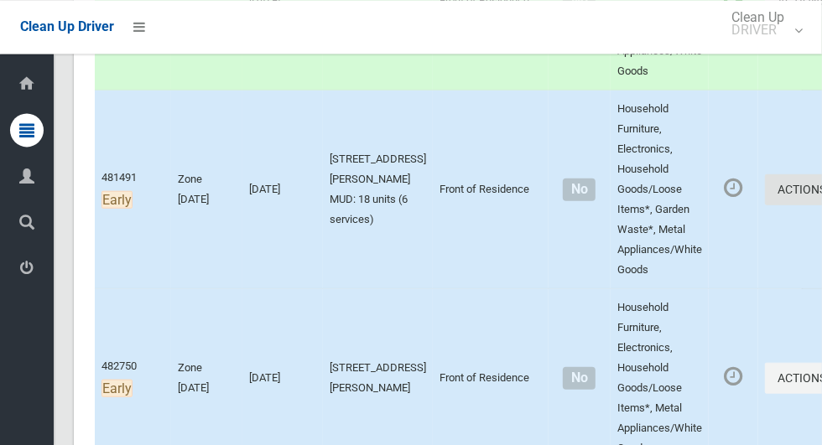
click at [821, 188] on icon "button" at bounding box center [829, 189] width 7 height 12
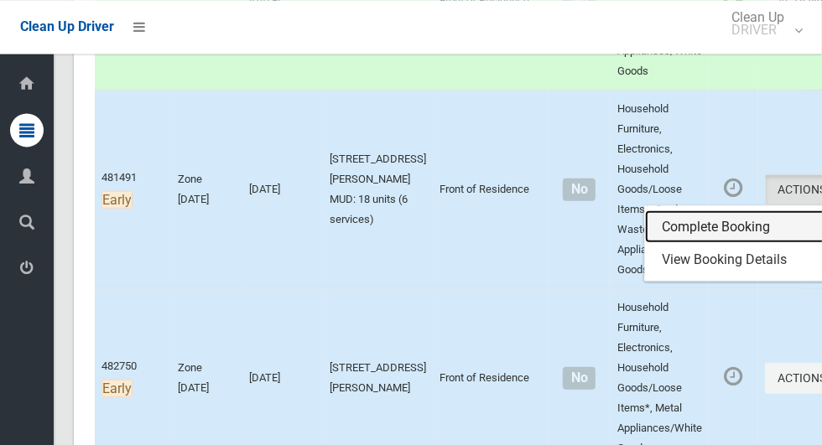
click at [695, 224] on link "Complete Booking" at bounding box center [745, 227] width 200 height 34
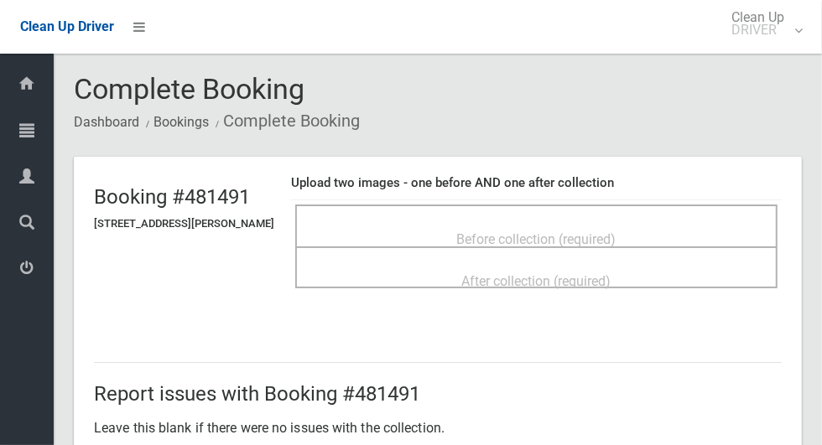
click at [613, 232] on span "Before collection (required)" at bounding box center [536, 240] width 159 height 16
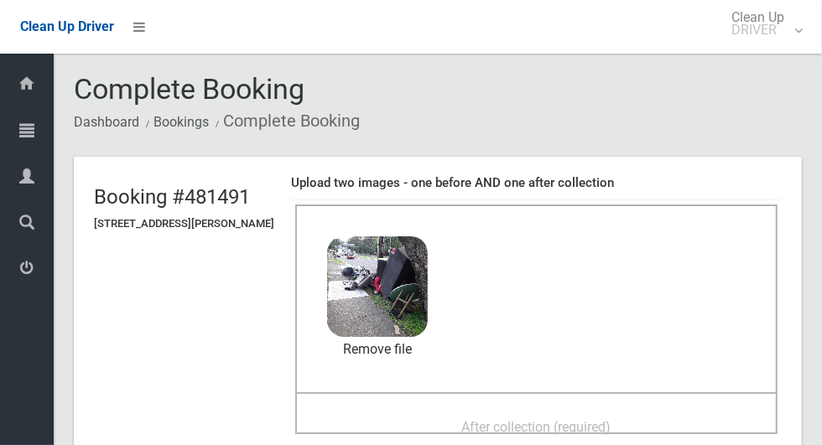
click at [643, 397] on div "After collection (required)" at bounding box center [536, 414] width 482 height 42
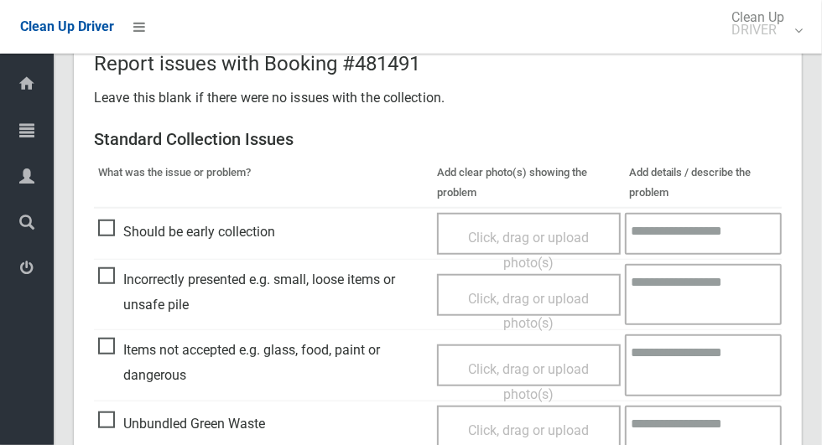
scroll to position [867, 0]
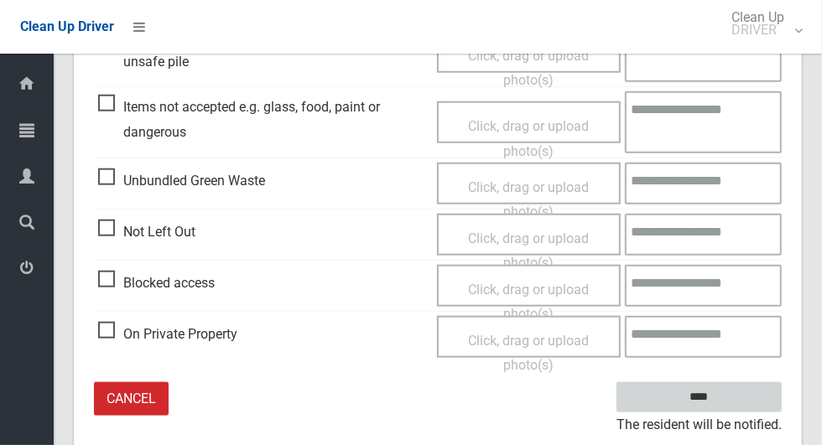
click at [736, 392] on input "****" at bounding box center [699, 398] width 165 height 31
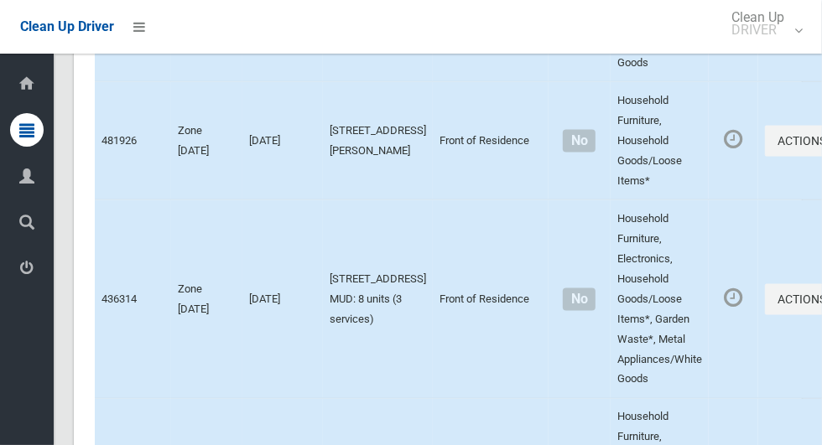
scroll to position [8536, 0]
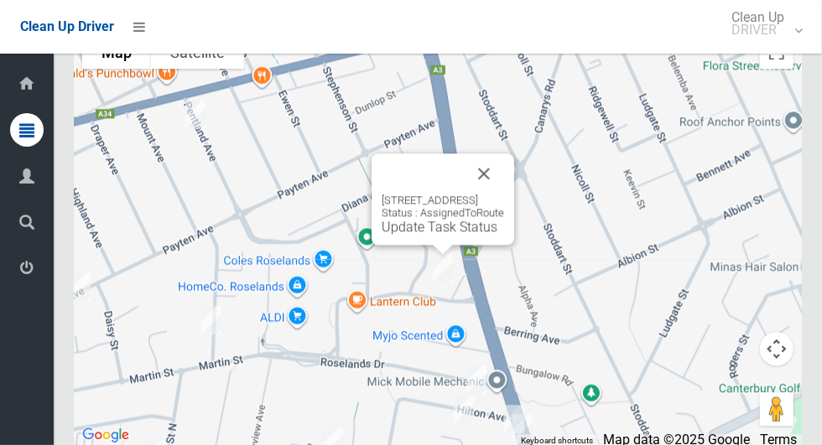
click at [504, 183] on button "Close" at bounding box center [484, 174] width 40 height 40
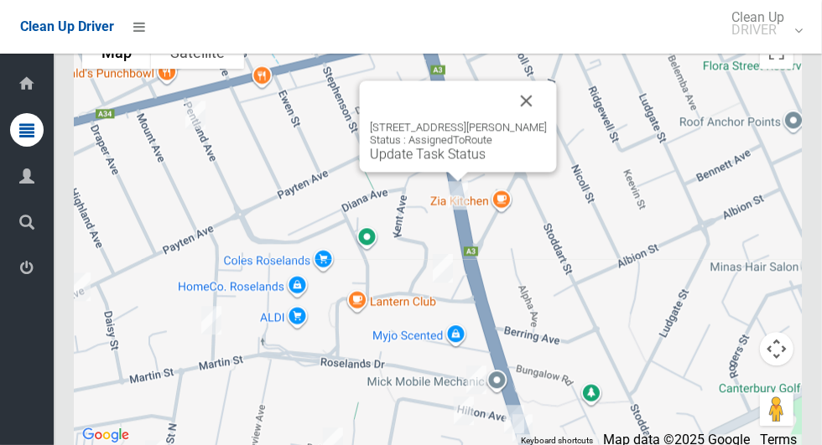
click at [402, 162] on div "[STREET_ADDRESS][PERSON_NAME] Status : AssignedToRoute Update Task Status" at bounding box center [458, 141] width 177 height 41
click at [386, 162] on div "[STREET_ADDRESS][PERSON_NAME] Status : AssignedToRoute Update Task Status" at bounding box center [458, 141] width 177 height 41
click at [379, 162] on link "Update Task Status" at bounding box center [428, 154] width 116 height 16
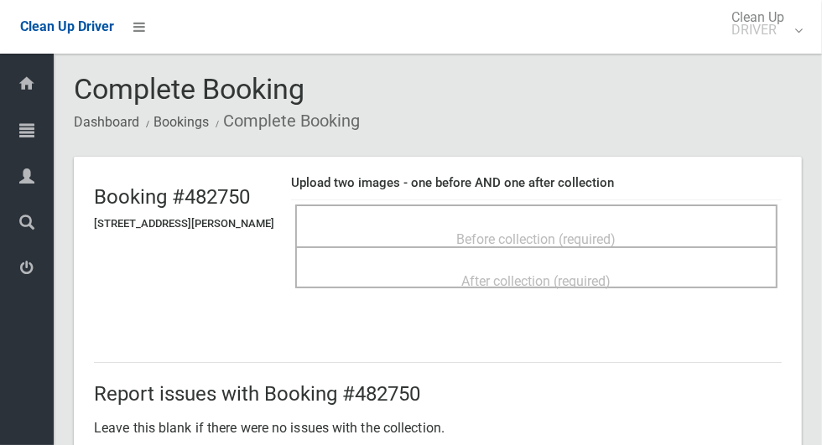
click at [635, 223] on div "Before collection (required)" at bounding box center [536, 238] width 445 height 31
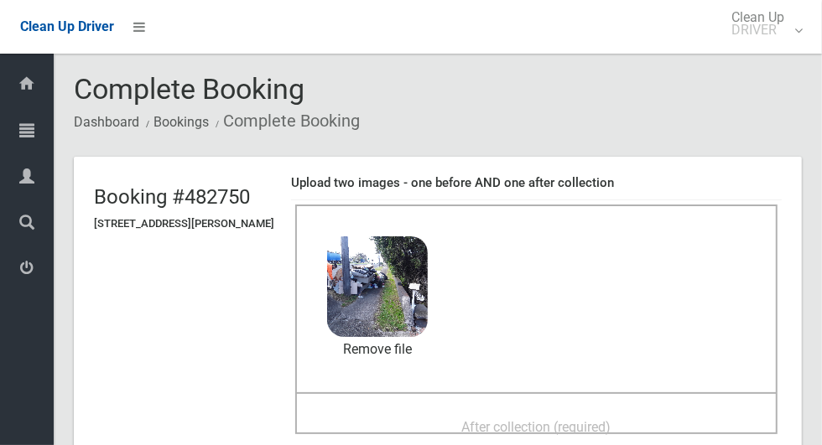
click at [554, 419] on span "After collection (required)" at bounding box center [536, 427] width 149 height 16
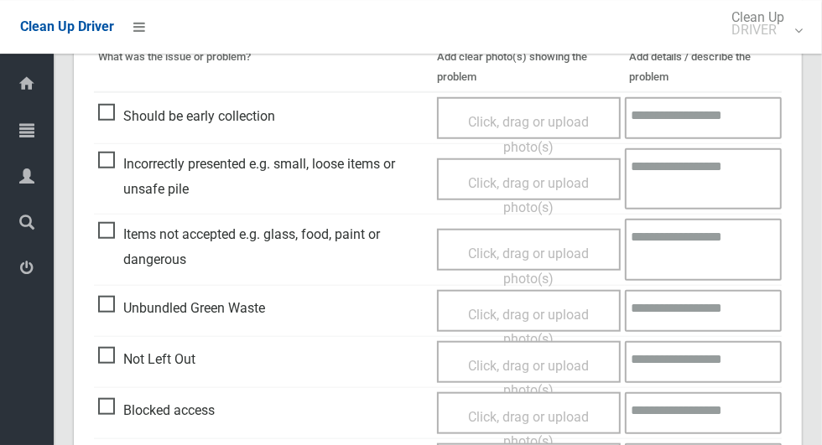
scroll to position [1372, 0]
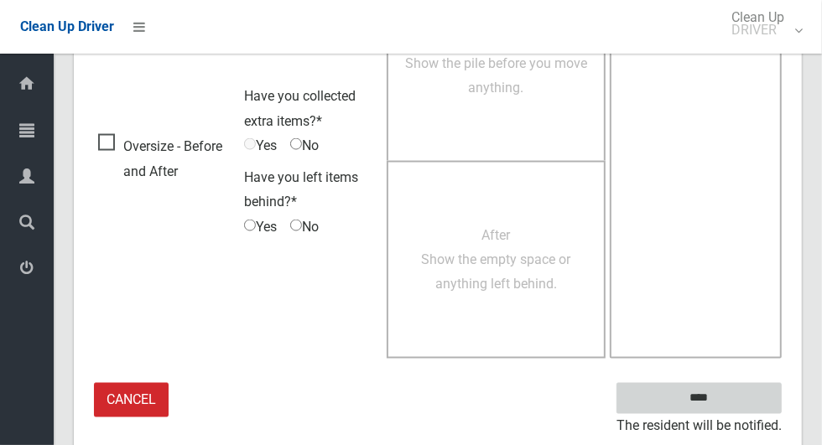
click at [737, 388] on input "****" at bounding box center [699, 398] width 165 height 31
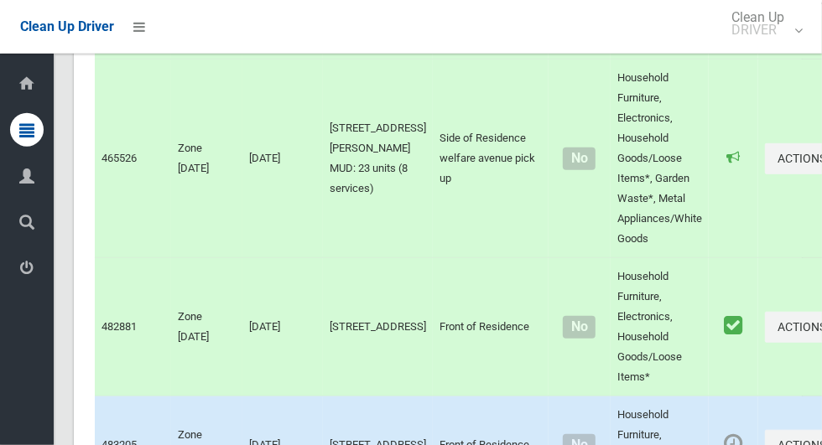
scroll to position [8536, 0]
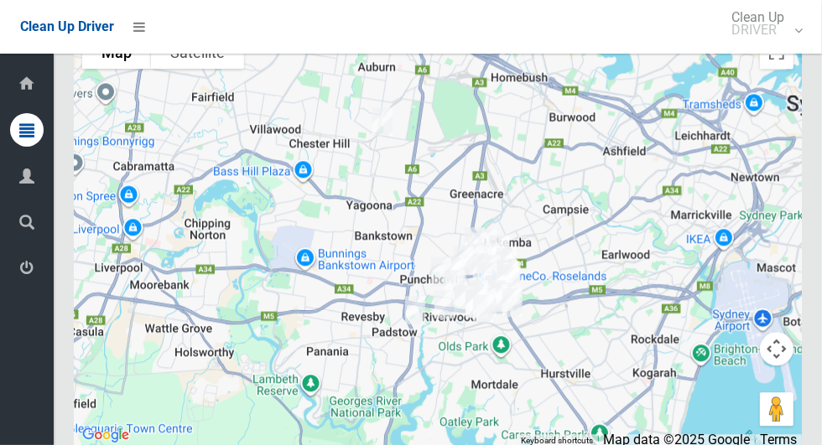
click at [32, 267] on icon at bounding box center [26, 269] width 15 height 34
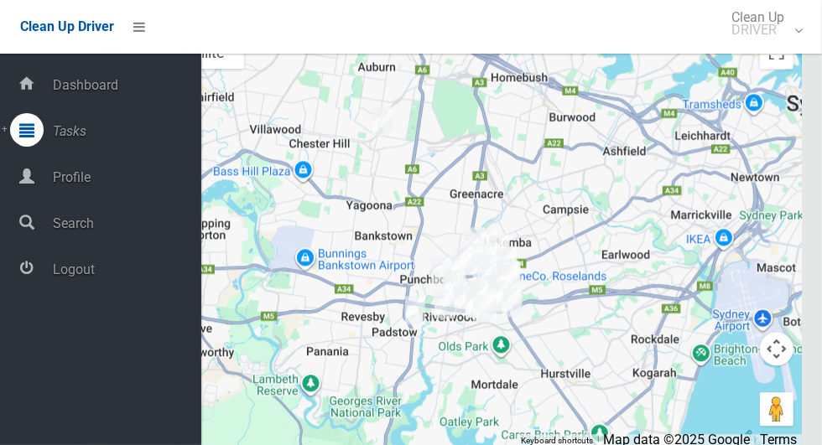
click at [133, 278] on span "Logout" at bounding box center [125, 270] width 154 height 16
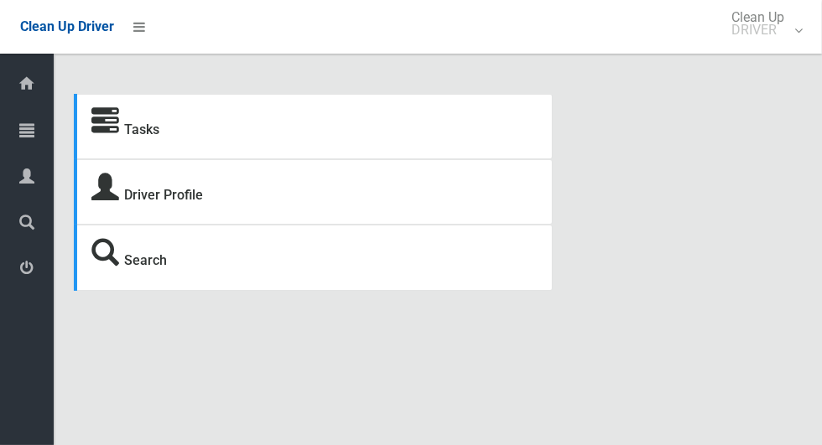
click at [34, 134] on icon at bounding box center [26, 130] width 15 height 34
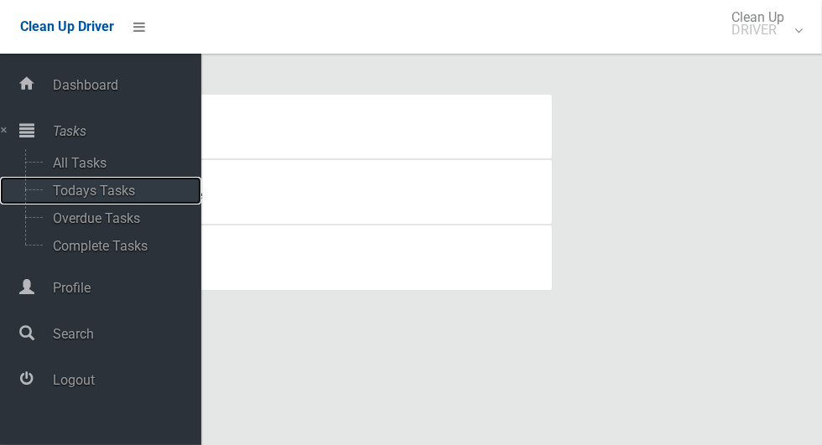
click at [133, 192] on span "Todays Tasks" at bounding box center [117, 191] width 139 height 16
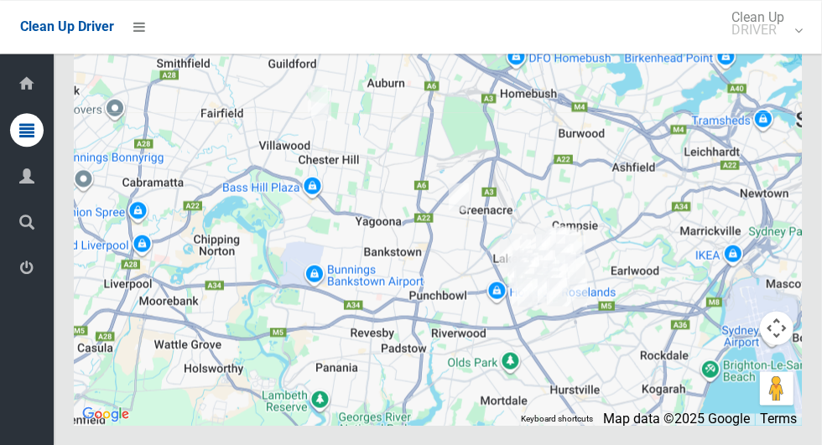
scroll to position [7873, 0]
